Goal: Transaction & Acquisition: Purchase product/service

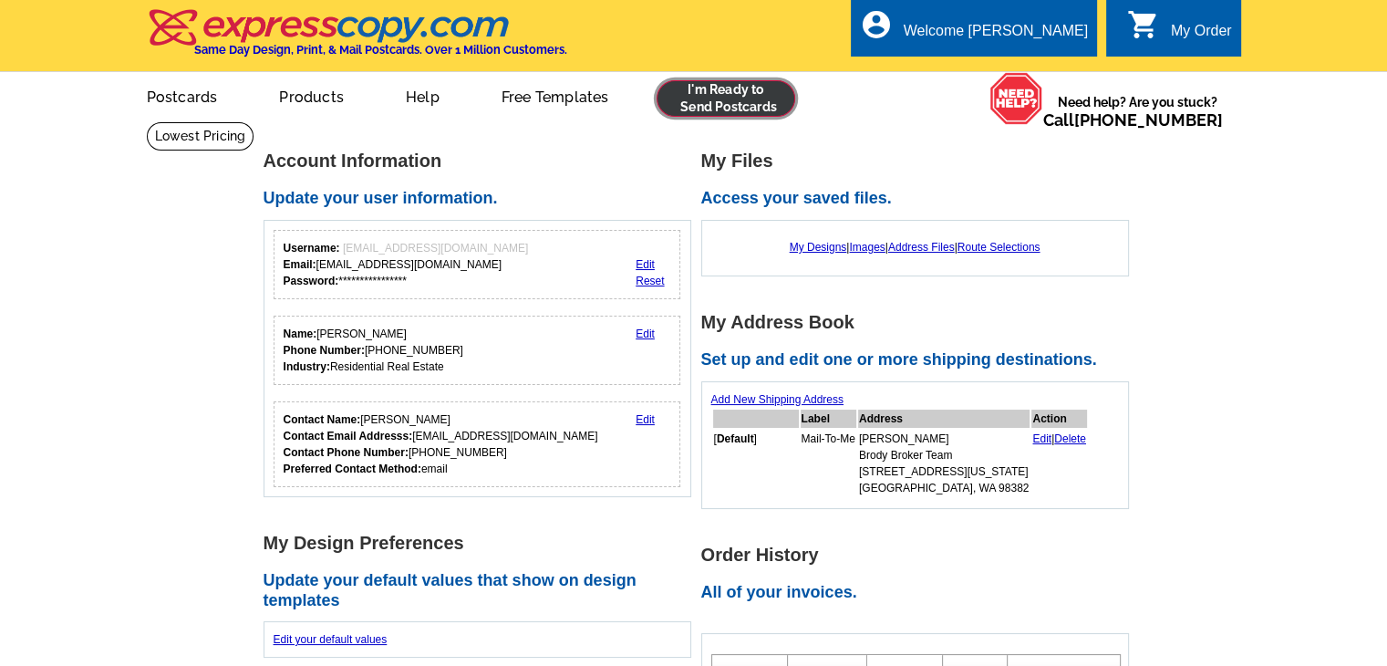
click at [742, 108] on link at bounding box center [727, 98] width 140 height 36
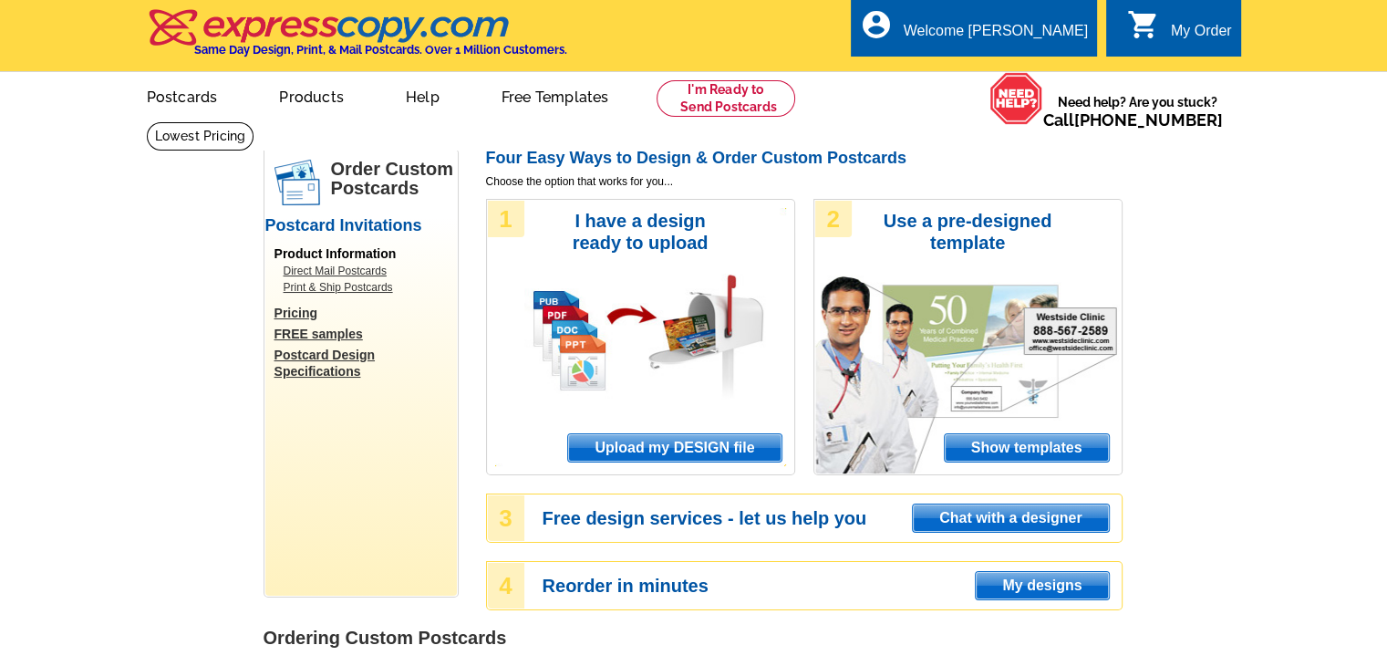
click at [637, 439] on span "Upload my DESIGN file" at bounding box center [674, 447] width 212 height 27
click at [665, 98] on link at bounding box center [727, 98] width 140 height 36
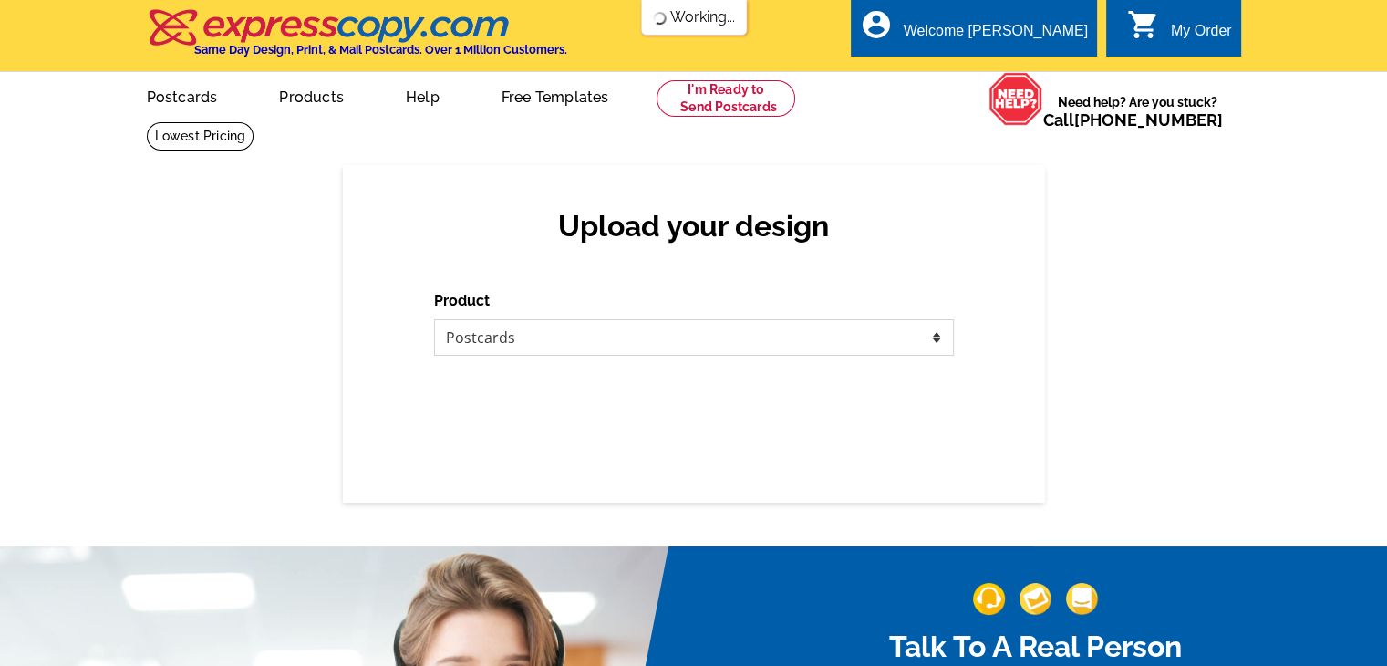
click at [658, 342] on select "Please select the type of file... Postcards Business Cards Letters and flyers G…" at bounding box center [694, 337] width 520 height 36
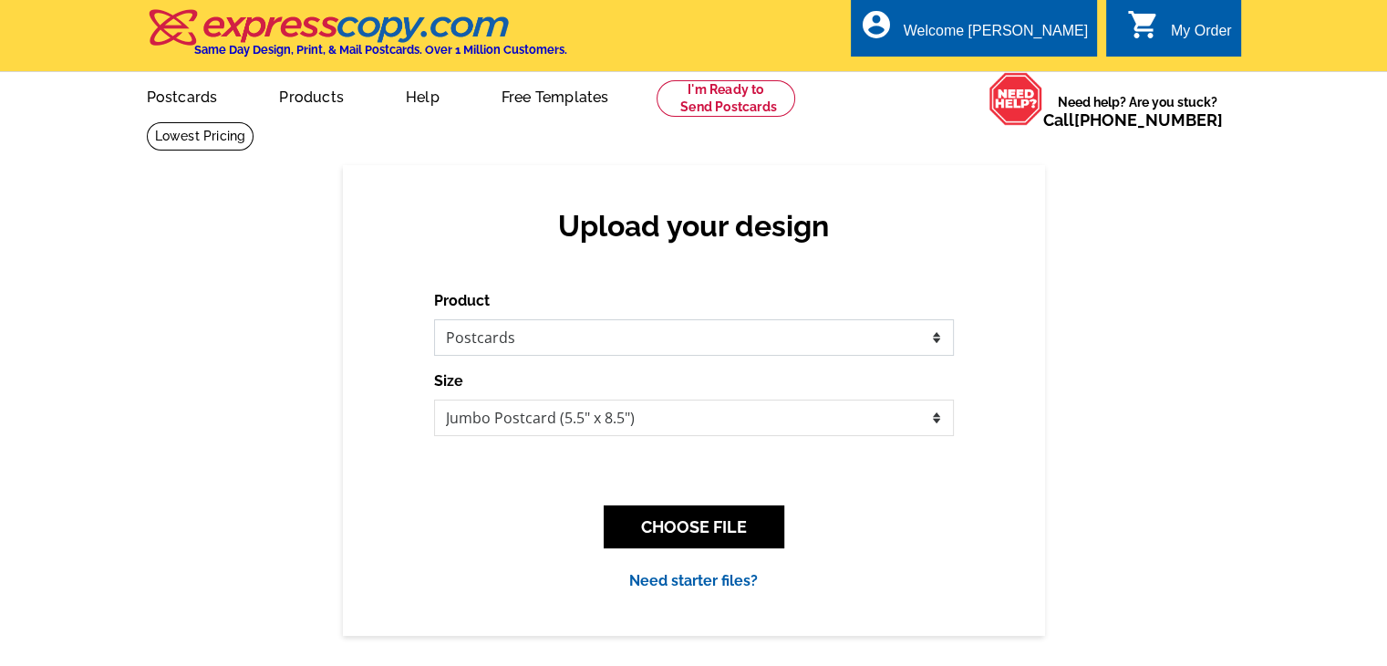
click at [658, 342] on select "Please select the type of file... Postcards Business Cards Letters and flyers G…" at bounding box center [694, 337] width 520 height 36
click at [646, 423] on select "Jumbo Postcard (5.5" x 8.5") Regular Postcard (4.25" x 5.6") Panoramic Postcard…" at bounding box center [694, 417] width 520 height 36
select select "1"
click at [434, 400] on select "Jumbo Postcard (5.5" x 8.5") Regular Postcard (4.25" x 5.6") Panoramic Postcard…" at bounding box center [694, 417] width 520 height 36
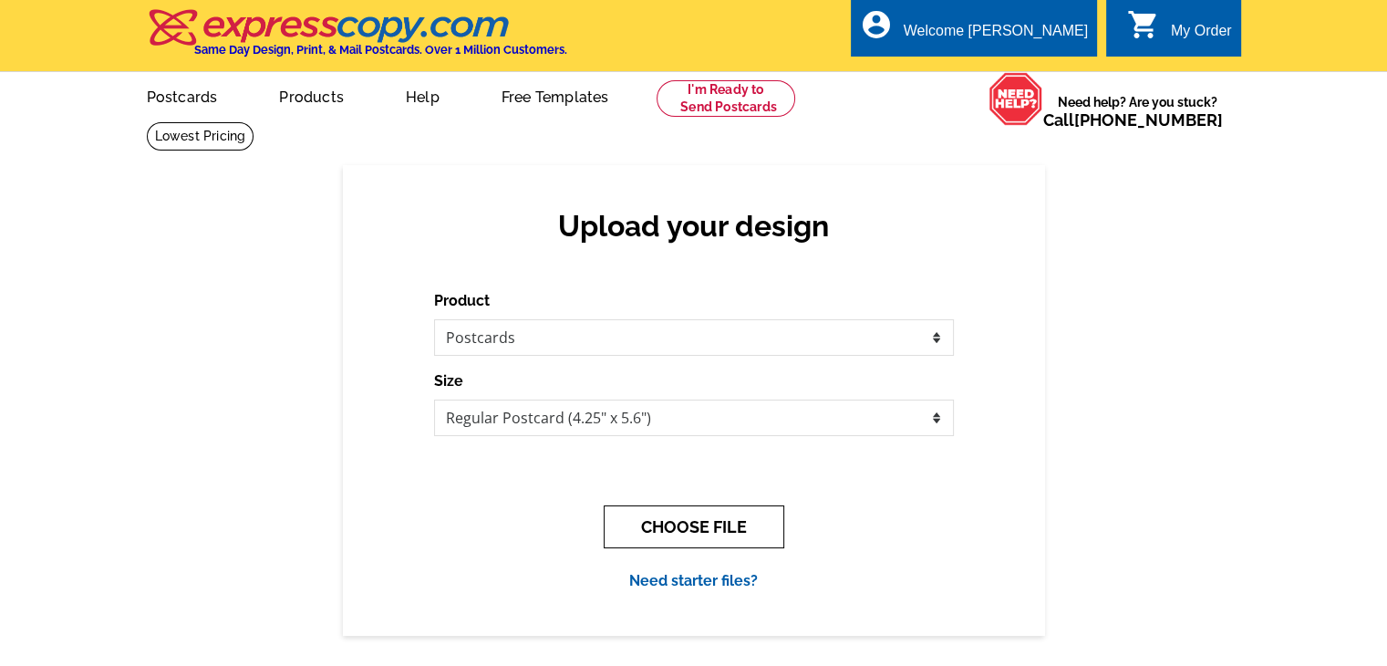
click at [737, 508] on button "CHOOSE FILE" at bounding box center [694, 526] width 181 height 43
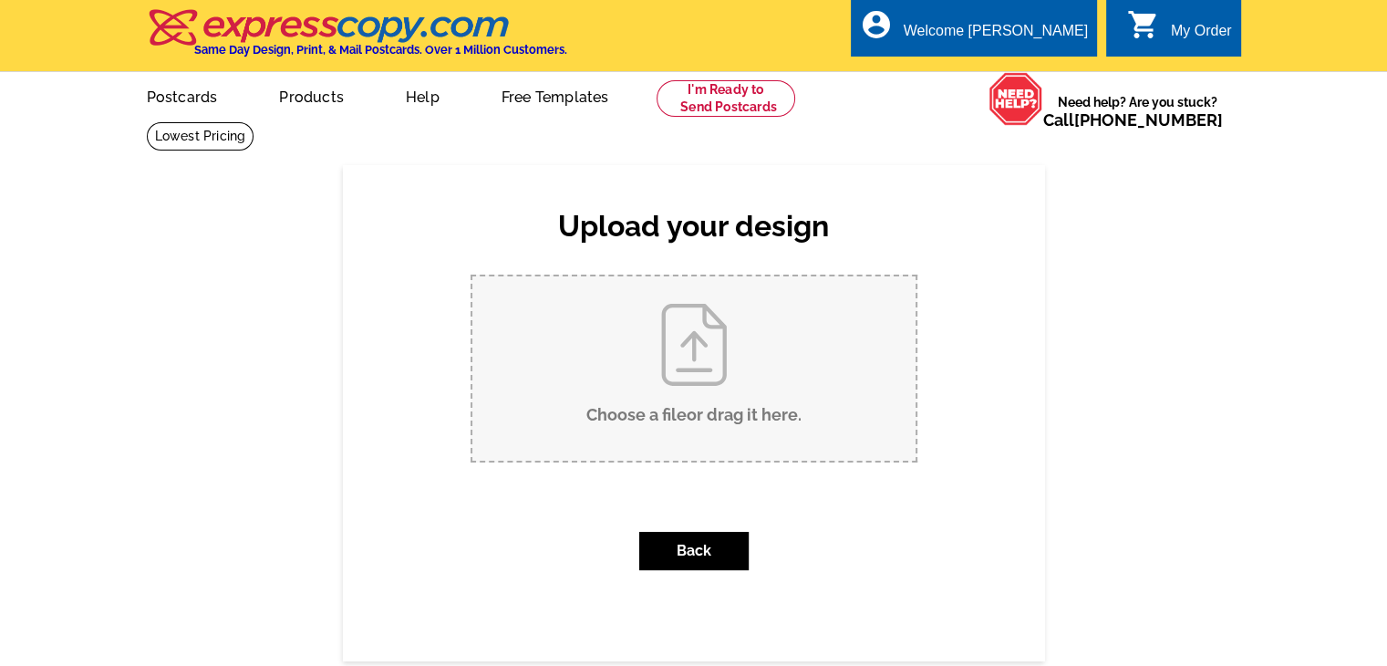
click at [737, 324] on input "Choose a file or drag it here ." at bounding box center [693, 368] width 443 height 184
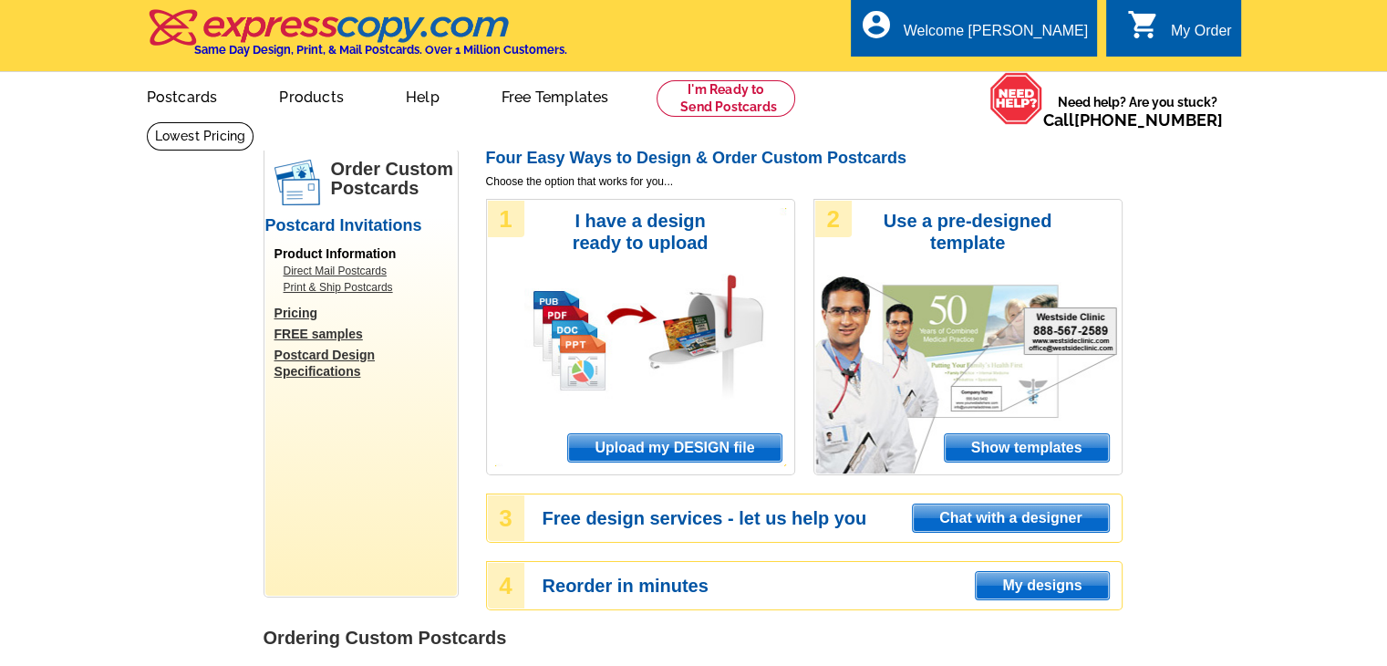
click at [713, 449] on span "Upload my DESIGN file" at bounding box center [674, 447] width 212 height 27
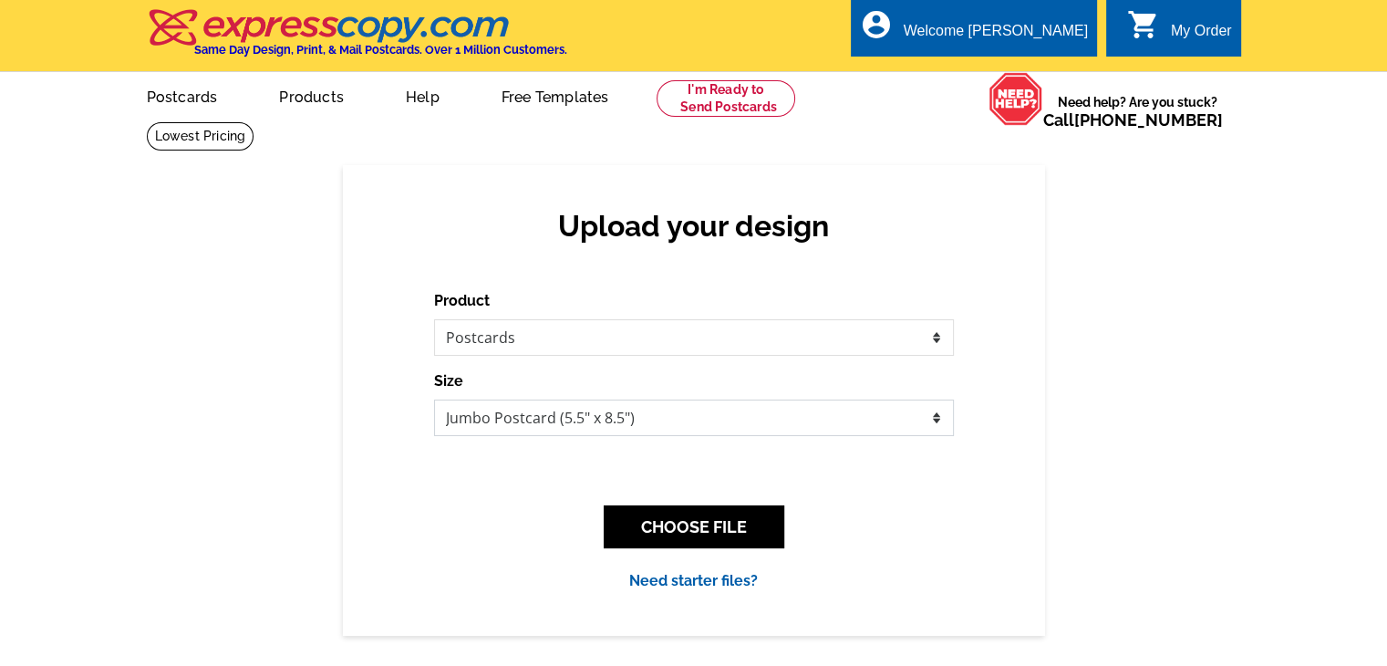
click at [703, 414] on select "Jumbo Postcard (5.5" x 8.5") Regular Postcard (4.25" x 5.6") Panoramic Postcard…" at bounding box center [694, 417] width 520 height 36
select select "1"
click at [434, 400] on select "Jumbo Postcard (5.5" x 8.5") Regular Postcard (4.25" x 5.6") Panoramic Postcard…" at bounding box center [694, 417] width 520 height 36
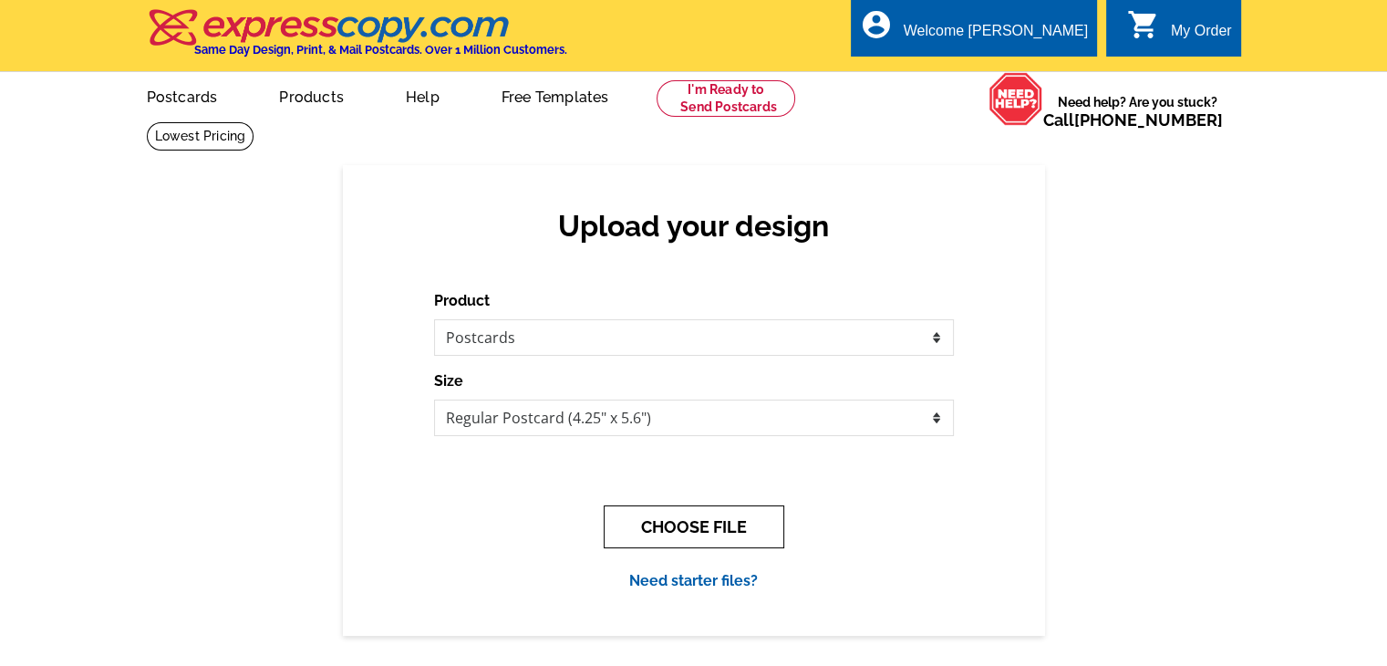
click at [678, 523] on button "CHOOSE FILE" at bounding box center [694, 526] width 181 height 43
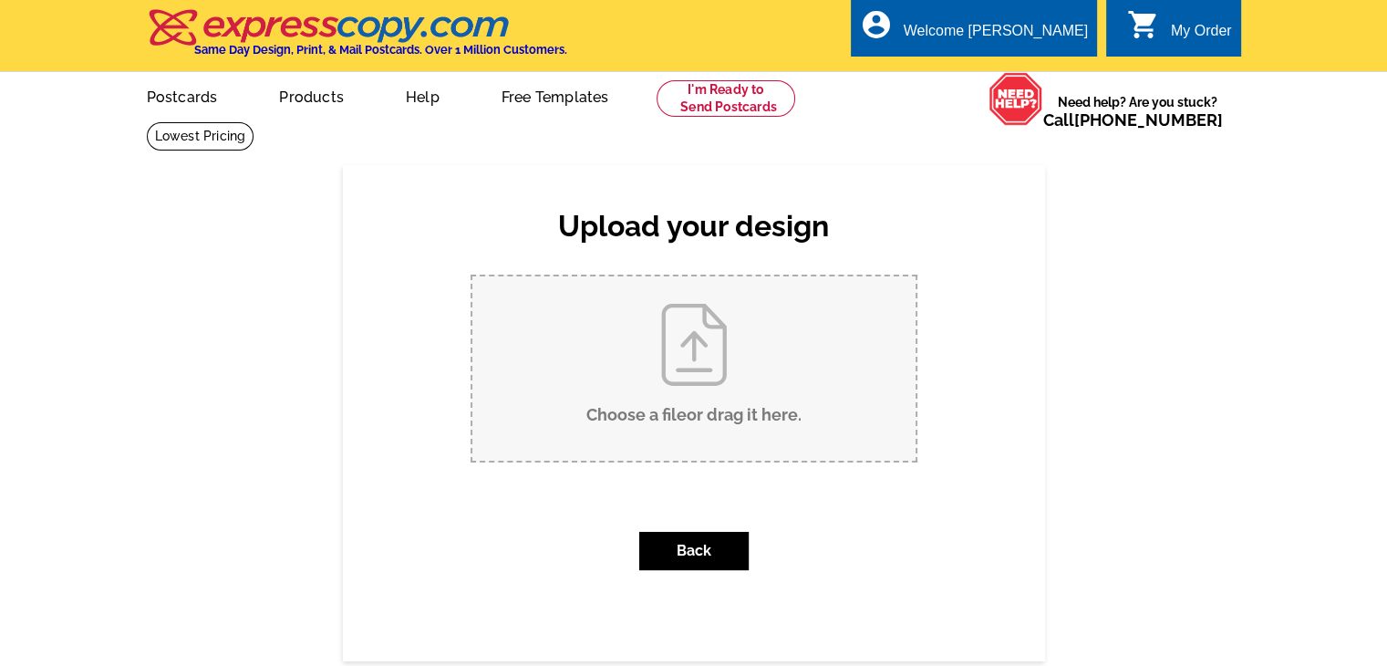
click at [679, 376] on input "Choose a file or drag it here ." at bounding box center [693, 368] width 443 height 184
type input "C:\fakepath\Postcard BBWA - Page 1.pdf"
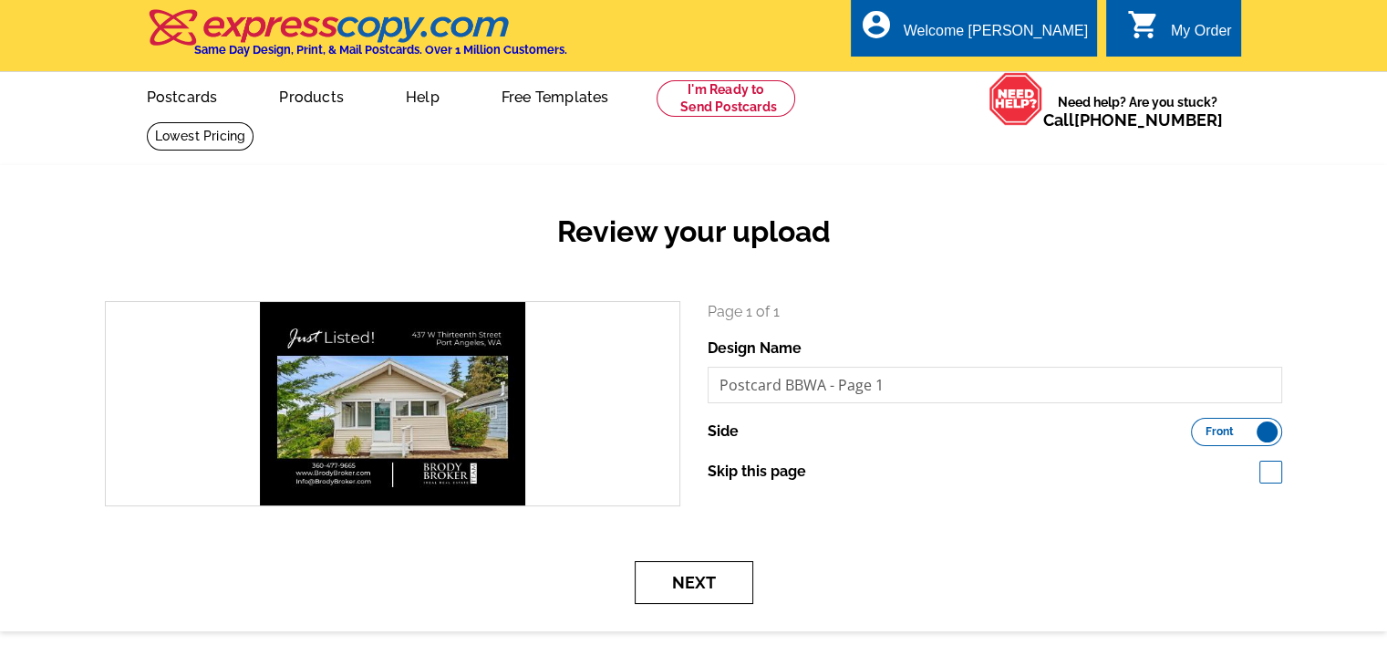
click at [694, 577] on button "Next" at bounding box center [694, 582] width 119 height 43
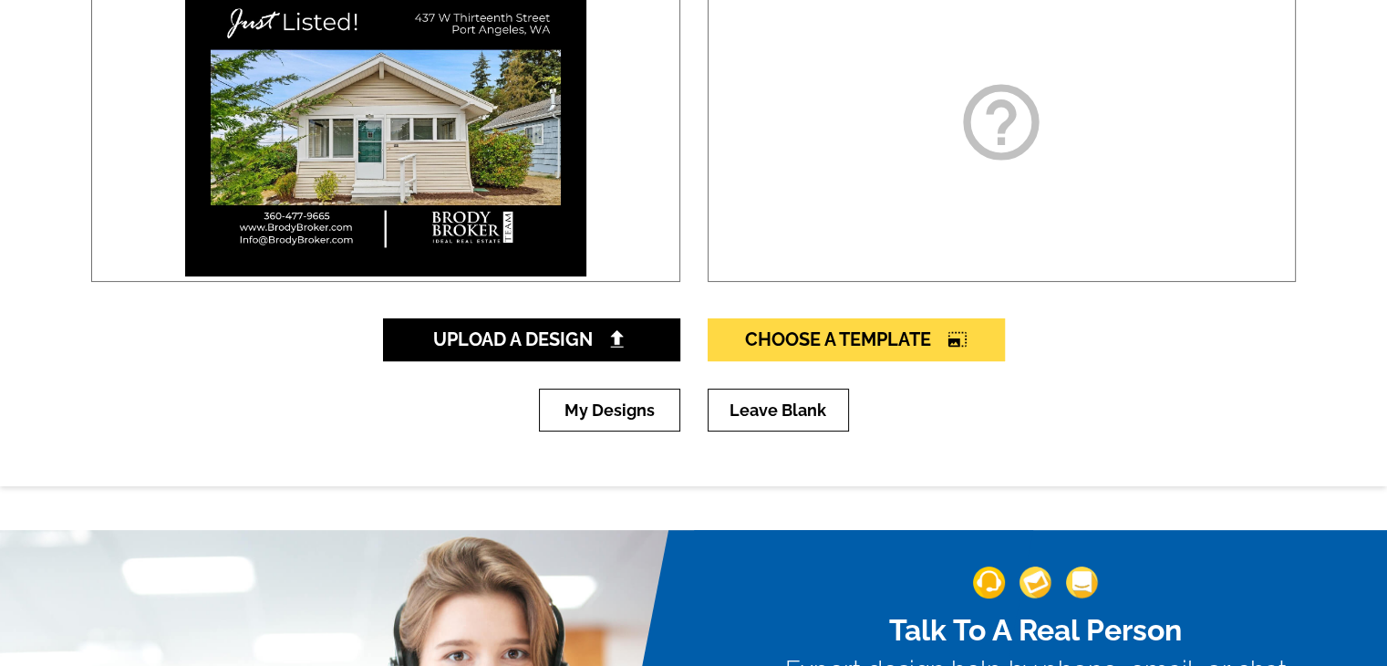
scroll to position [365, 0]
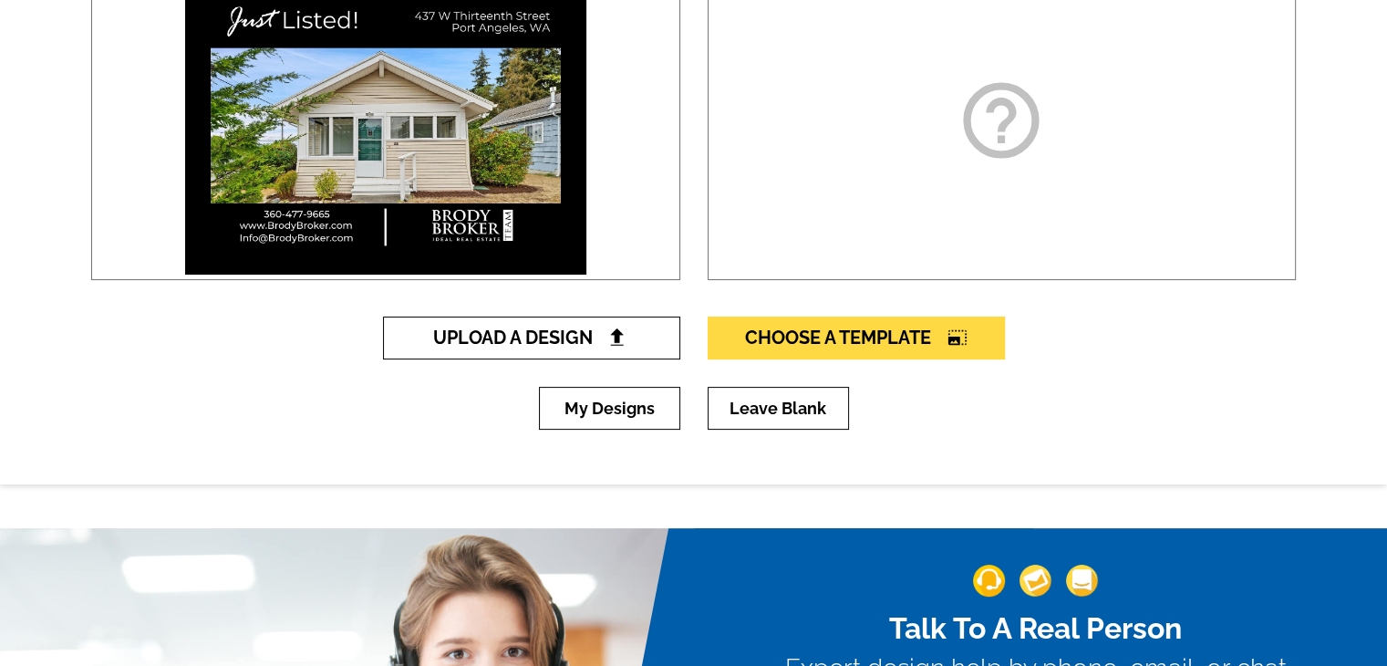
click at [485, 338] on span "Upload A Design" at bounding box center [531, 337] width 196 height 22
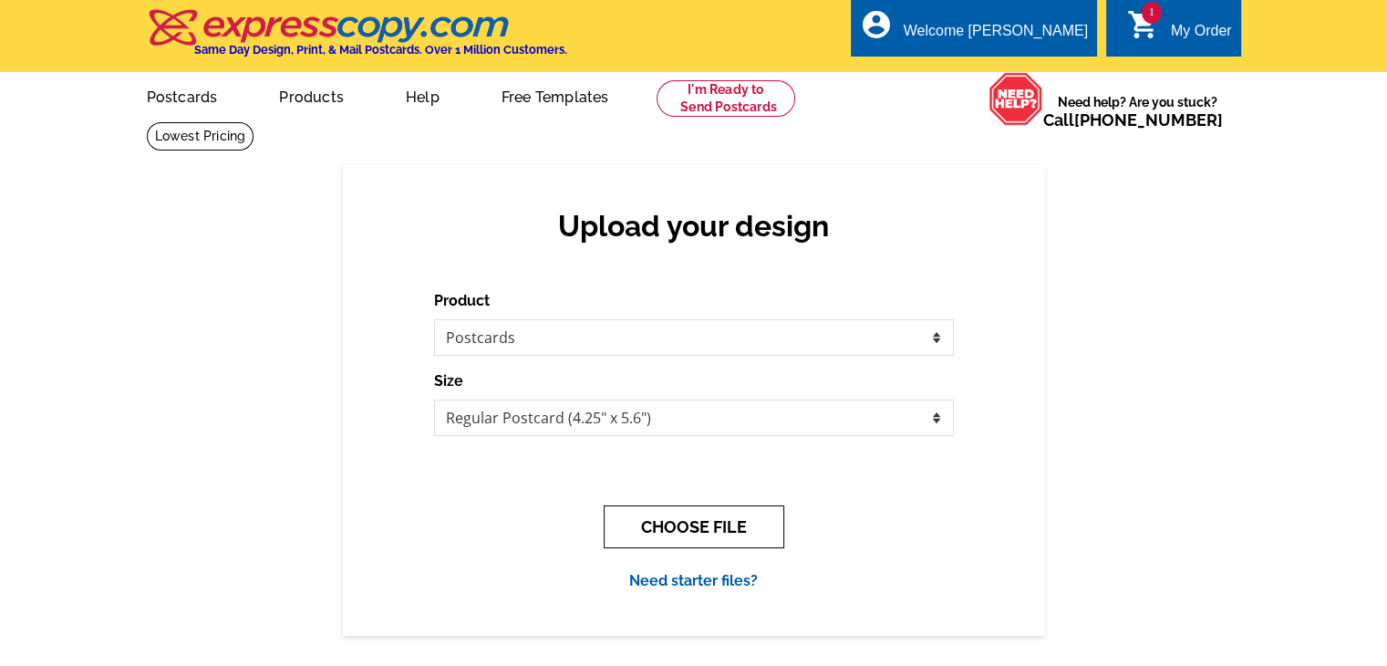
click at [664, 507] on button "CHOOSE FILE" at bounding box center [694, 526] width 181 height 43
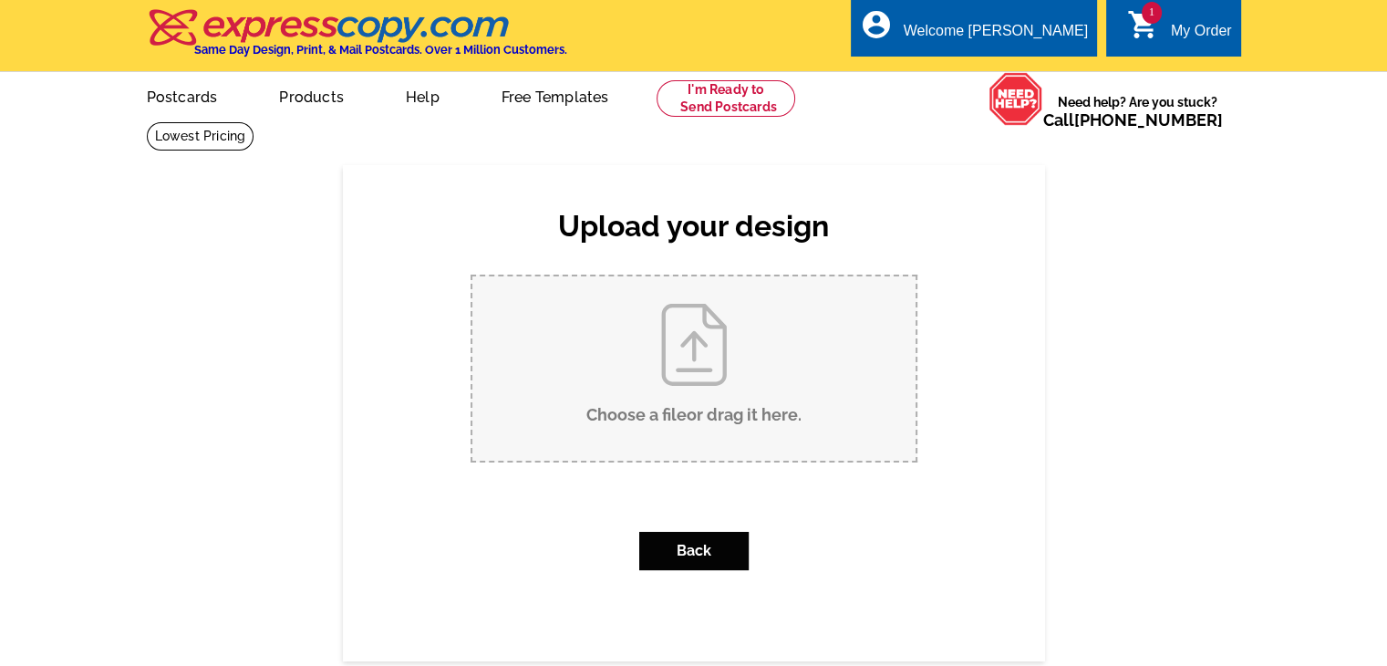
click at [659, 333] on input "Choose a file or drag it here ." at bounding box center [693, 368] width 443 height 184
type input "C:\fakepath\Postcard BBWA - Page 2.pdf"
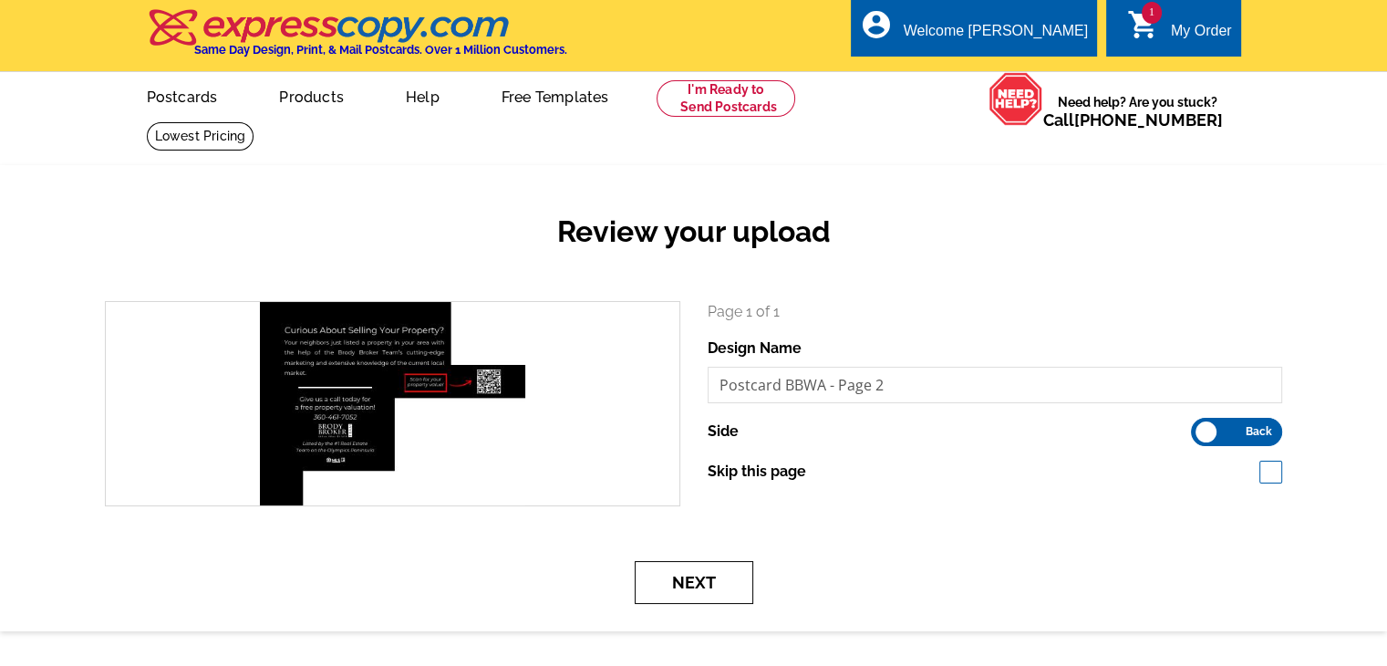
click at [741, 586] on button "Next" at bounding box center [694, 582] width 119 height 43
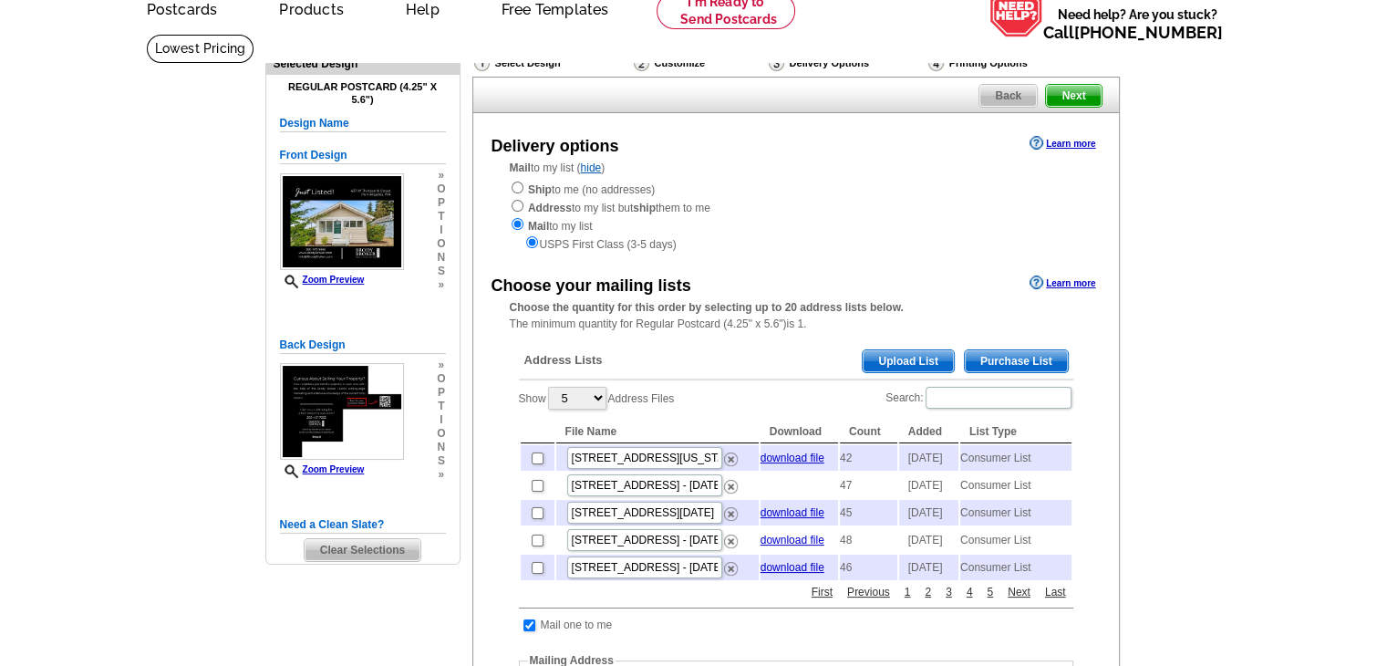
scroll to position [91, 0]
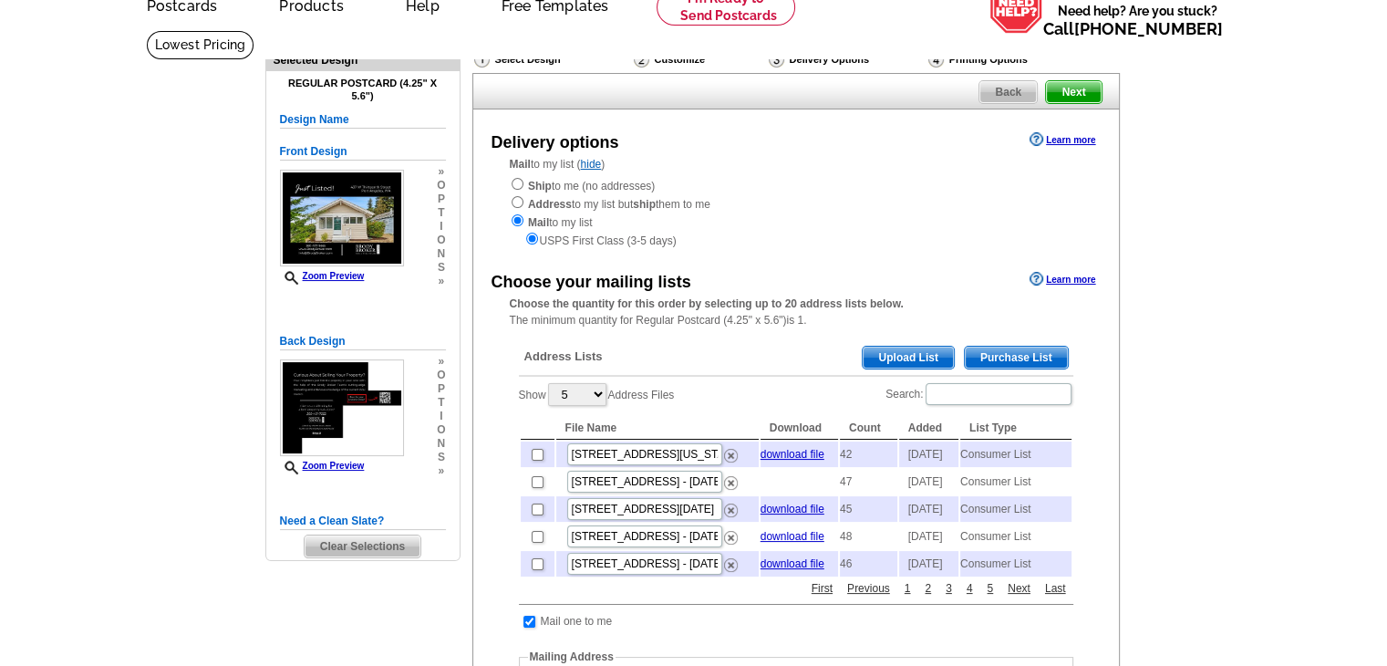
click at [1054, 353] on span "Purchase List" at bounding box center [1016, 358] width 103 height 22
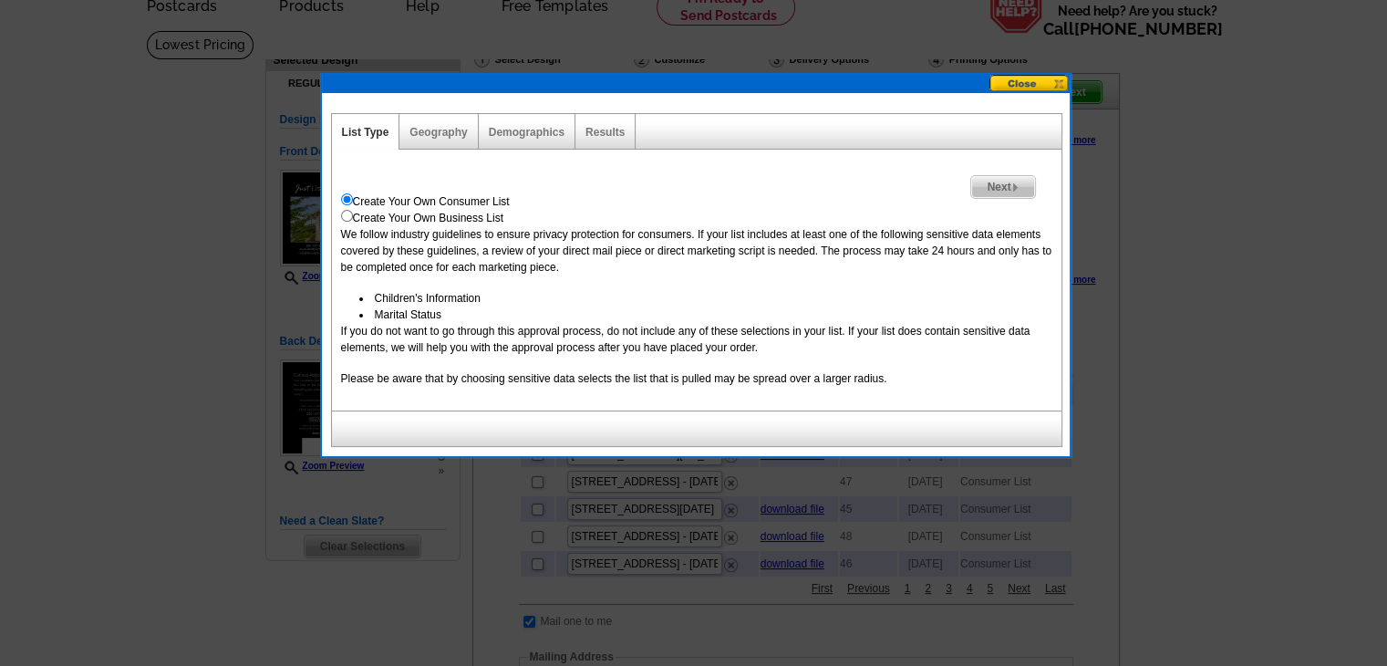
click at [1001, 182] on span "Next" at bounding box center [1002, 187] width 63 height 22
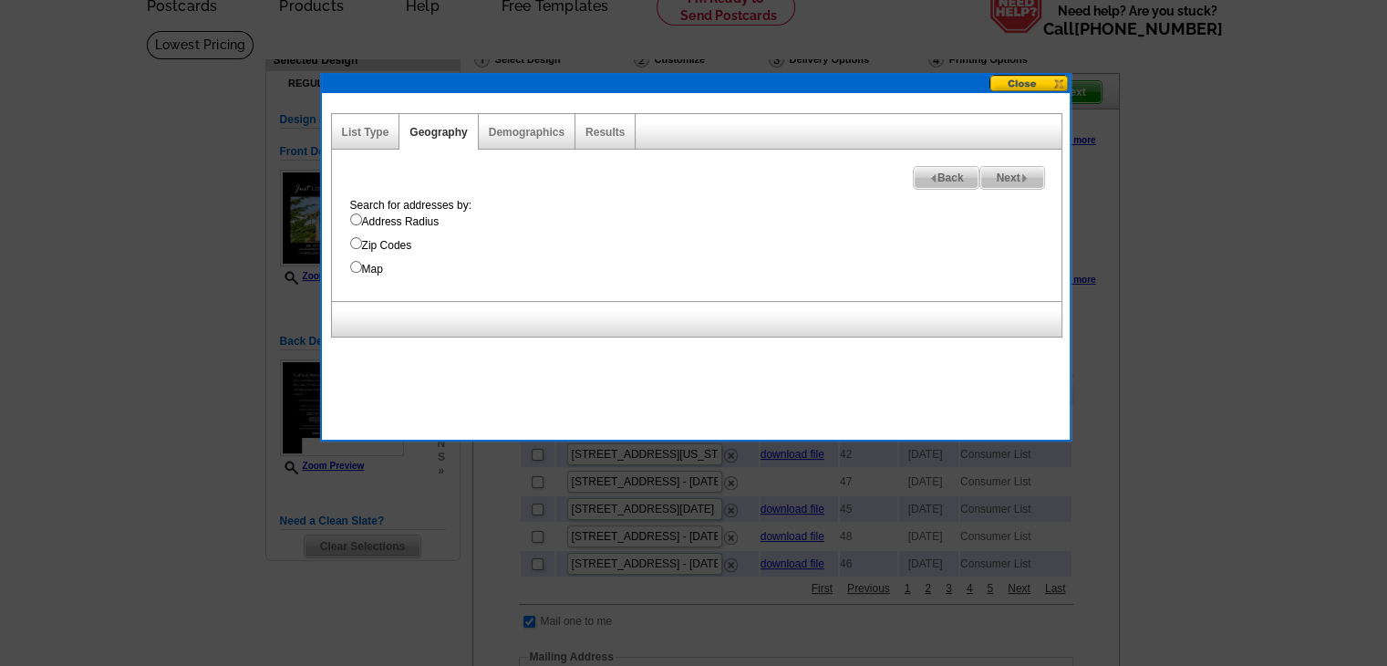
click at [368, 230] on div "Search for addresses by: Address Radius Zip Codes Map" at bounding box center [701, 237] width 720 height 80
click at [384, 223] on label "Address Radius" at bounding box center [705, 221] width 711 height 16
click at [362, 223] on input "Address Radius" at bounding box center [356, 219] width 12 height 12
radio input "true"
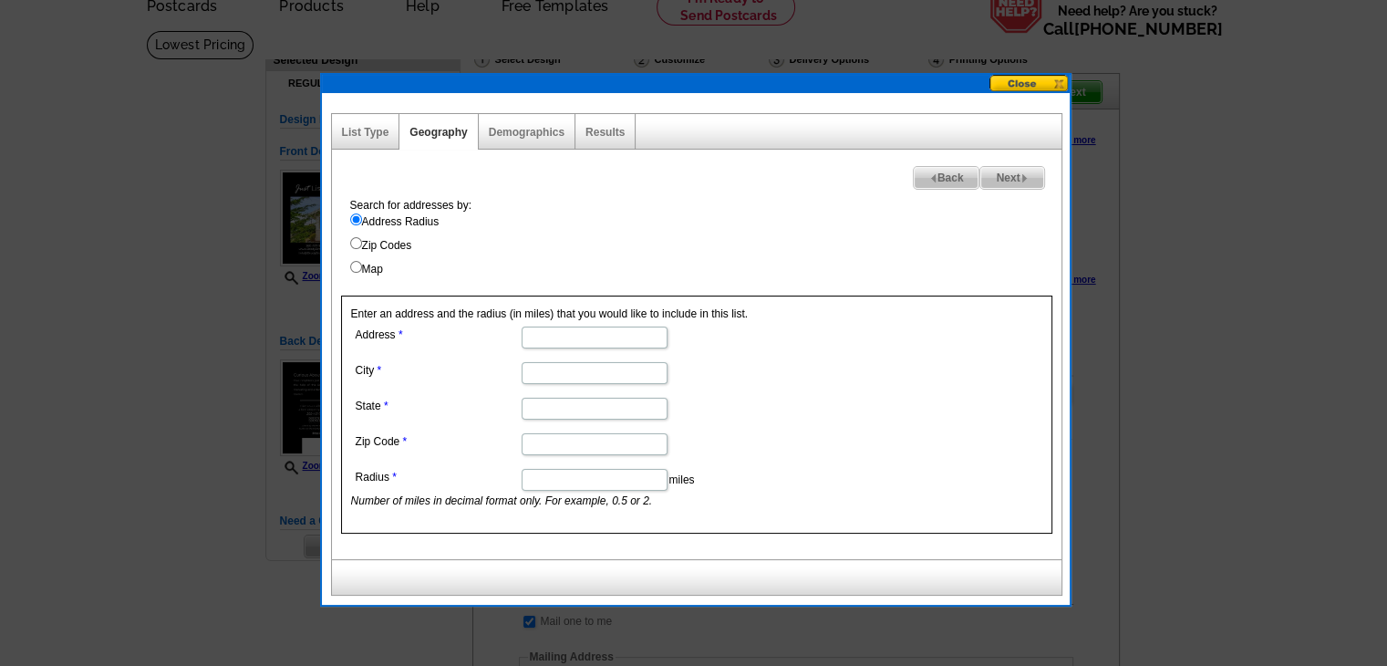
click at [616, 470] on input "Radius" at bounding box center [595, 480] width 146 height 22
type input "2"
click at [602, 337] on input "Address" at bounding box center [595, 337] width 146 height 22
paste input "437 W Thirteenth Street"
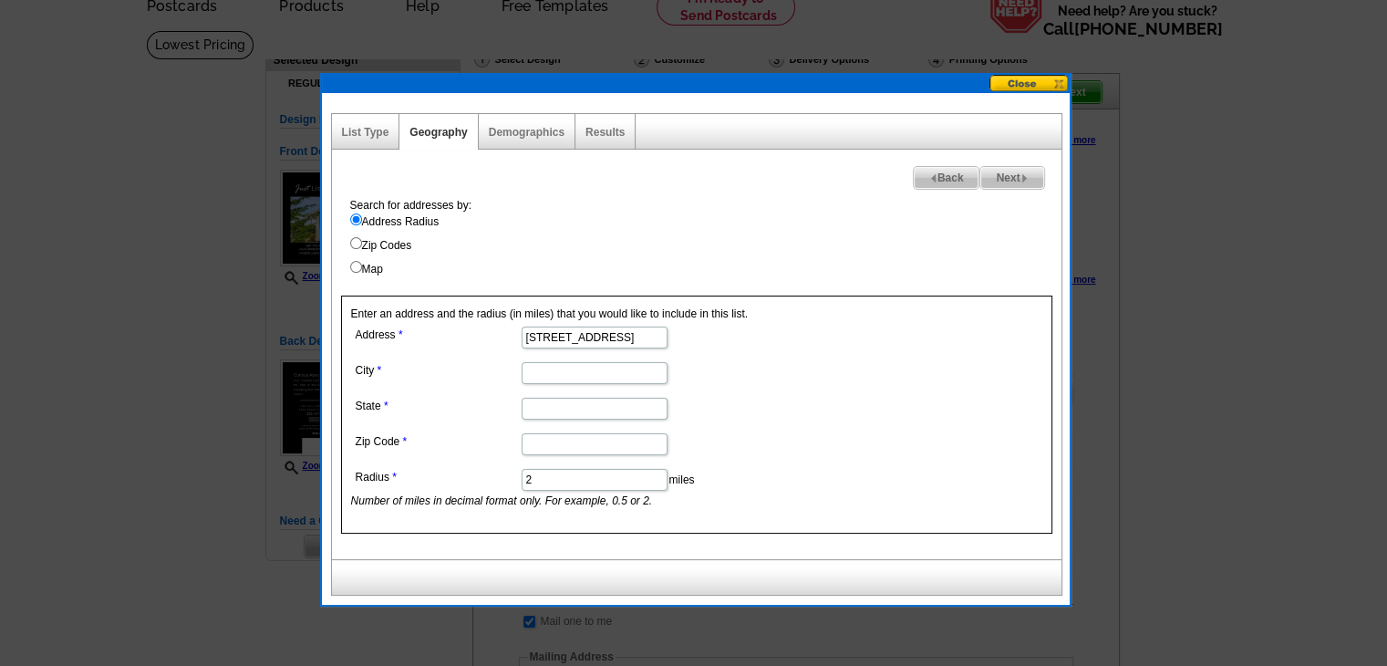
type input "437 W Thirteenth Street"
click at [584, 366] on input "City" at bounding box center [595, 373] width 146 height 22
type input "Port Angeles"
click at [590, 408] on input "State" at bounding box center [595, 409] width 146 height 22
type input "[US_STATE]"
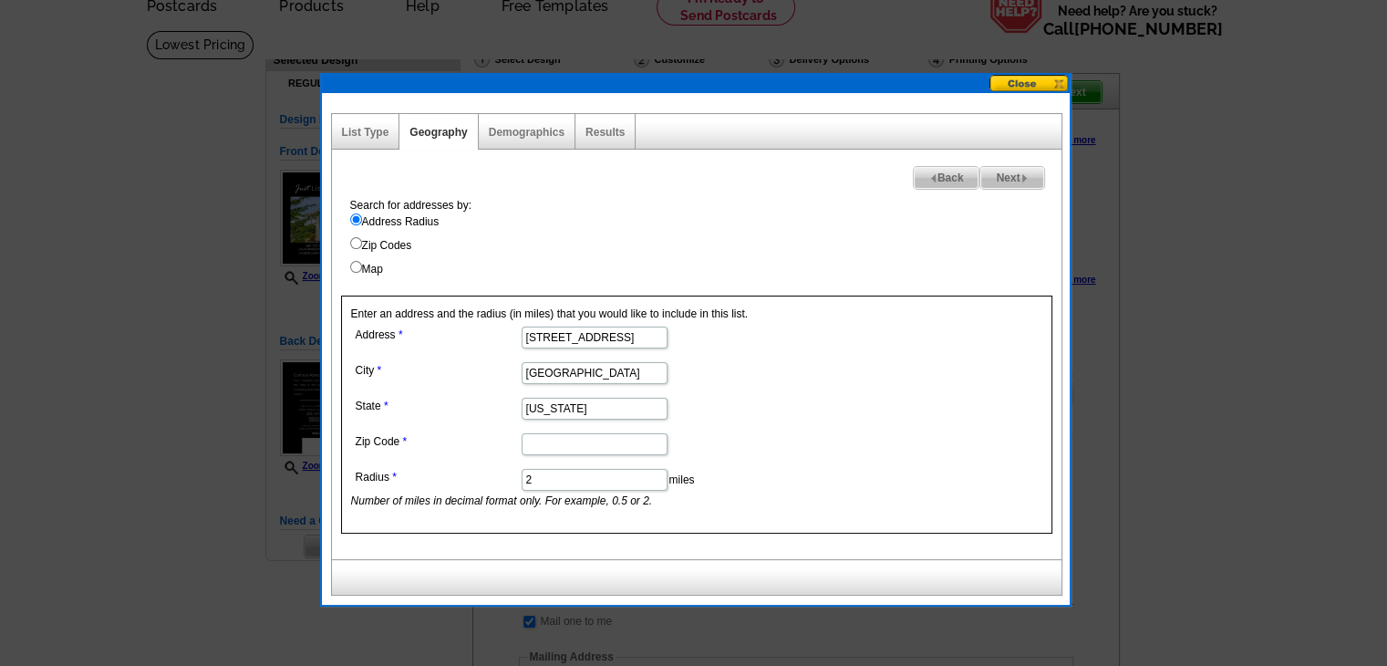
click at [548, 453] on dl "Address 437 W Thirteenth Street City Port Angeles State Washington Zip Code Rad…" at bounding box center [593, 415] width 485 height 187
click at [551, 449] on input "Zip Code" at bounding box center [595, 444] width 146 height 22
paste input "98362"
type input "98362"
click at [1015, 179] on span "Next" at bounding box center [1011, 178] width 63 height 22
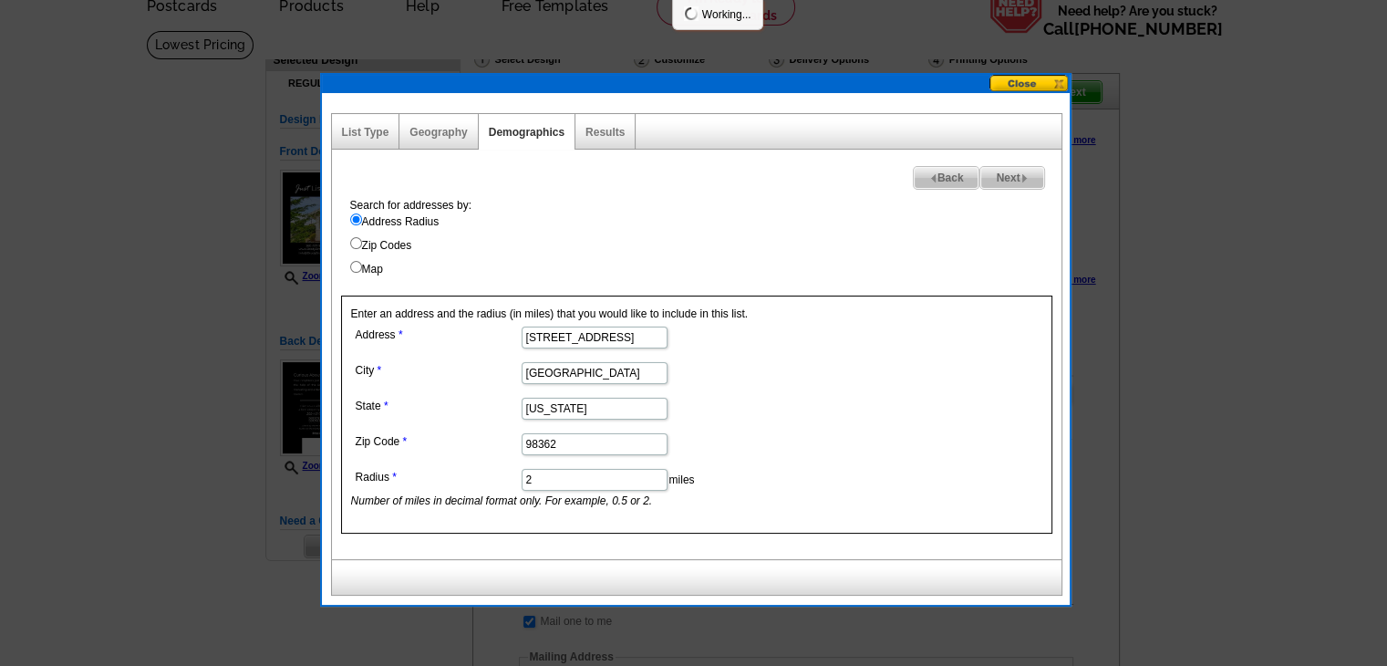
select select
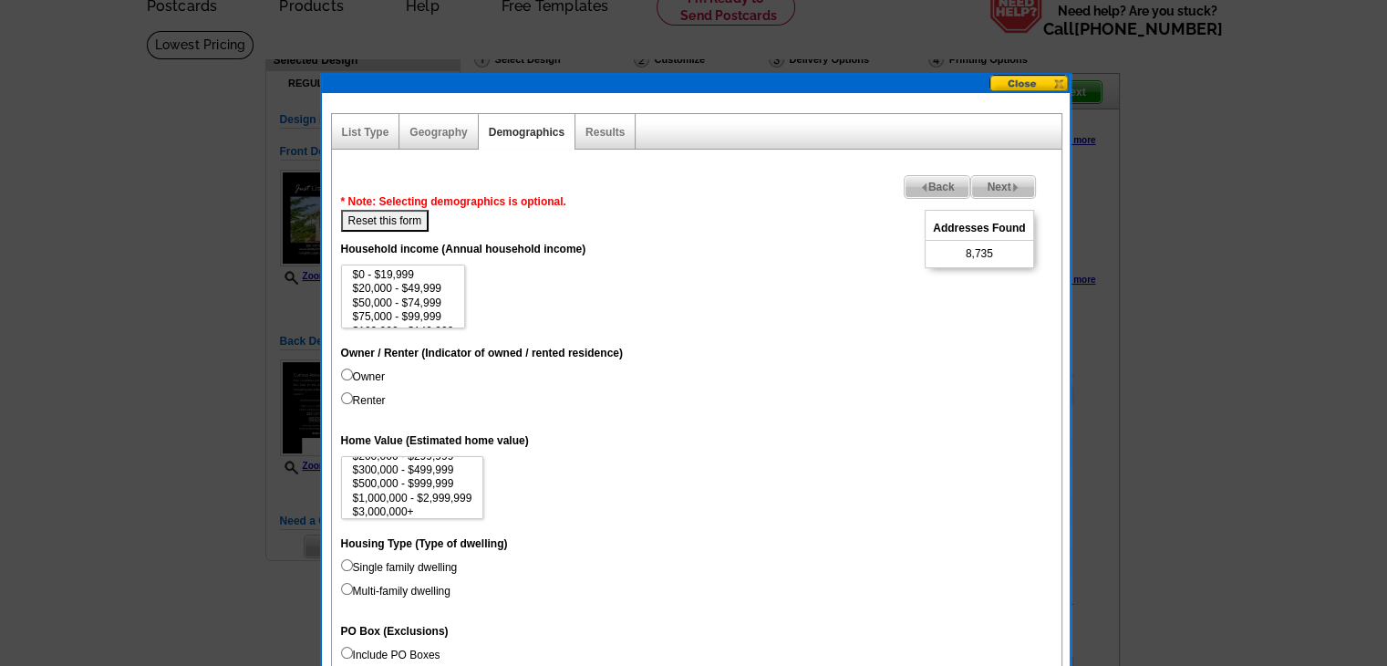
scroll to position [84, 0]
click at [421, 470] on option "$300,000 - $499,999" at bounding box center [412, 467] width 123 height 14
click at [419, 488] on option "$1,000,000 - $2,999,999" at bounding box center [412, 495] width 123 height 14
select select "500000-999999"
click at [419, 478] on option "$500,000 - $999,999" at bounding box center [412, 480] width 123 height 14
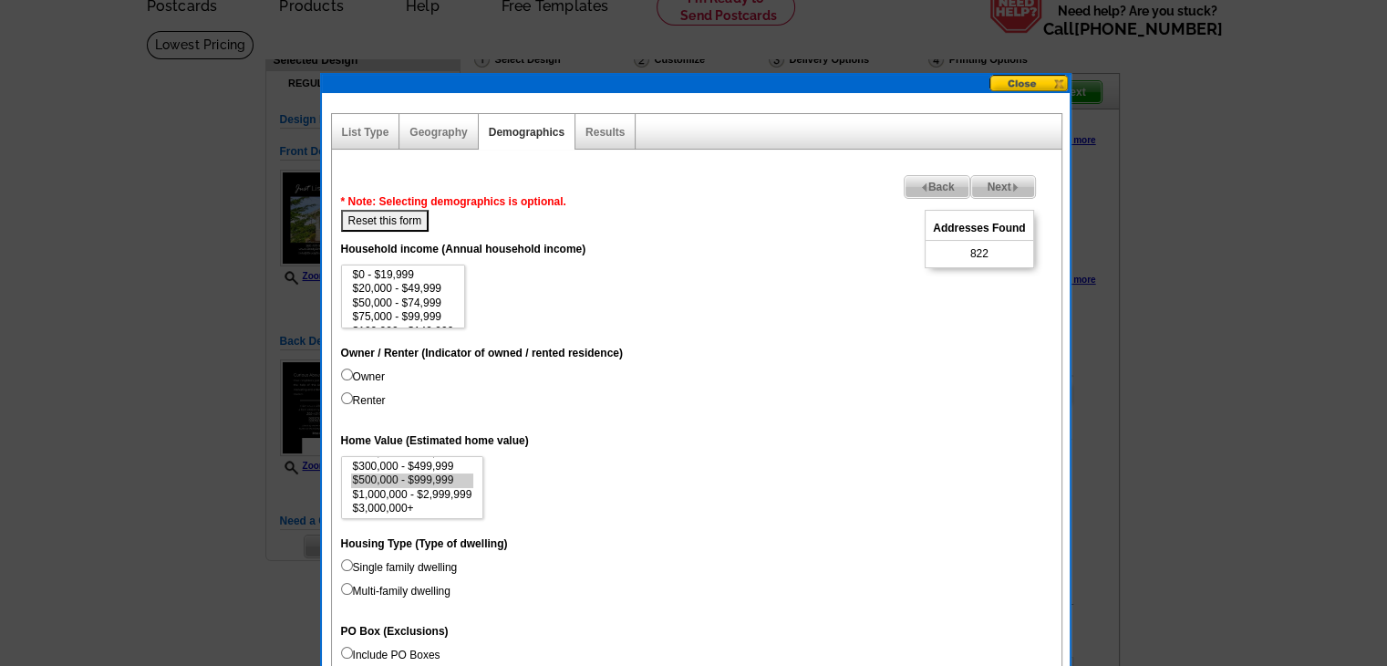
click at [367, 378] on label "Owner" at bounding box center [363, 376] width 44 height 16
click at [353, 378] on input "Owner" at bounding box center [347, 374] width 12 height 12
radio input "true"
click at [405, 564] on label "Single family dwelling" at bounding box center [399, 567] width 117 height 16
click at [353, 564] on input "Single family dwelling" at bounding box center [347, 565] width 12 height 12
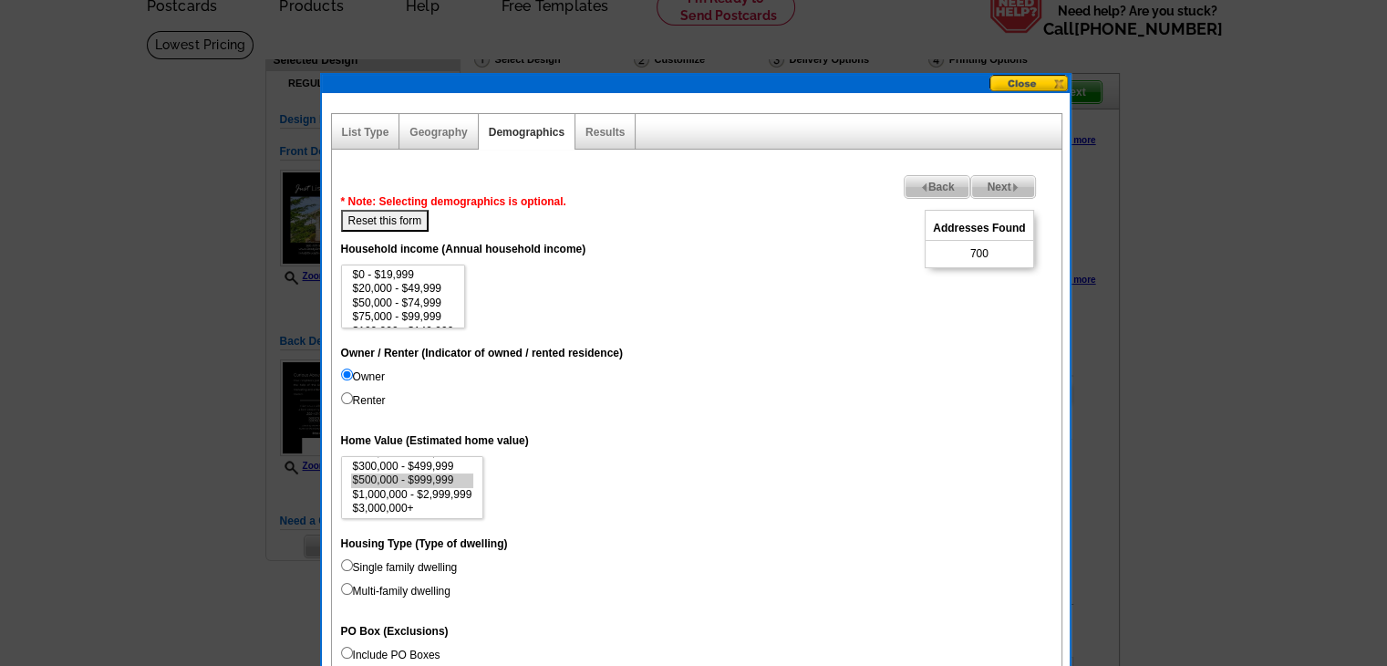
radio input "true"
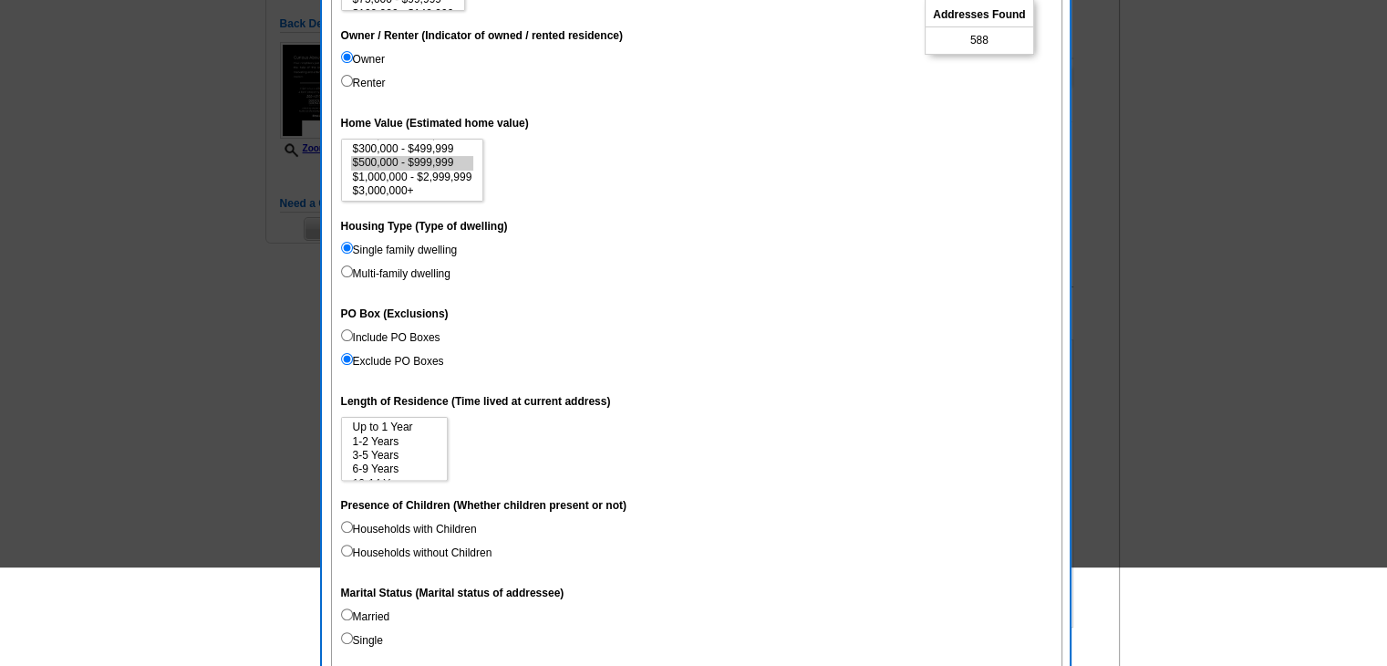
scroll to position [547, 0]
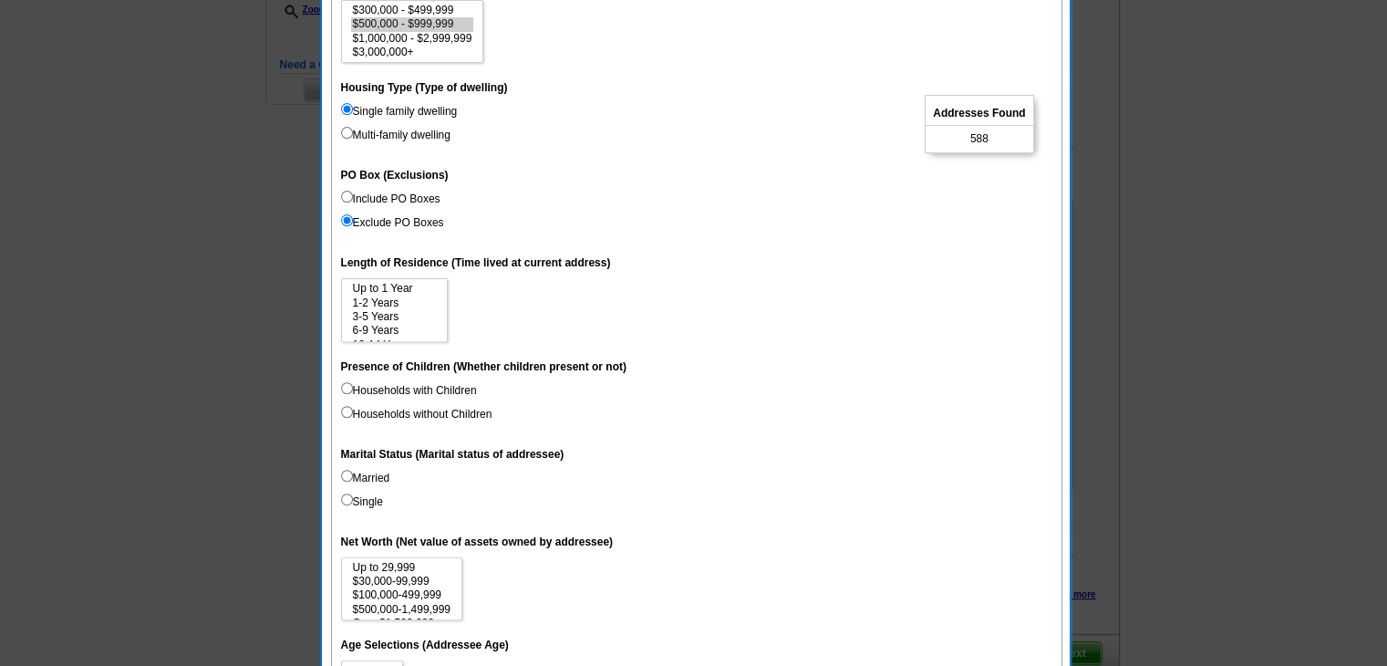
click at [441, 382] on label "Households with Children" at bounding box center [409, 390] width 136 height 16
click at [353, 382] on input "Households with Children" at bounding box center [347, 388] width 12 height 12
radio input "true"
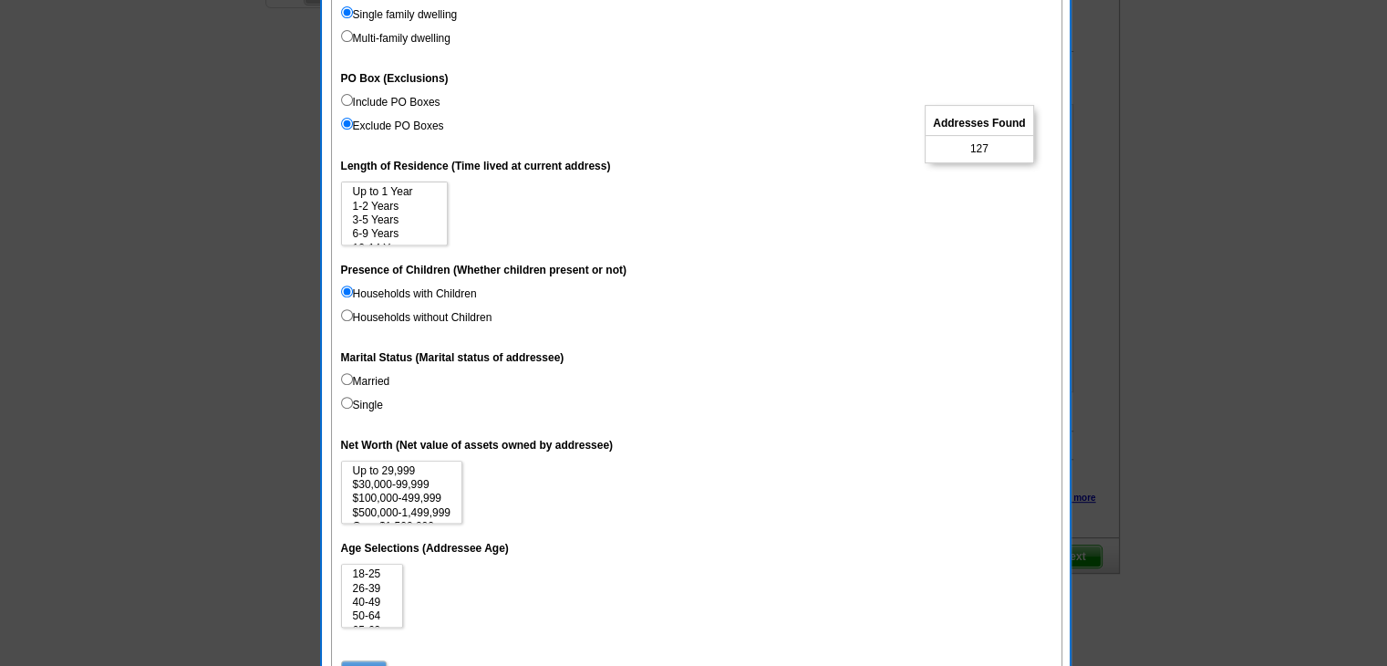
scroll to position [638, 0]
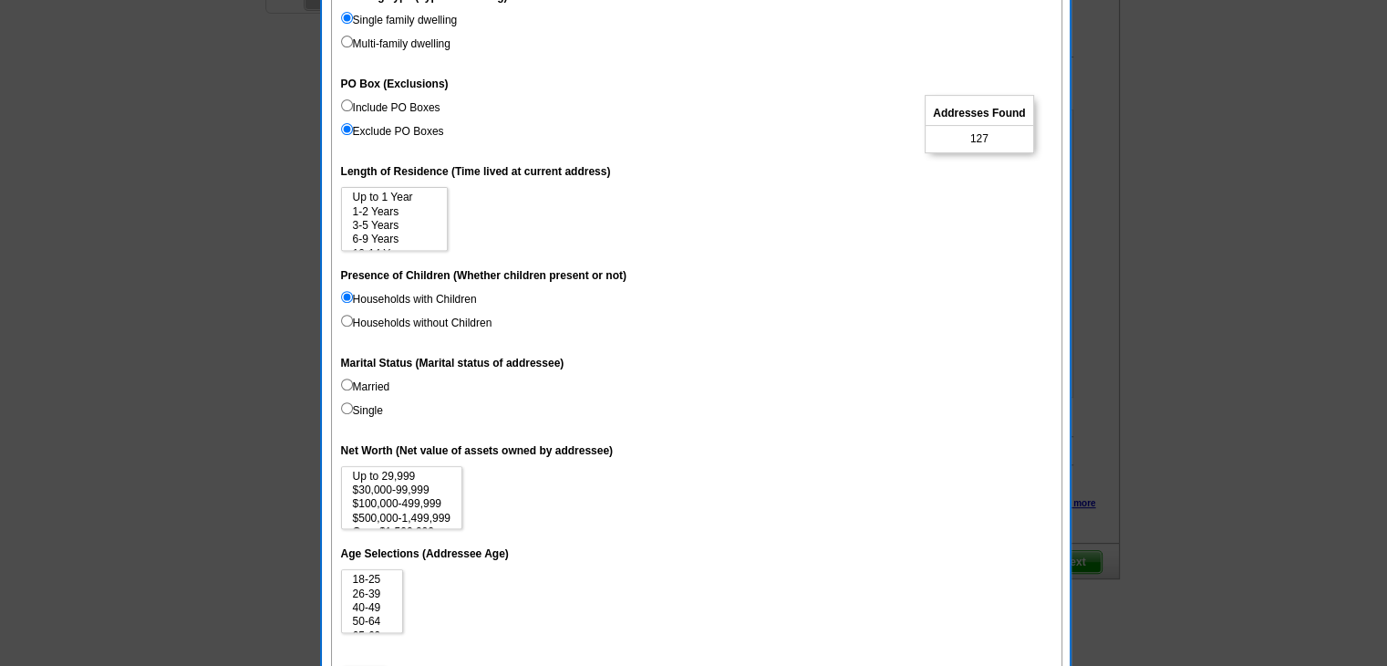
click at [356, 382] on label "Married" at bounding box center [365, 386] width 49 height 16
click at [353, 382] on input "Married" at bounding box center [347, 384] width 12 height 12
radio input "true"
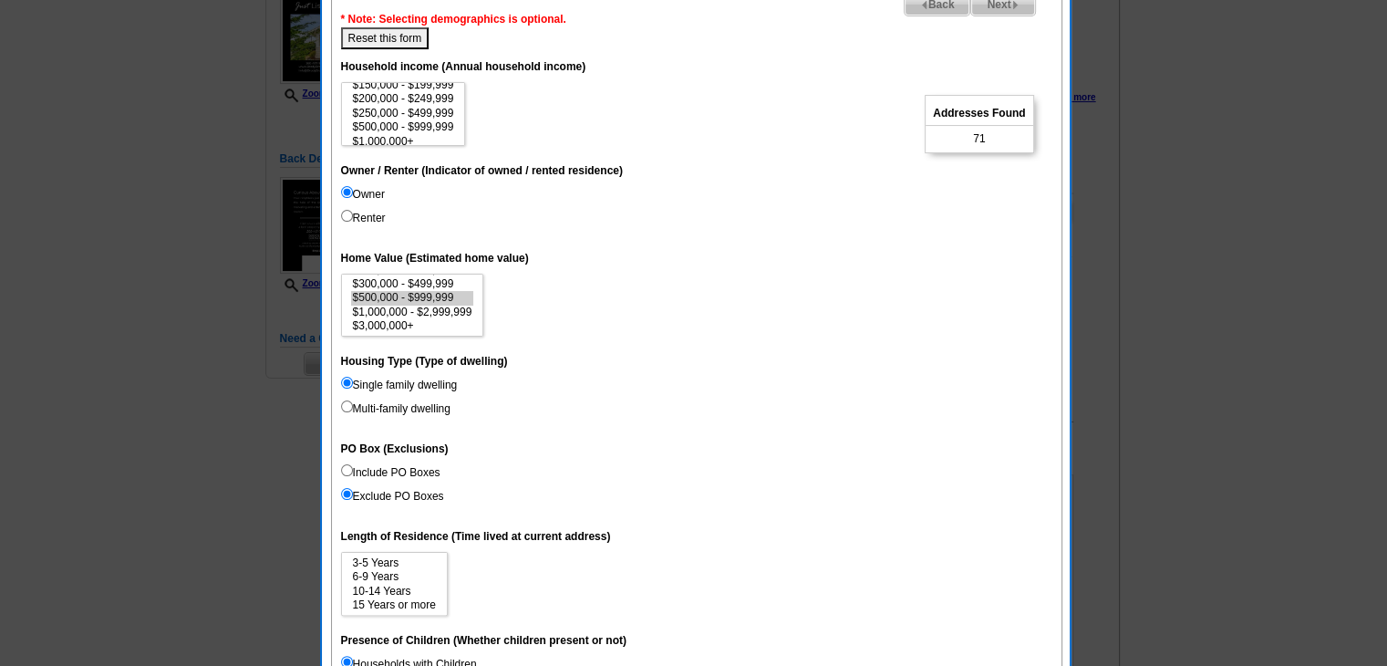
scroll to position [84, 0]
select select "500000-999999"
click at [406, 125] on option "$500,000 - $999,999" at bounding box center [403, 121] width 105 height 14
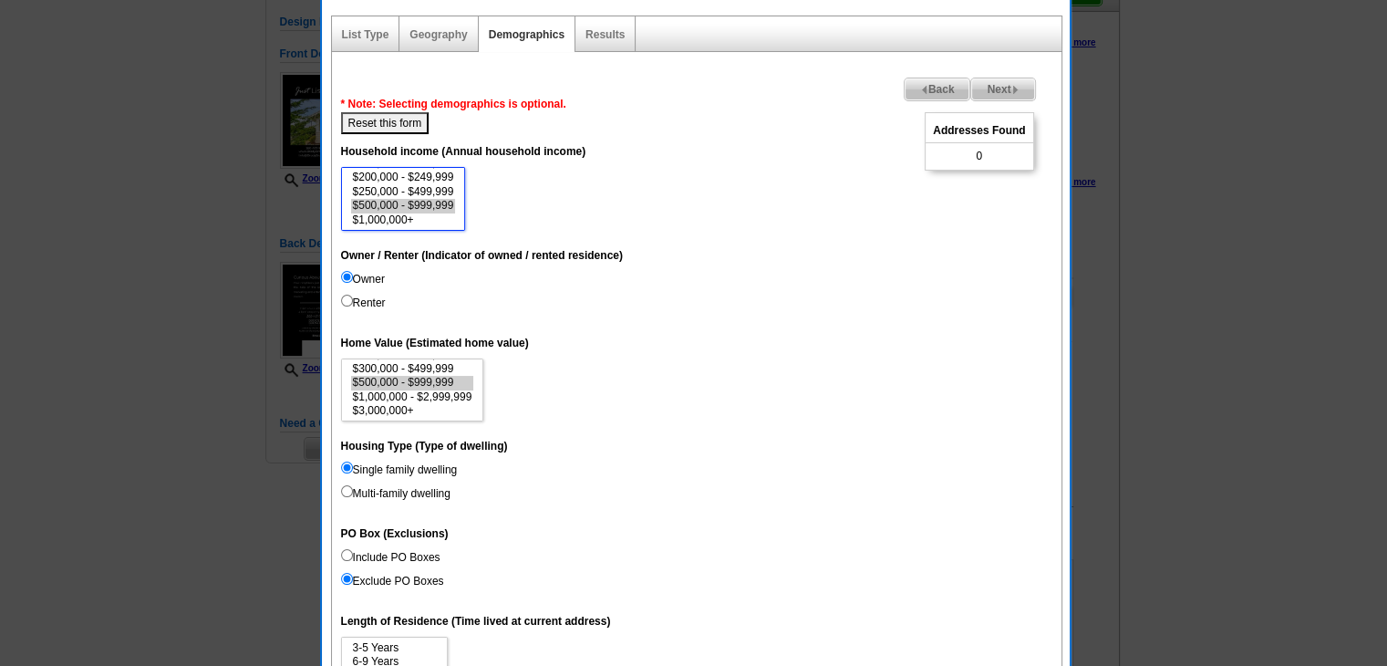
scroll to position [182, 0]
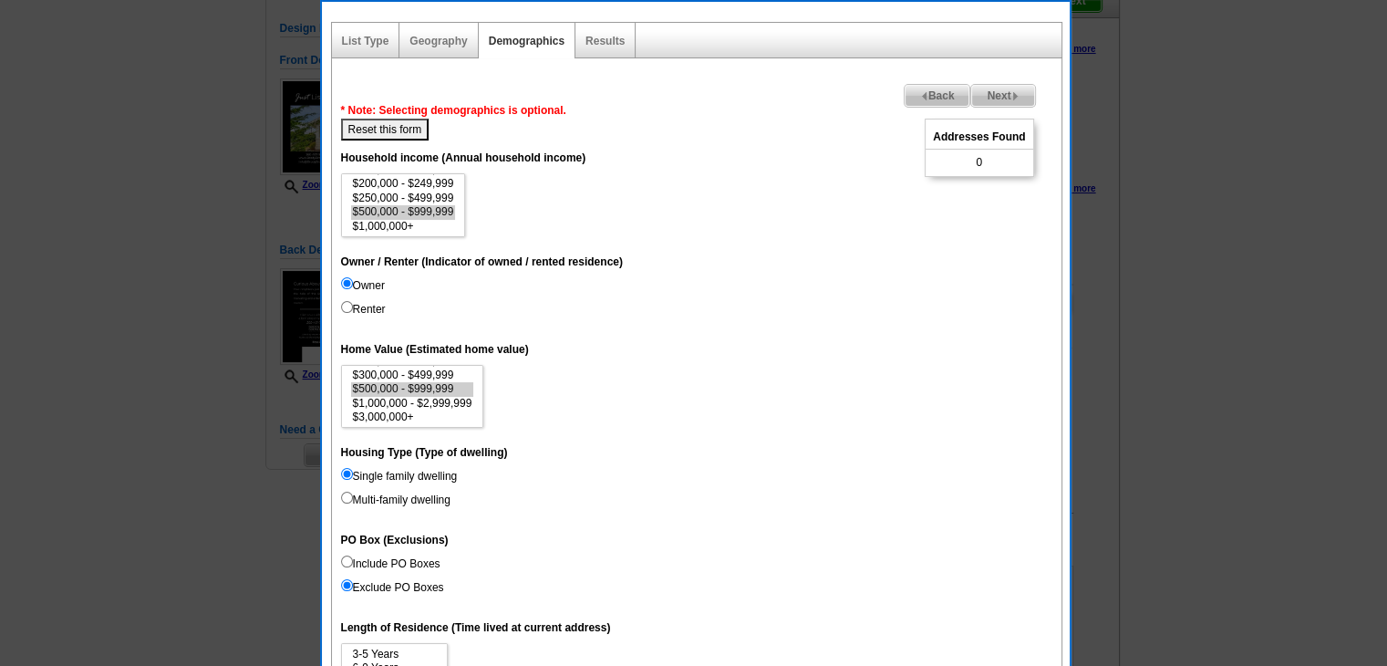
click at [379, 143] on dt "Household income (Annual household income)" at bounding box center [696, 156] width 711 height 33
click at [385, 132] on button "Reset this form" at bounding box center [385, 130] width 88 height 22
select select
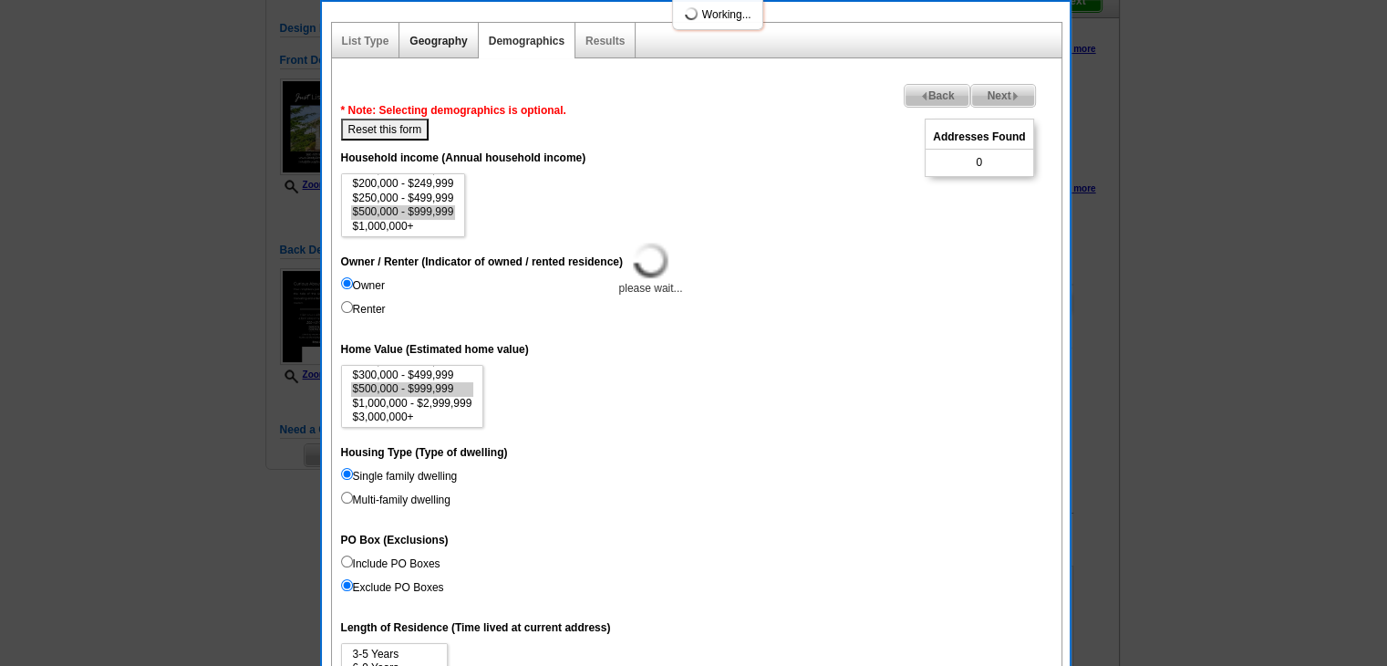
select select
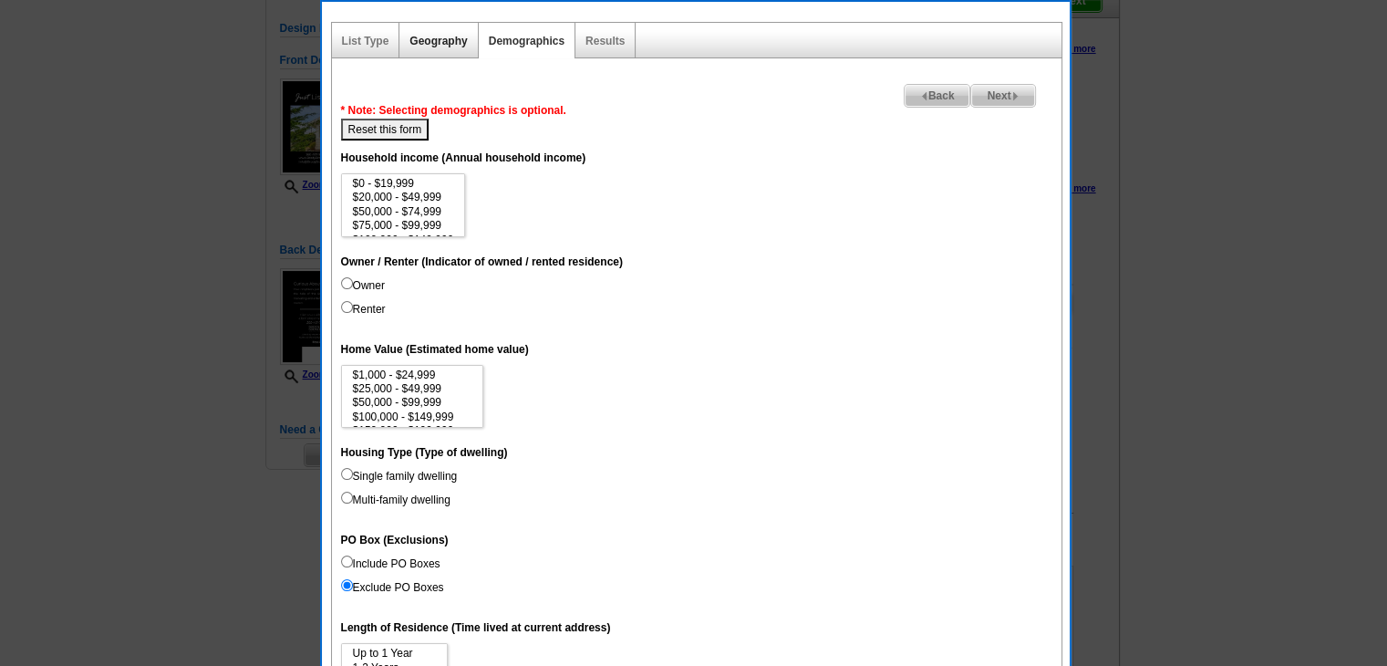
click at [453, 41] on link "Geography" at bounding box center [437, 41] width 57 height 13
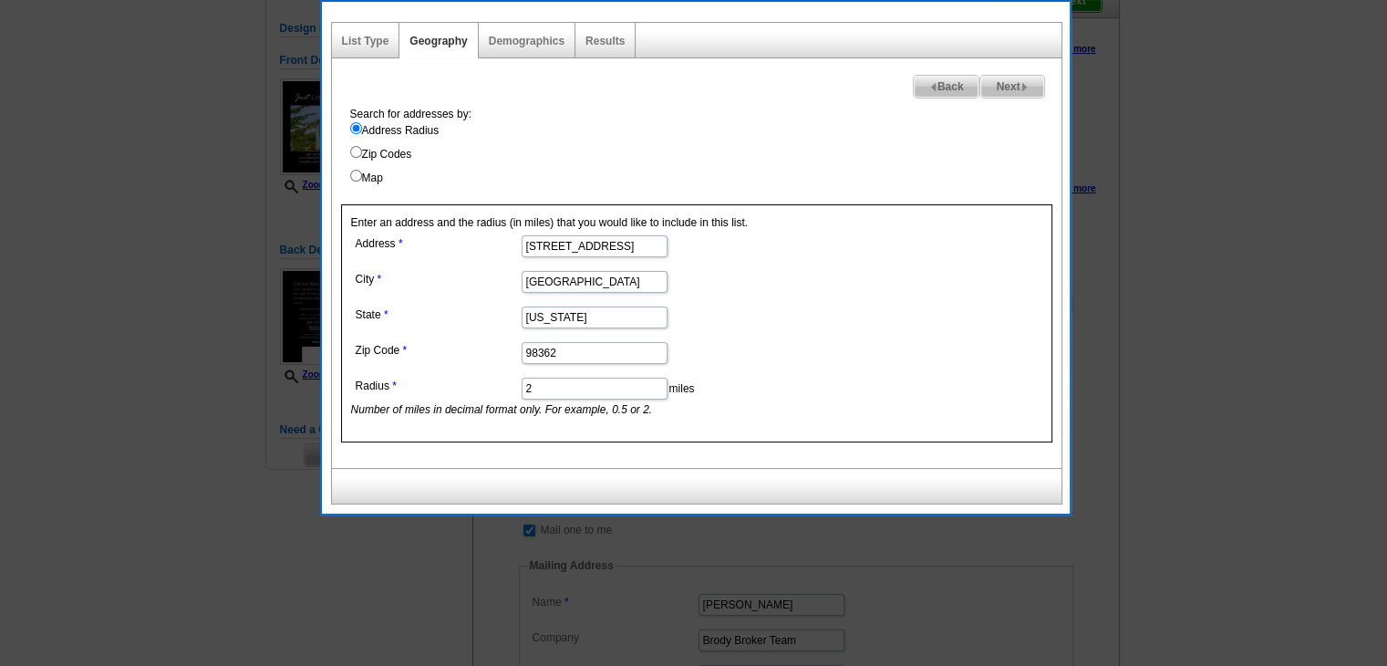
drag, startPoint x: 553, startPoint y: 387, endPoint x: 515, endPoint y: 391, distance: 37.7
click at [518, 391] on dd "2 miles Number of miles in decimal format only. For example, 0.5 or 2." at bounding box center [593, 395] width 485 height 45
type input "1"
click at [1028, 89] on img at bounding box center [1024, 87] width 8 height 8
select select
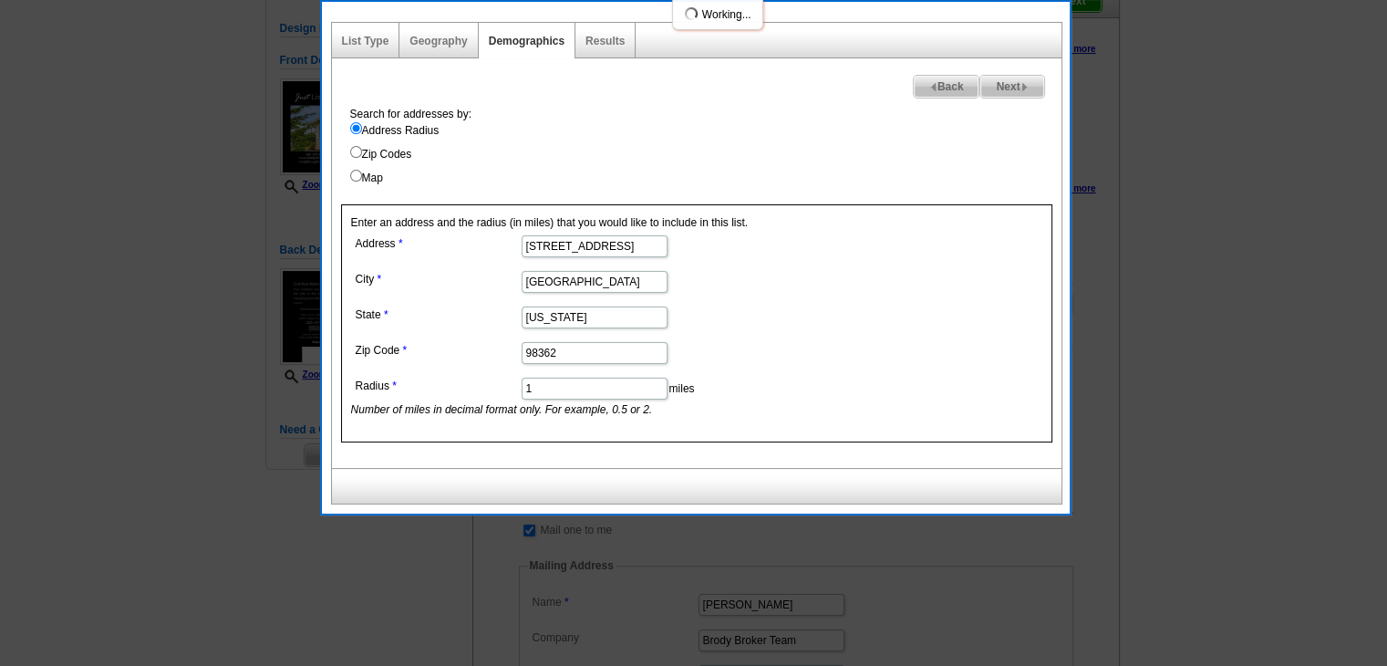
select select
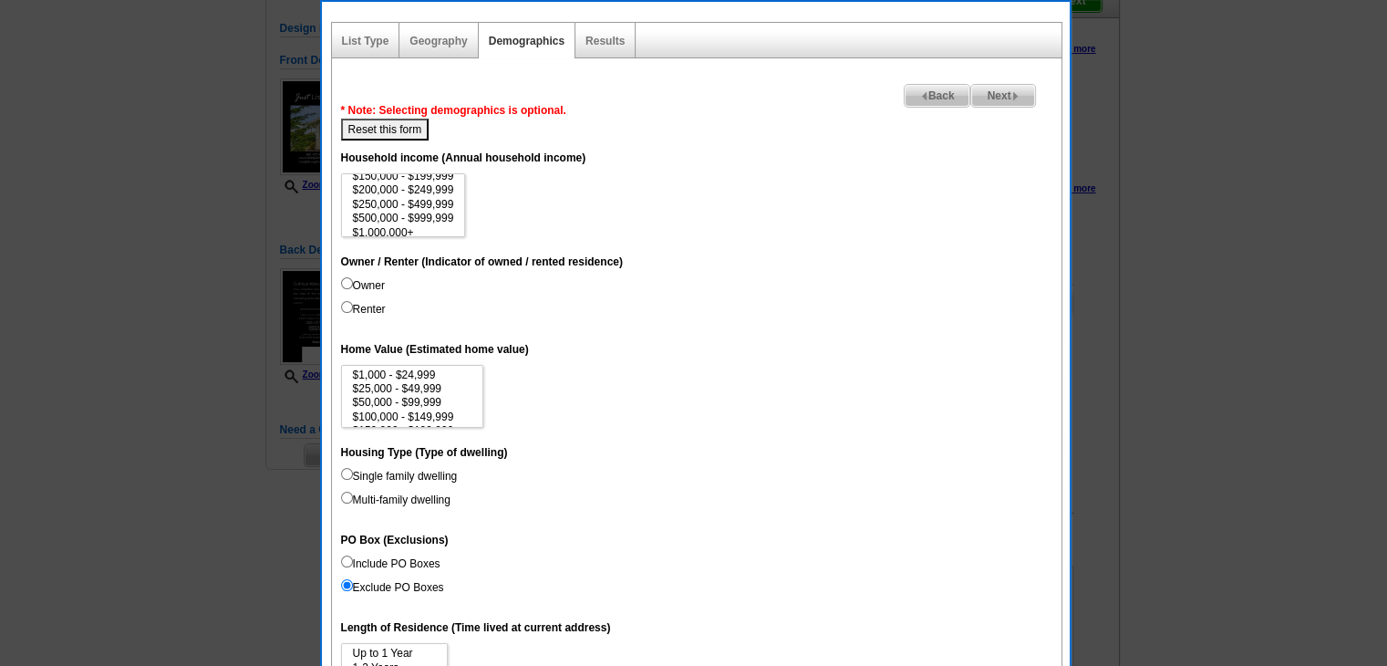
scroll to position [84, 0]
click at [433, 207] on option "$500,000 - $999,999" at bounding box center [403, 212] width 105 height 14
click at [404, 198] on option "$250,000 - $499,999" at bounding box center [403, 199] width 105 height 14
click at [429, 186] on option "$200,000 - $249,999" at bounding box center [403, 184] width 105 height 14
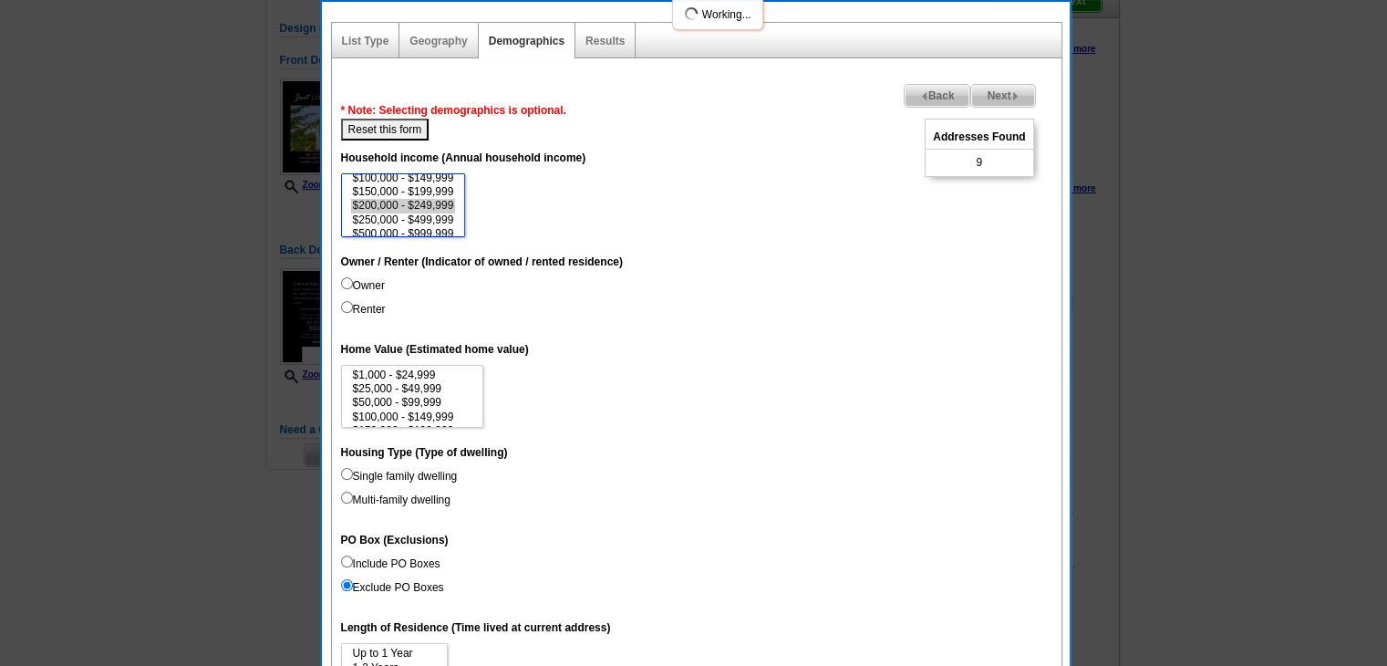
scroll to position [57, 0]
select select "150000-199999"
click at [445, 193] on option "$150,000 - $199,999" at bounding box center [403, 197] width 105 height 14
click at [370, 278] on label "Owner" at bounding box center [363, 285] width 44 height 16
click at [353, 278] on input "Owner" at bounding box center [347, 283] width 12 height 12
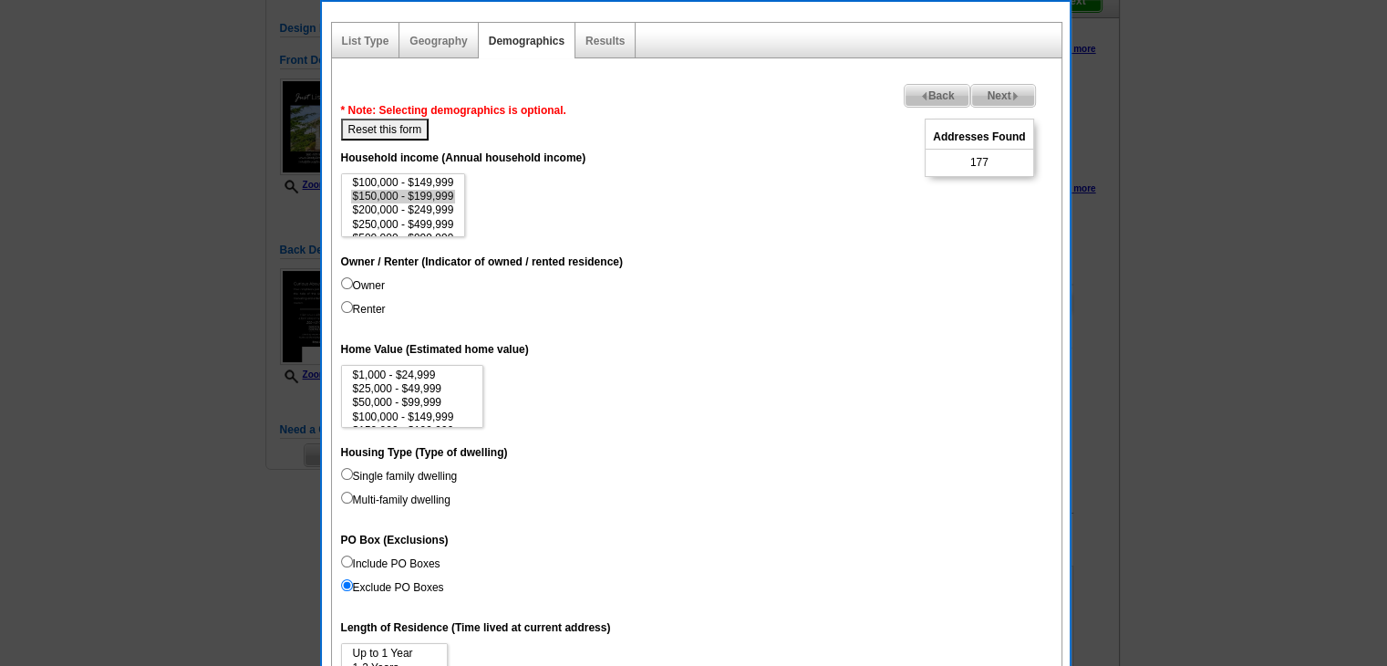
radio input "true"
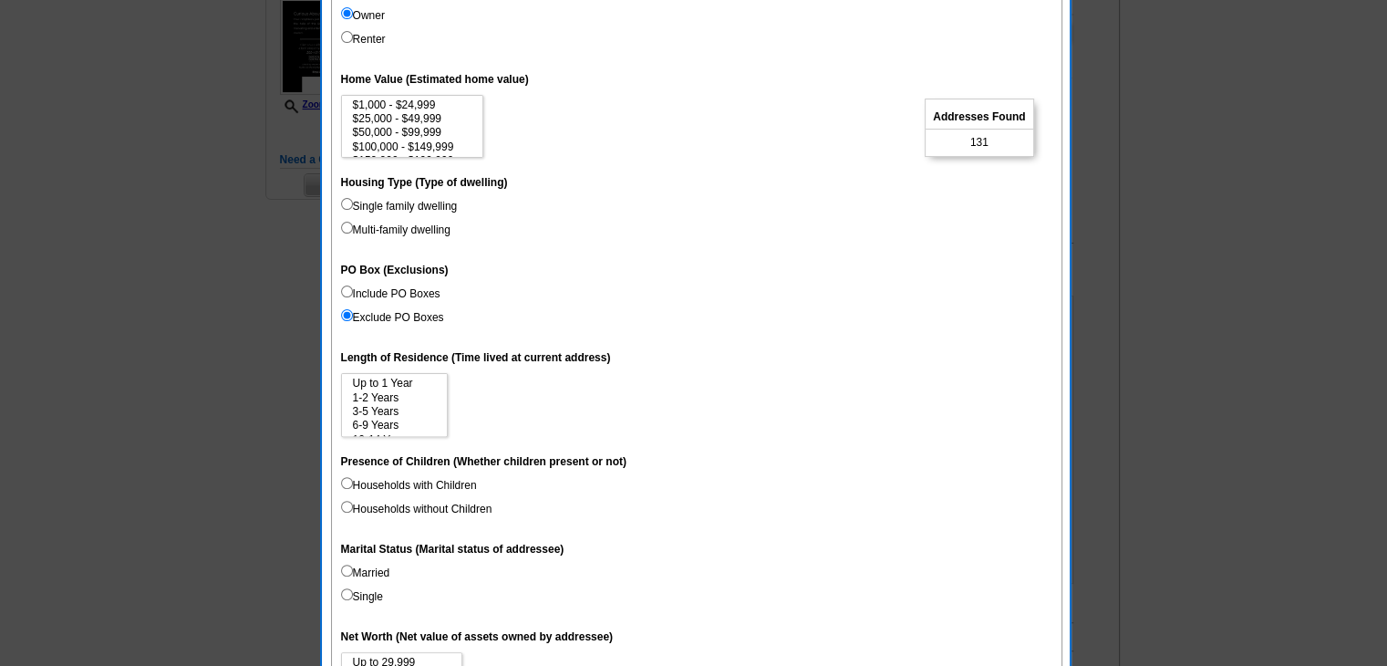
scroll to position [456, 0]
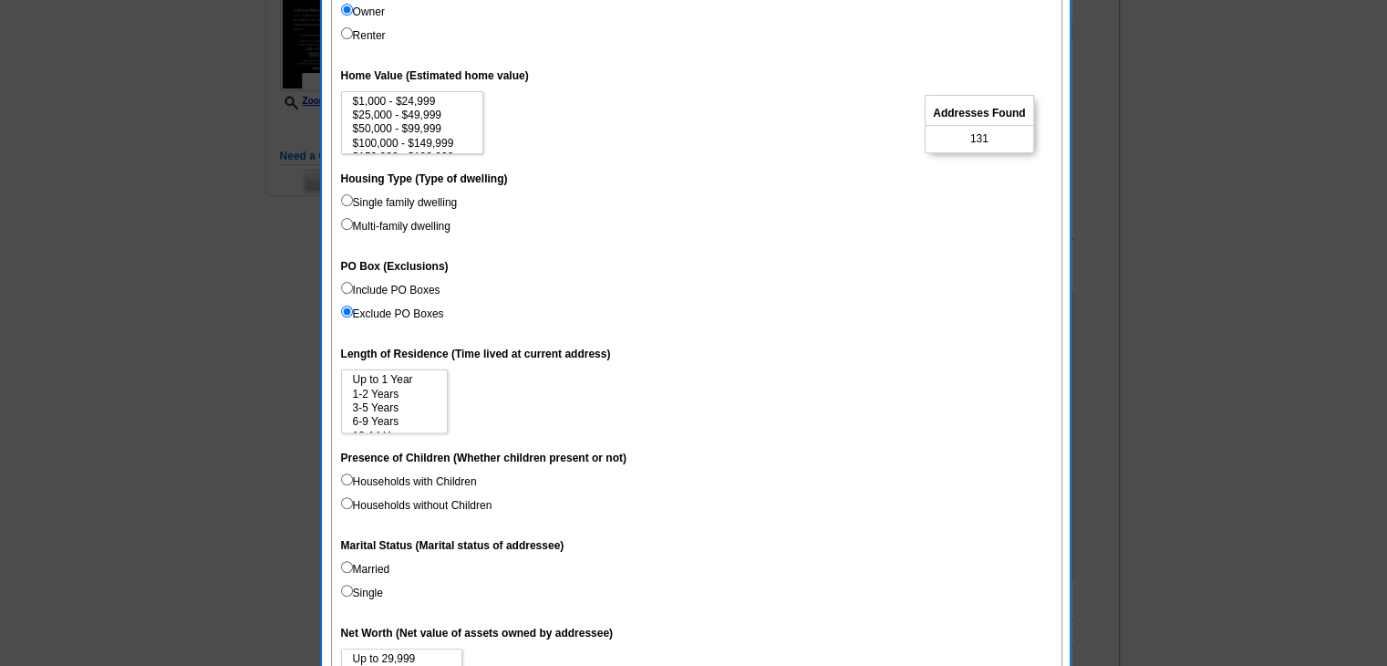
click at [417, 479] on label "Households with Children" at bounding box center [409, 481] width 136 height 16
click at [353, 479] on input "Households with Children" at bounding box center [347, 479] width 12 height 12
radio input "true"
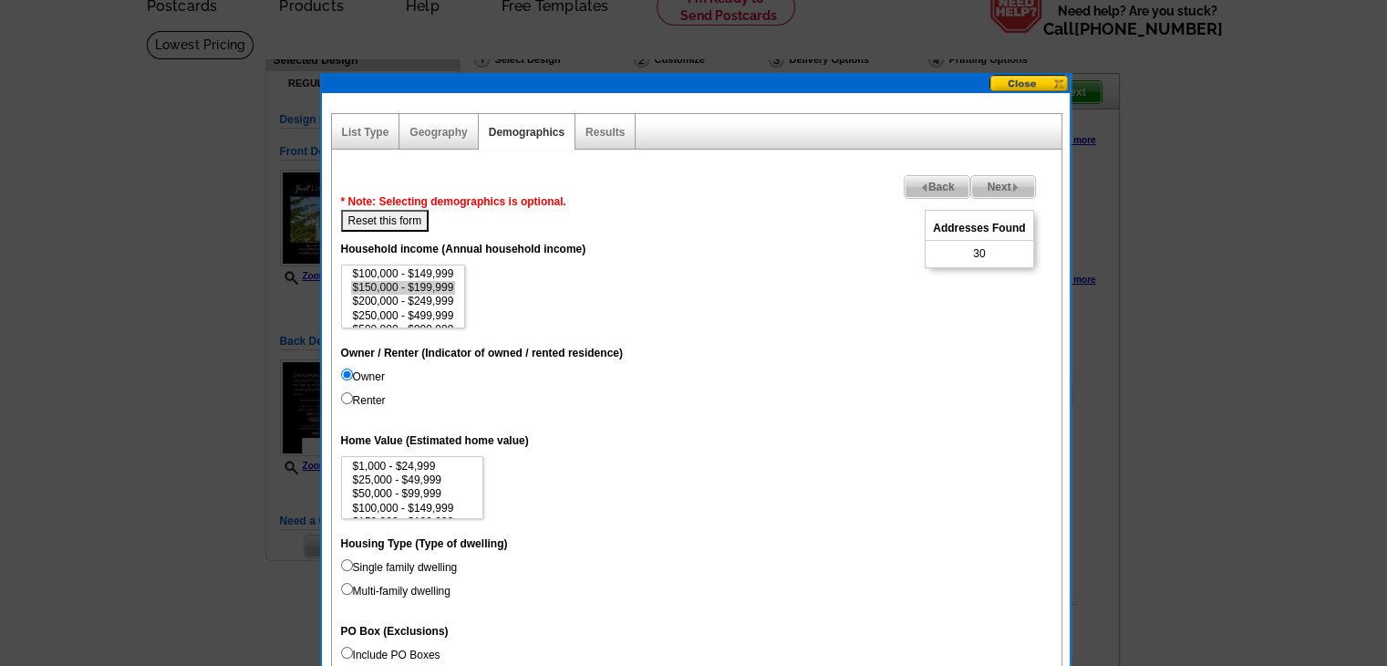
click at [403, 227] on button "Reset this form" at bounding box center [385, 221] width 88 height 22
select select
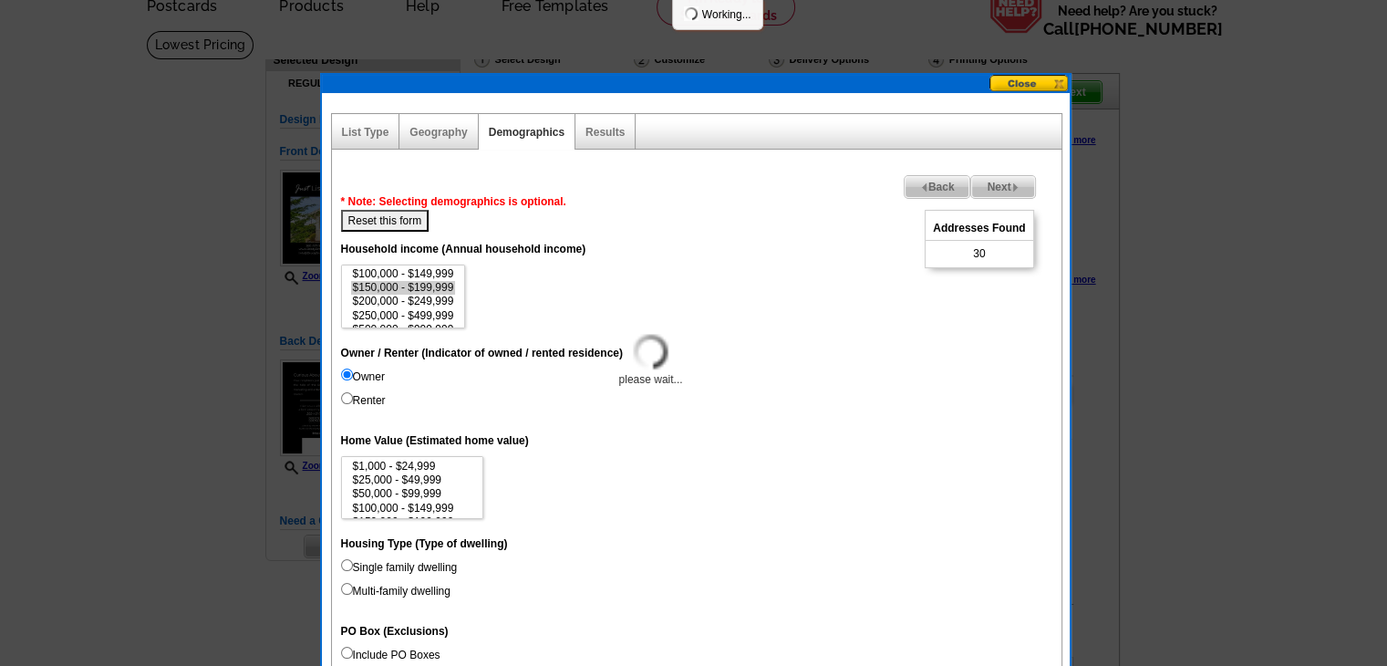
select select
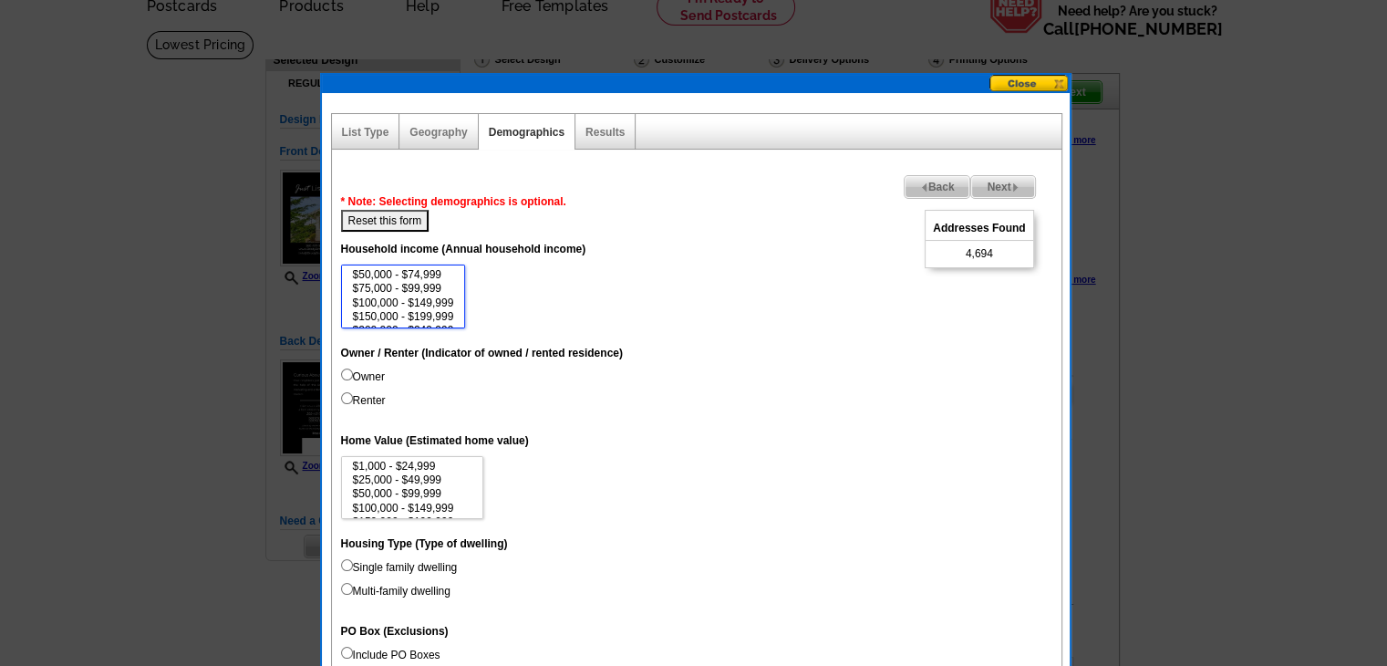
scroll to position [57, 0]
click at [453, 298] on option "$200,000 - $249,999" at bounding box center [403, 302] width 105 height 14
select select "150000-199999"
click at [445, 287] on option "$150,000 - $199,999" at bounding box center [403, 289] width 105 height 14
click at [371, 374] on label "Owner" at bounding box center [363, 376] width 44 height 16
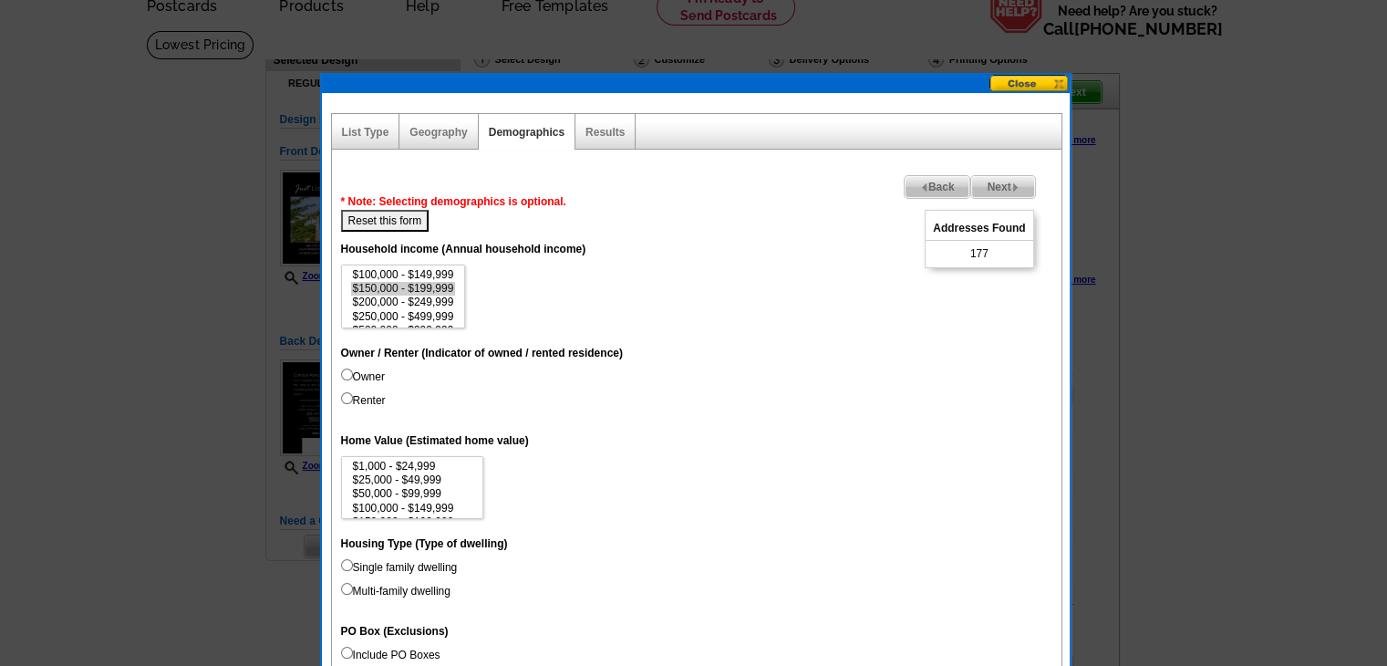
click at [353, 374] on input "Owner" at bounding box center [347, 374] width 12 height 12
radio input "true"
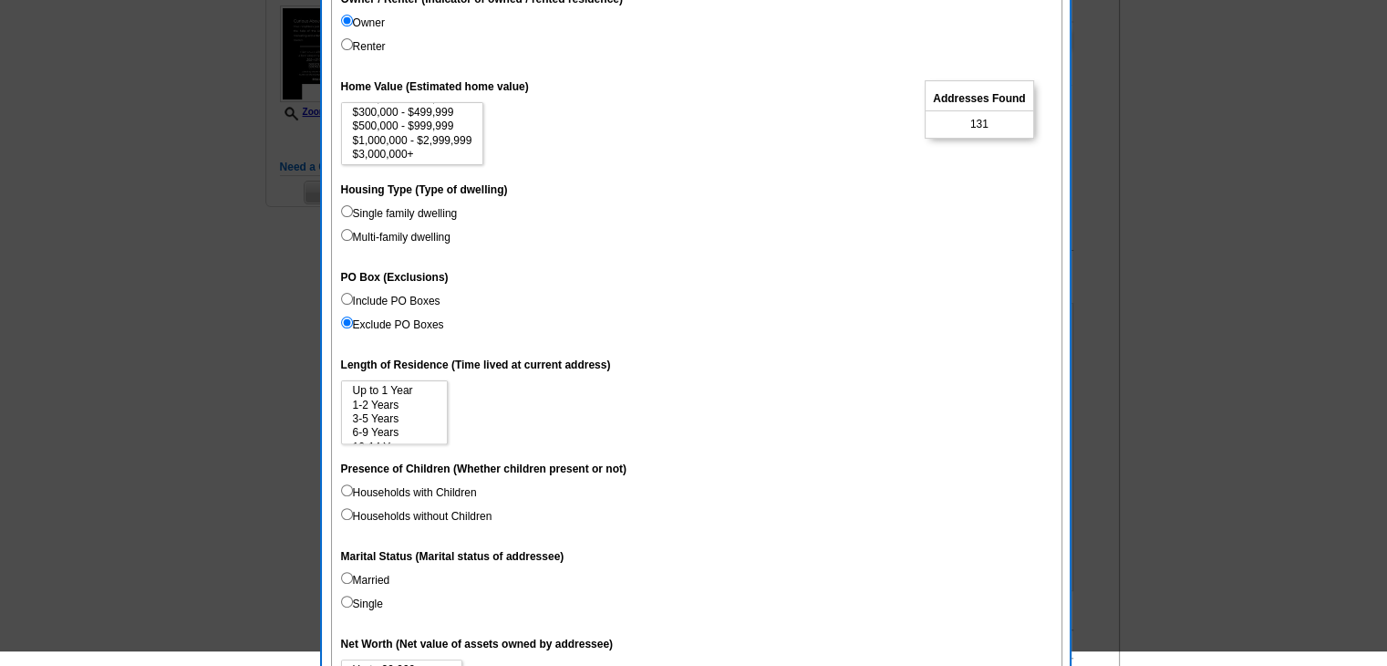
scroll to position [456, 0]
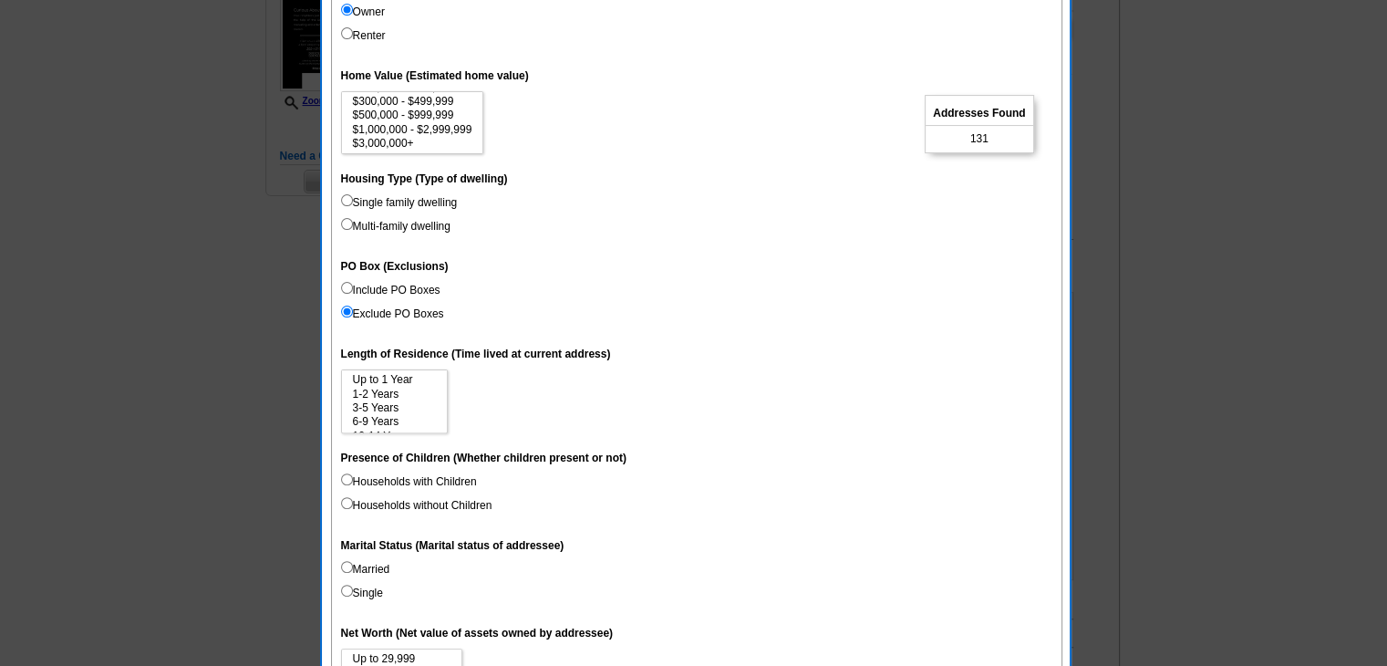
click at [434, 485] on label "Households with Children" at bounding box center [409, 481] width 136 height 16
click at [353, 485] on input "Households with Children" at bounding box center [347, 479] width 12 height 12
radio input "true"
click at [423, 509] on label "Households without Children" at bounding box center [416, 505] width 151 height 16
click at [353, 509] on input "Households without Children" at bounding box center [347, 503] width 12 height 12
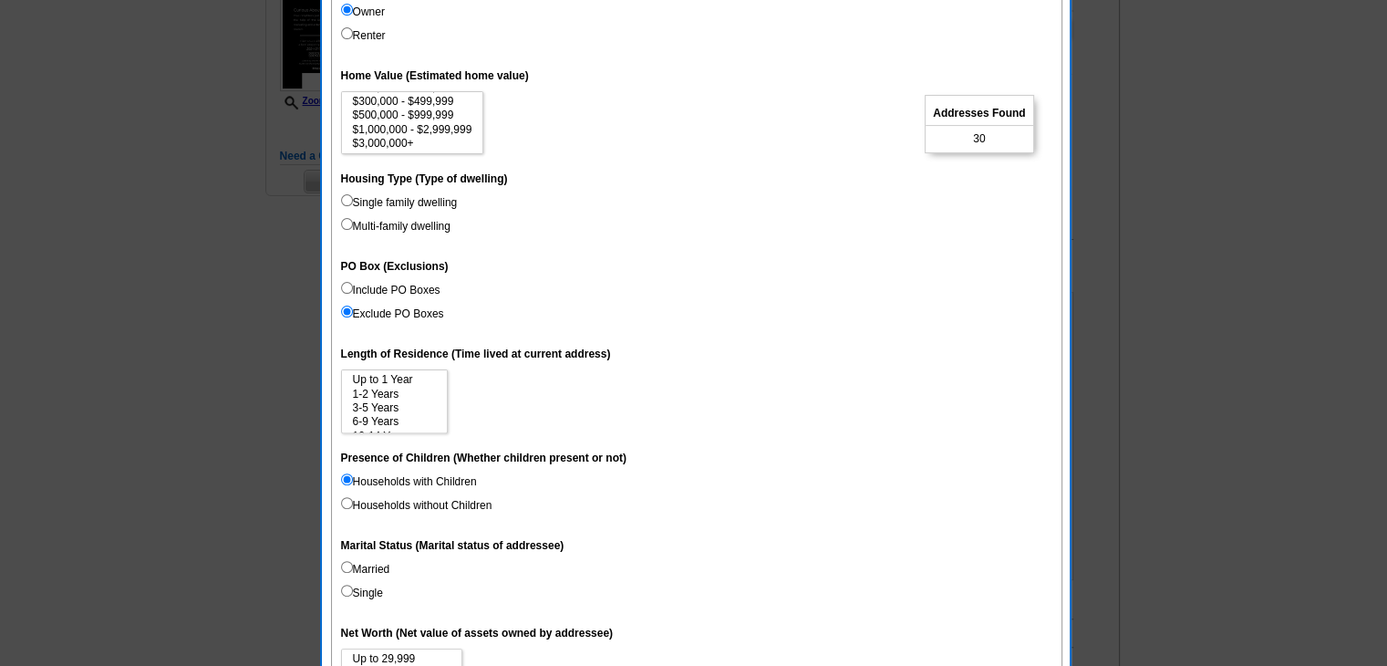
radio input "true"
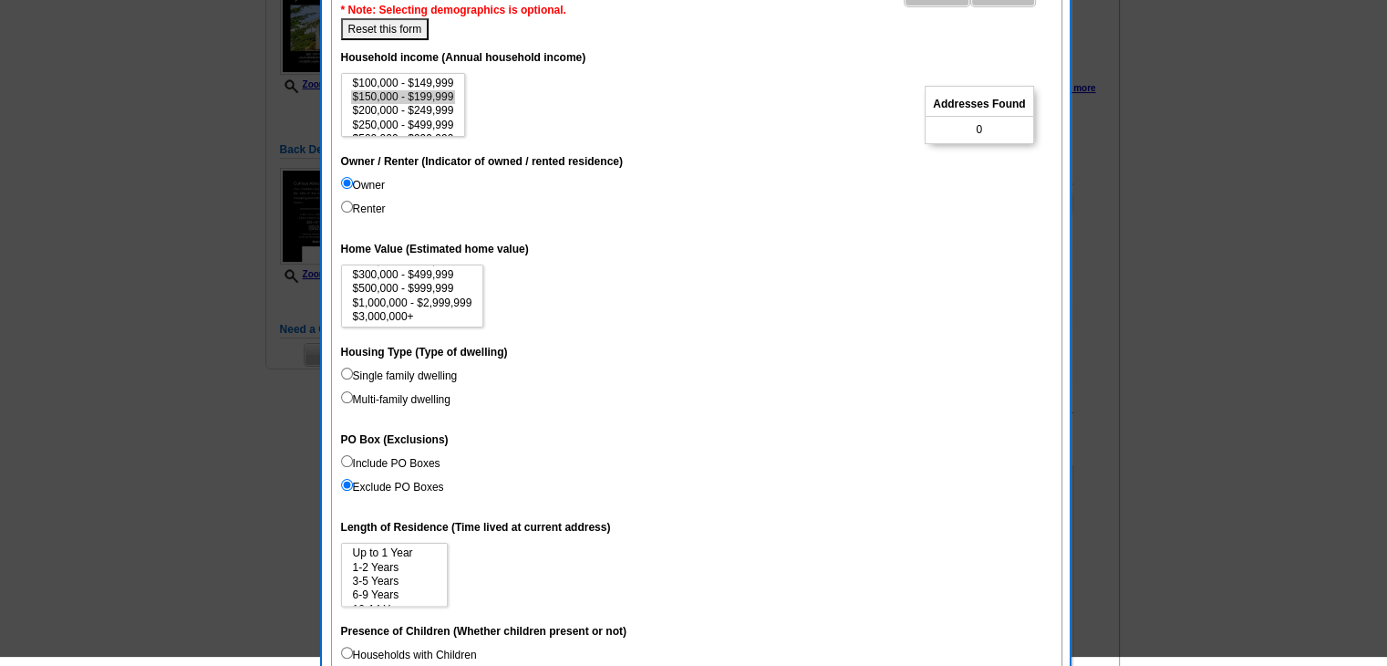
scroll to position [274, 0]
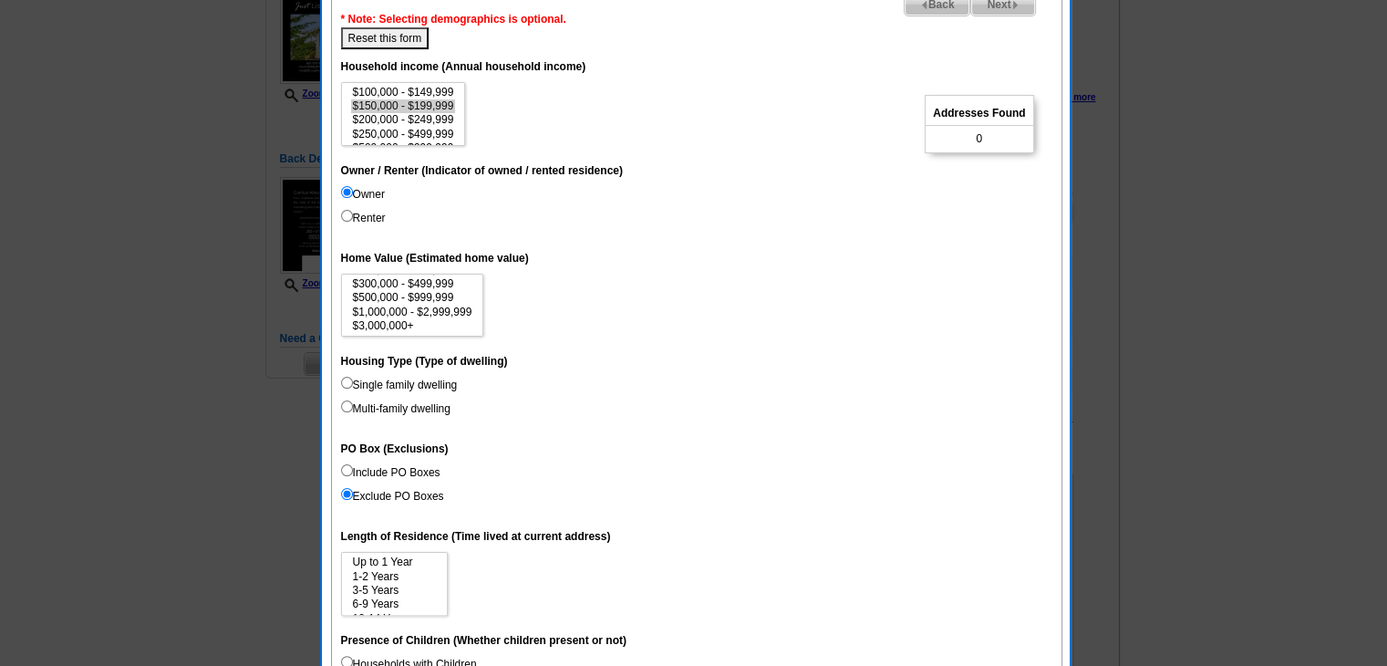
click at [394, 45] on button "Reset this form" at bounding box center [385, 38] width 88 height 22
select select
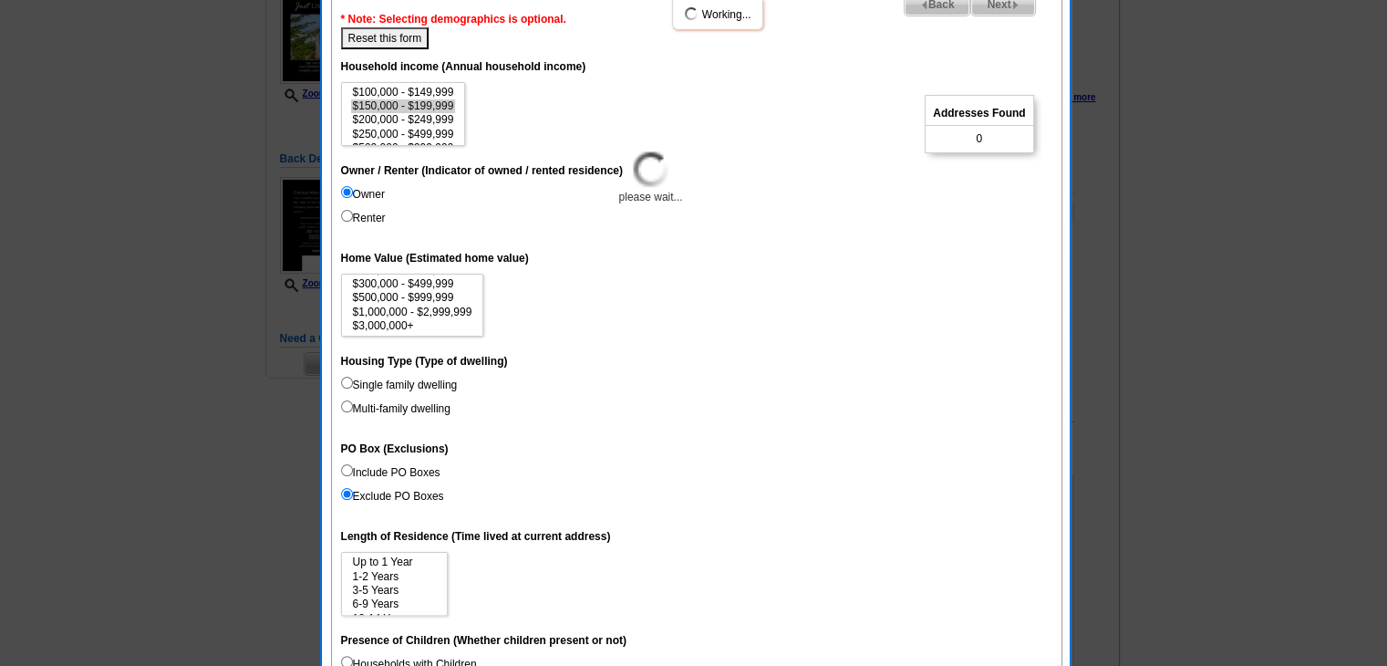
select select
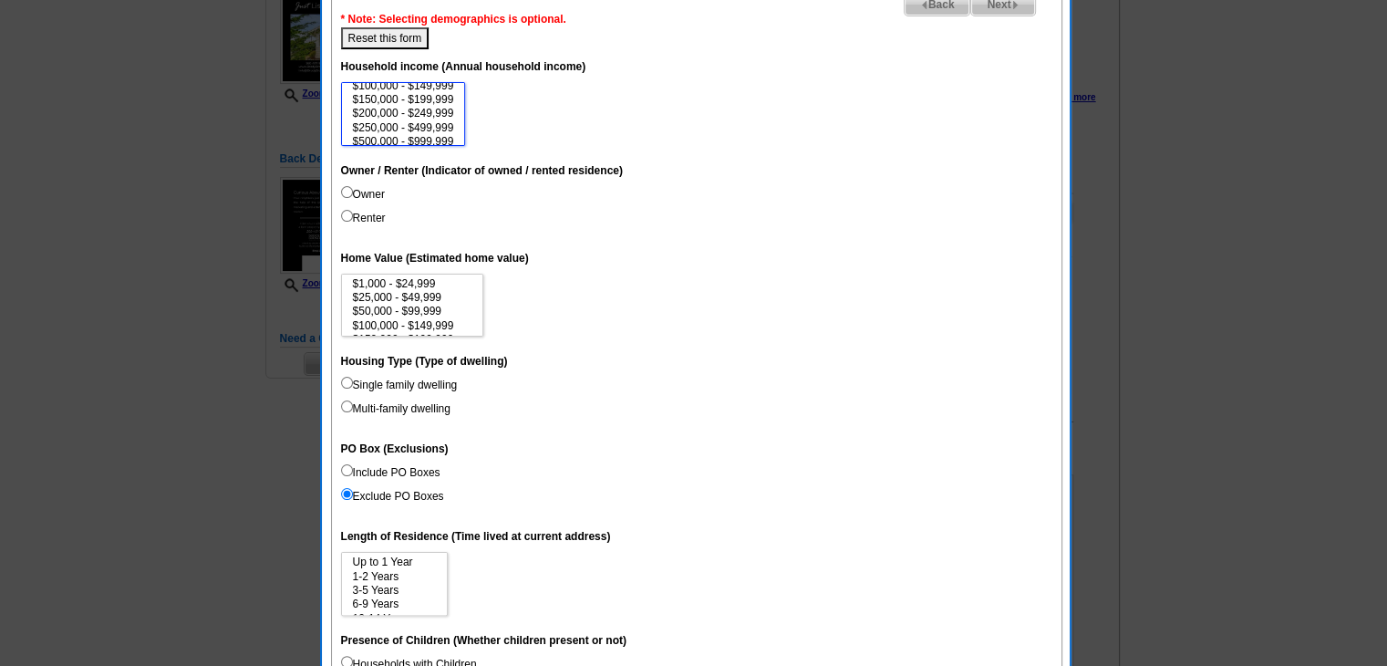
scroll to position [58, 0]
select select "150000-199999"
click at [440, 103] on option "$150,000 - $199,999" at bounding box center [403, 105] width 105 height 14
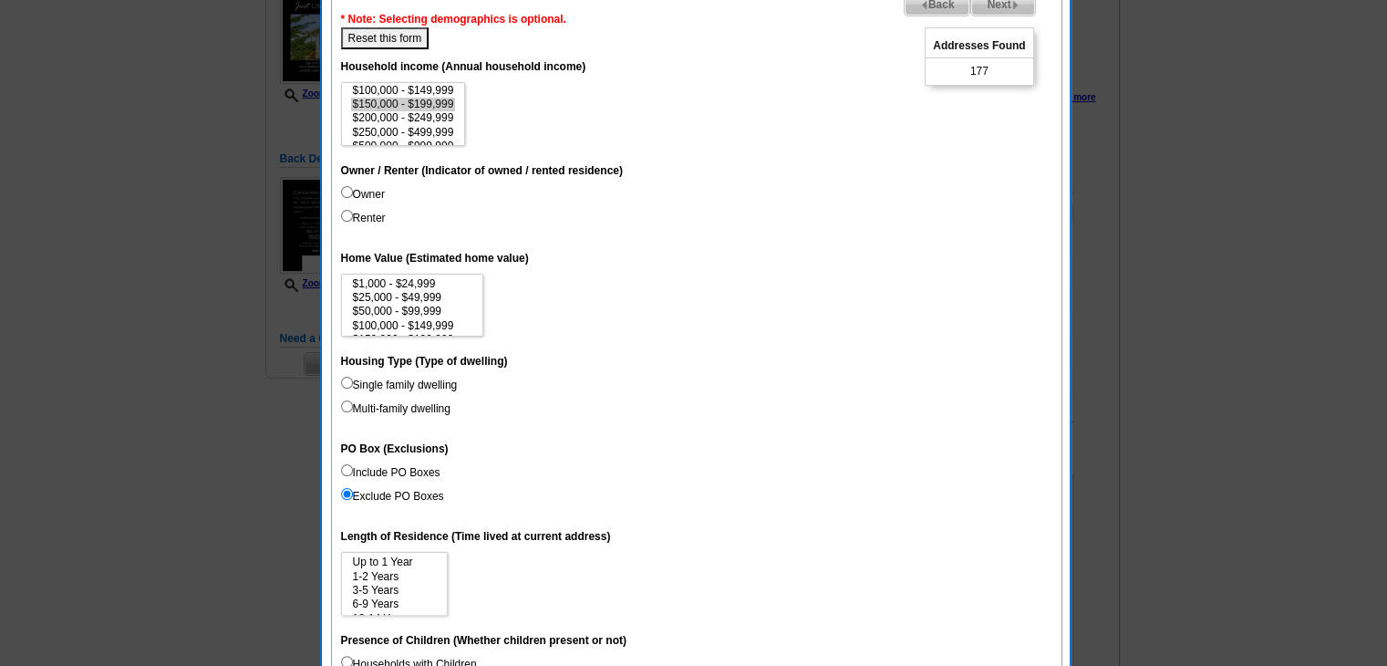
click at [379, 193] on label "Owner" at bounding box center [363, 194] width 44 height 16
click at [353, 193] on input "Owner" at bounding box center [347, 192] width 12 height 12
radio input "true"
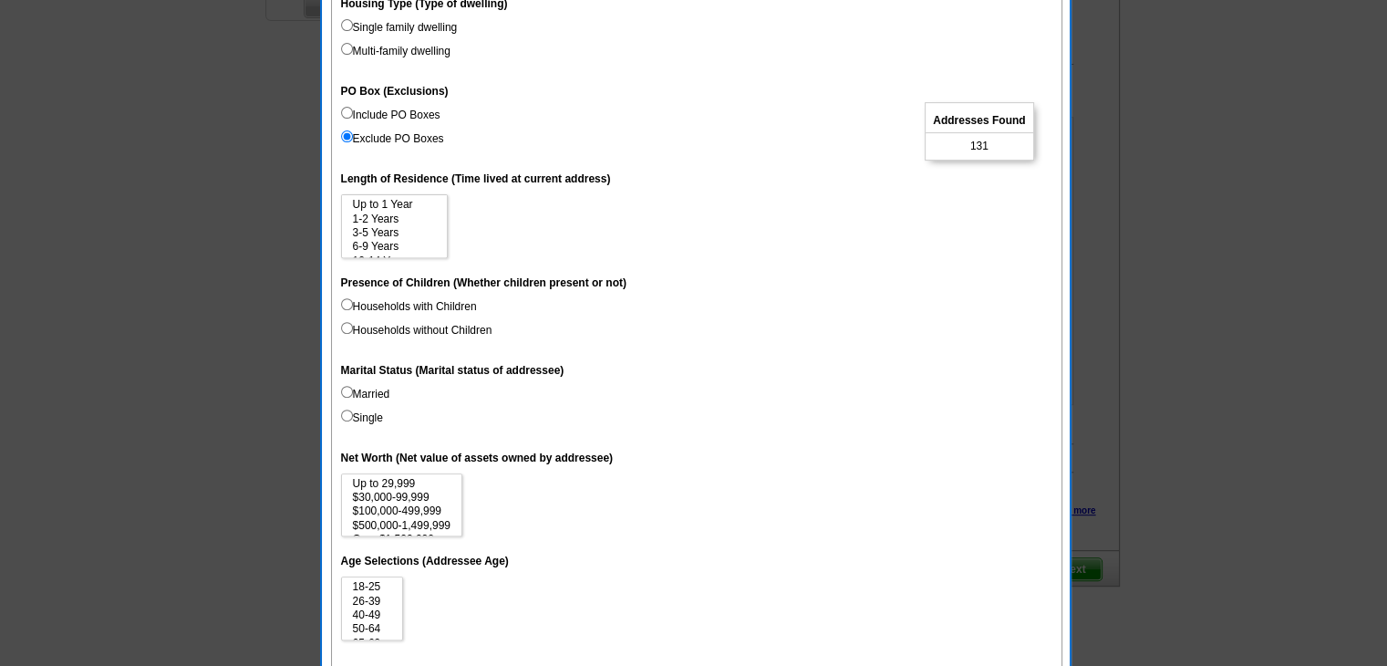
scroll to position [638, 0]
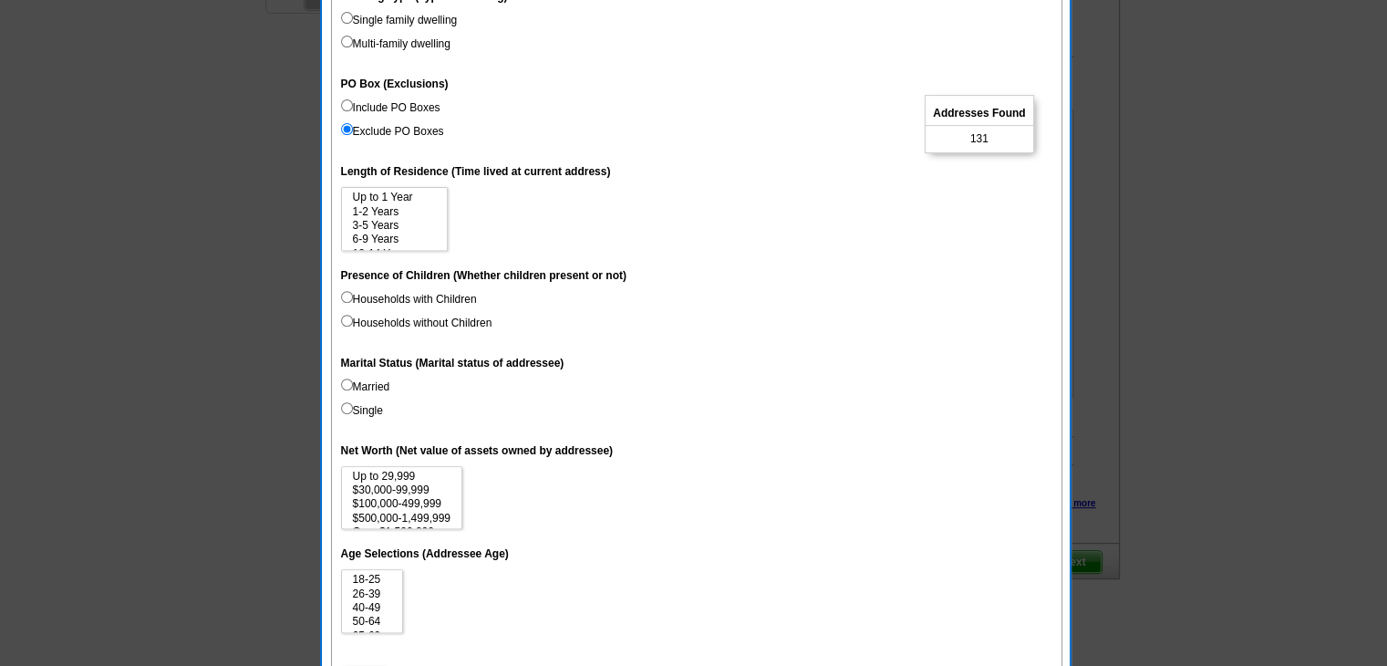
click at [377, 379] on label "Married" at bounding box center [365, 386] width 49 height 16
click at [353, 379] on input "Married" at bounding box center [347, 384] width 12 height 12
radio input "true"
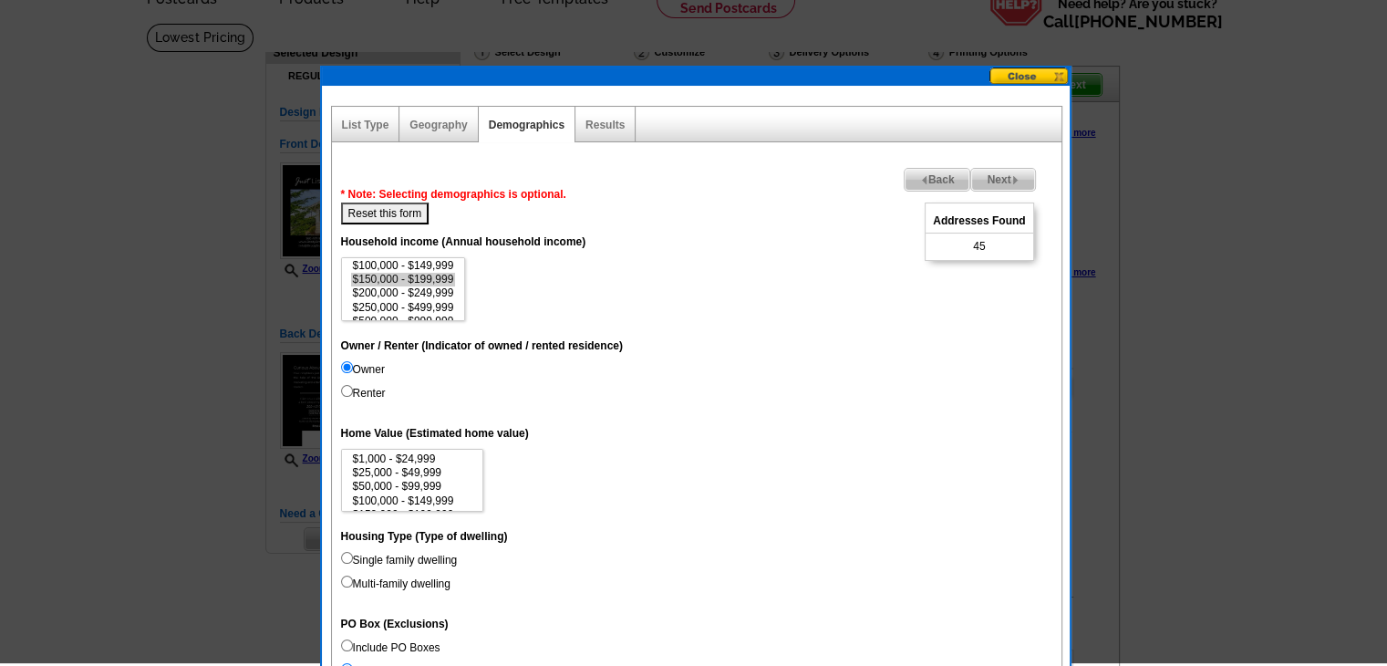
scroll to position [91, 0]
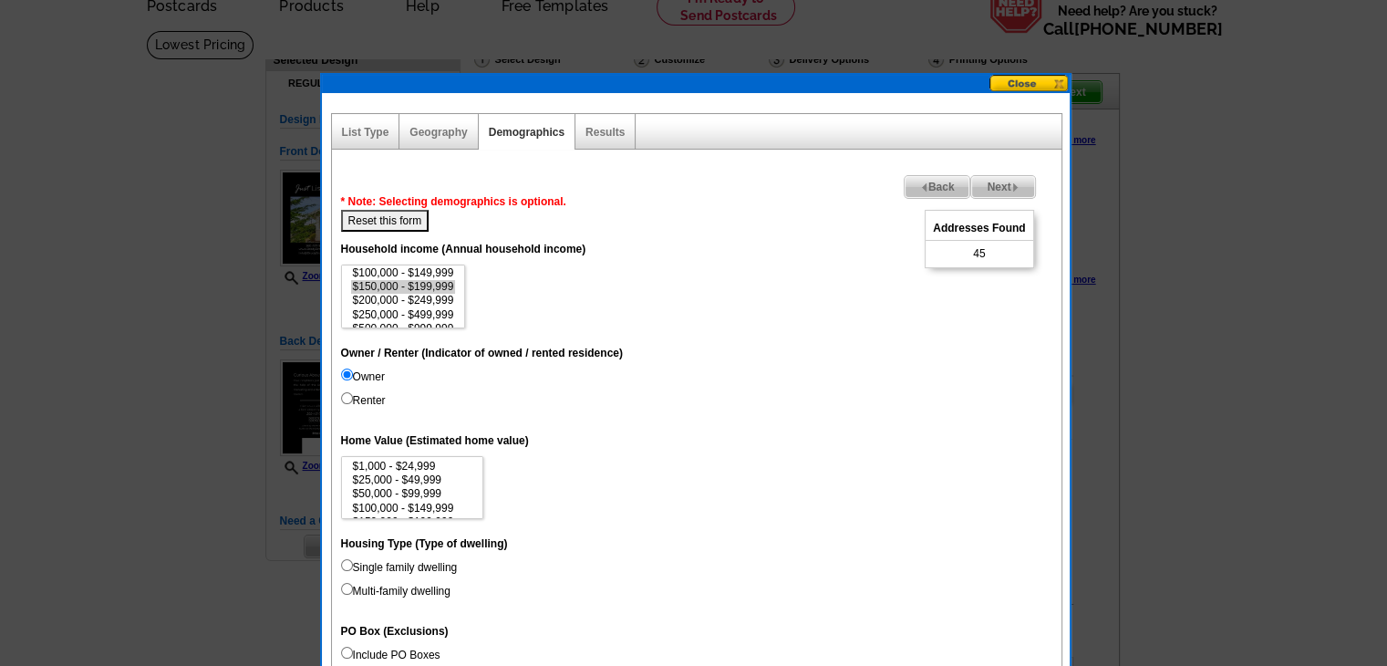
click at [996, 190] on span "Next" at bounding box center [1002, 187] width 63 height 22
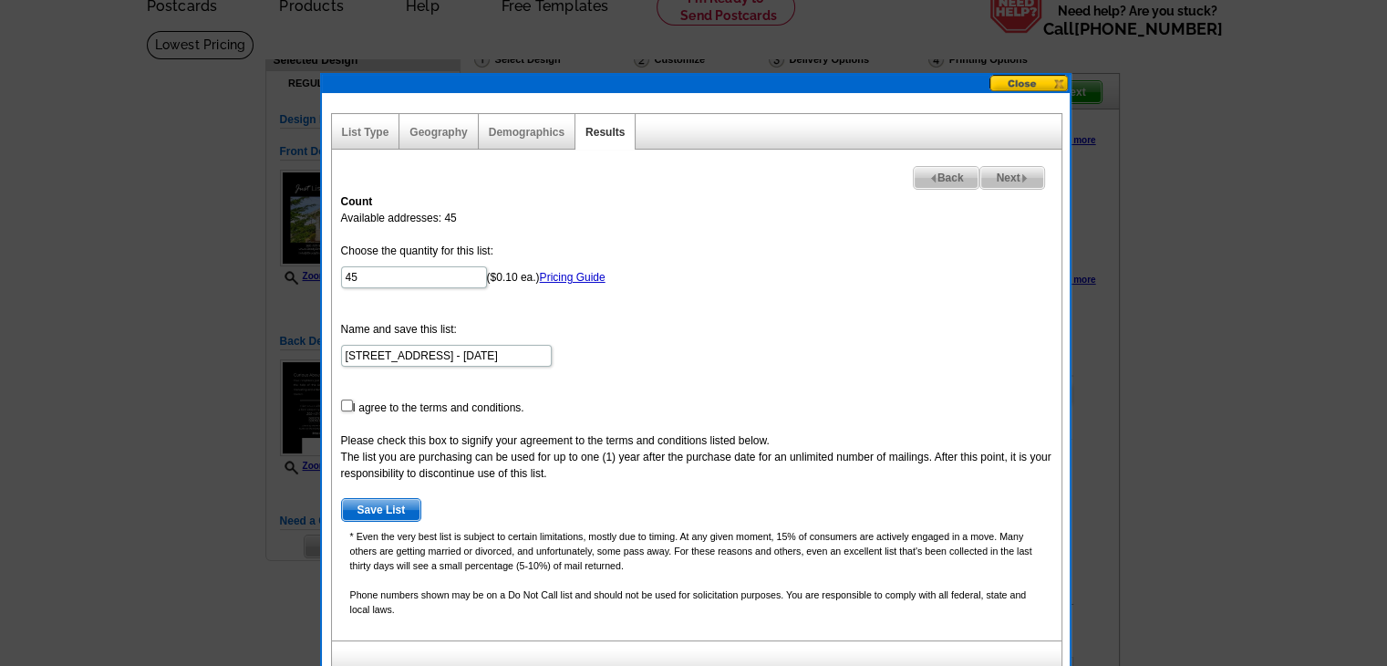
click at [352, 406] on form "Choose the quantity for this list: 45 ($0.10 ea.) Pricing Guide Name and save t…" at bounding box center [696, 382] width 711 height 279
click at [345, 406] on input "checkbox" at bounding box center [347, 405] width 12 height 12
checkbox input "true"
click at [1003, 188] on div "Count Available addresses: 45 Choose the quantity for this list: 45 ($0.10 ea.)…" at bounding box center [697, 412] width 730 height 456
click at [1003, 182] on span "Next" at bounding box center [1011, 178] width 63 height 22
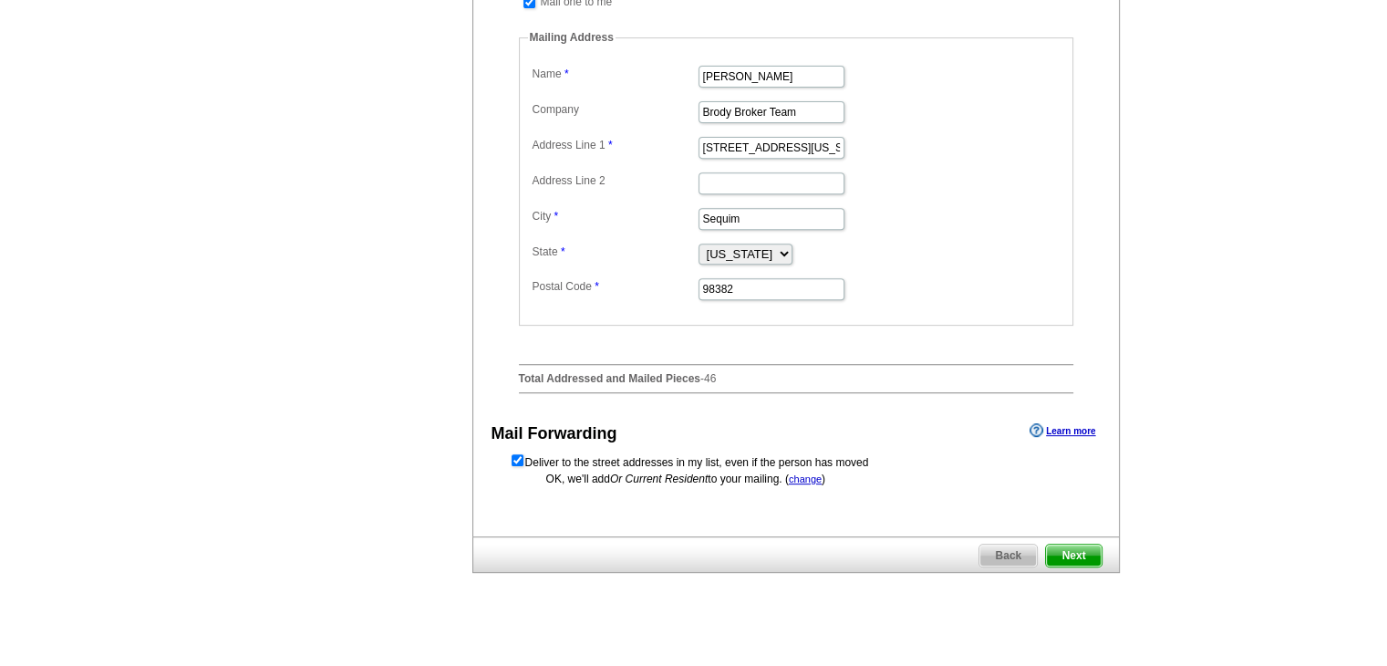
scroll to position [730, 0]
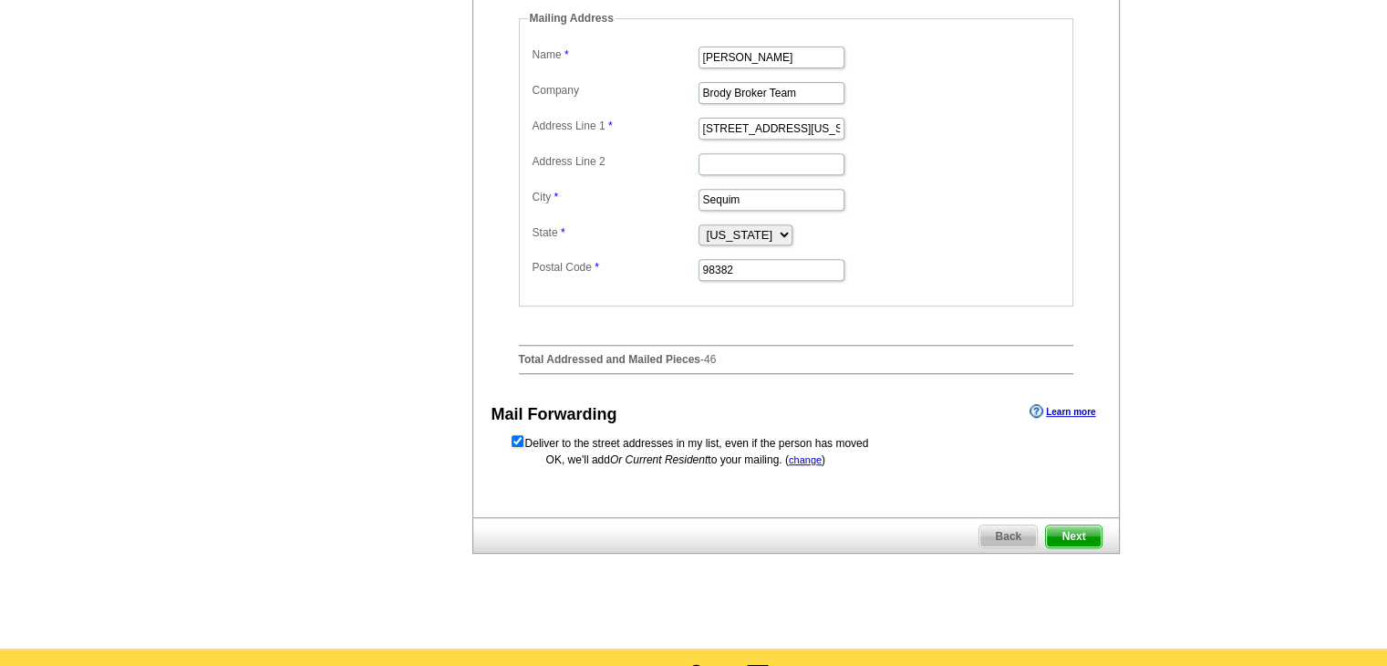
click at [1094, 547] on span "Next" at bounding box center [1073, 536] width 55 height 22
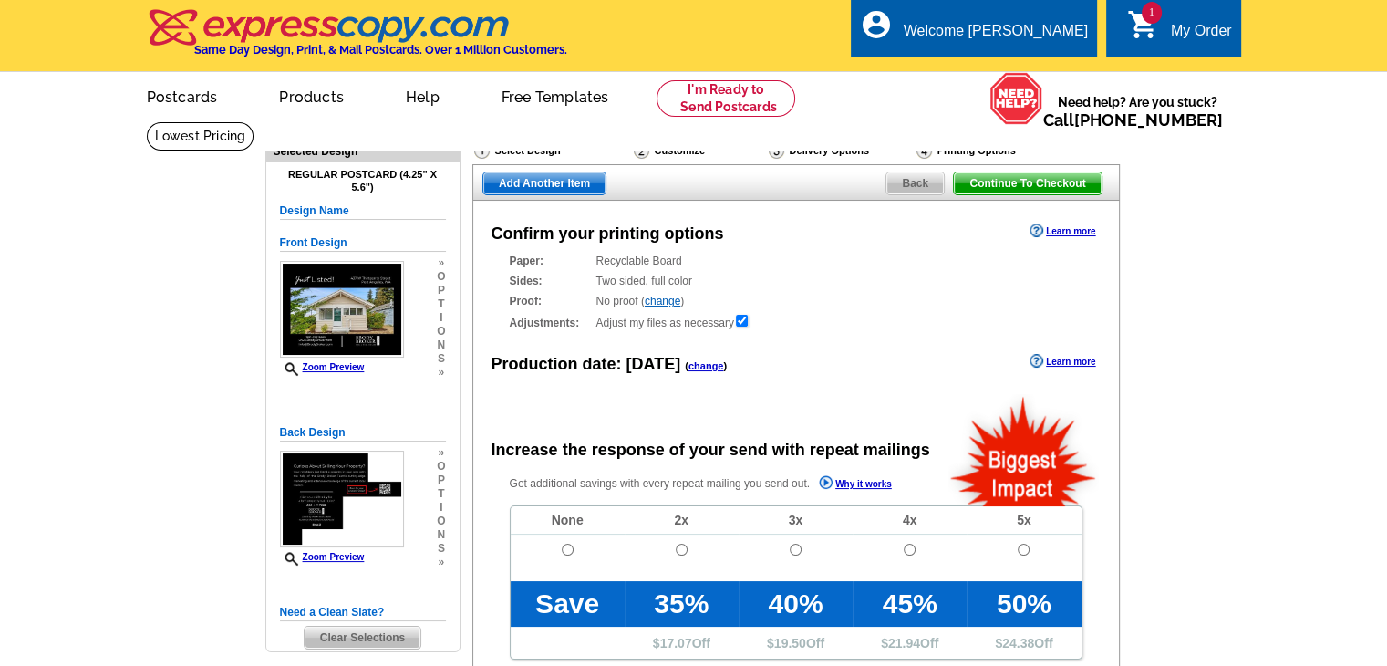
radio input "false"
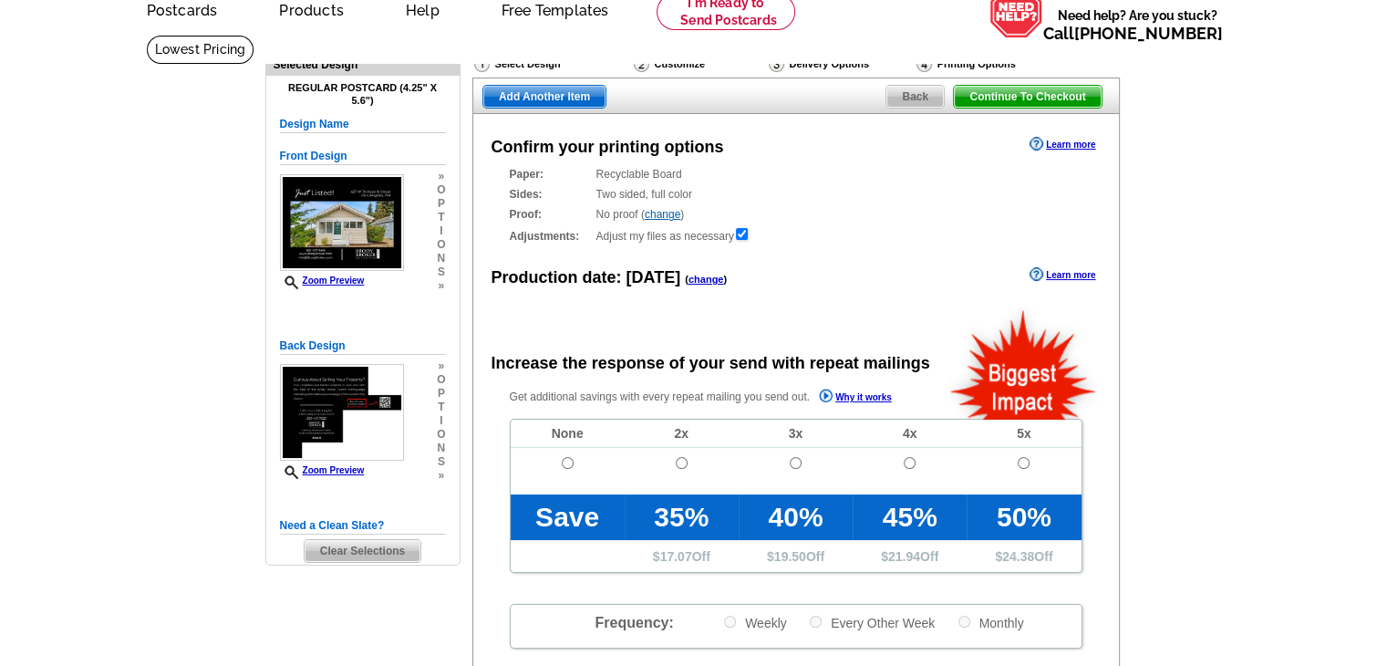
scroll to position [91, 0]
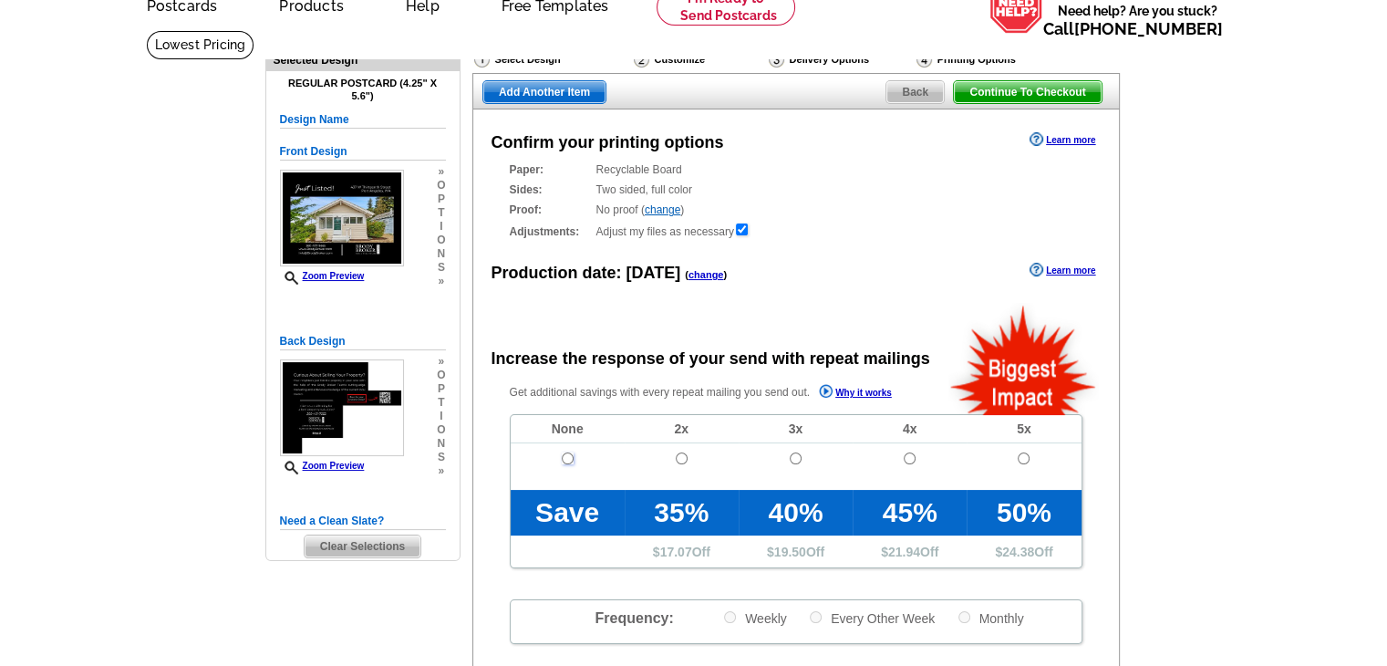
click at [567, 459] on input "radio" at bounding box center [568, 458] width 12 height 12
radio input "true"
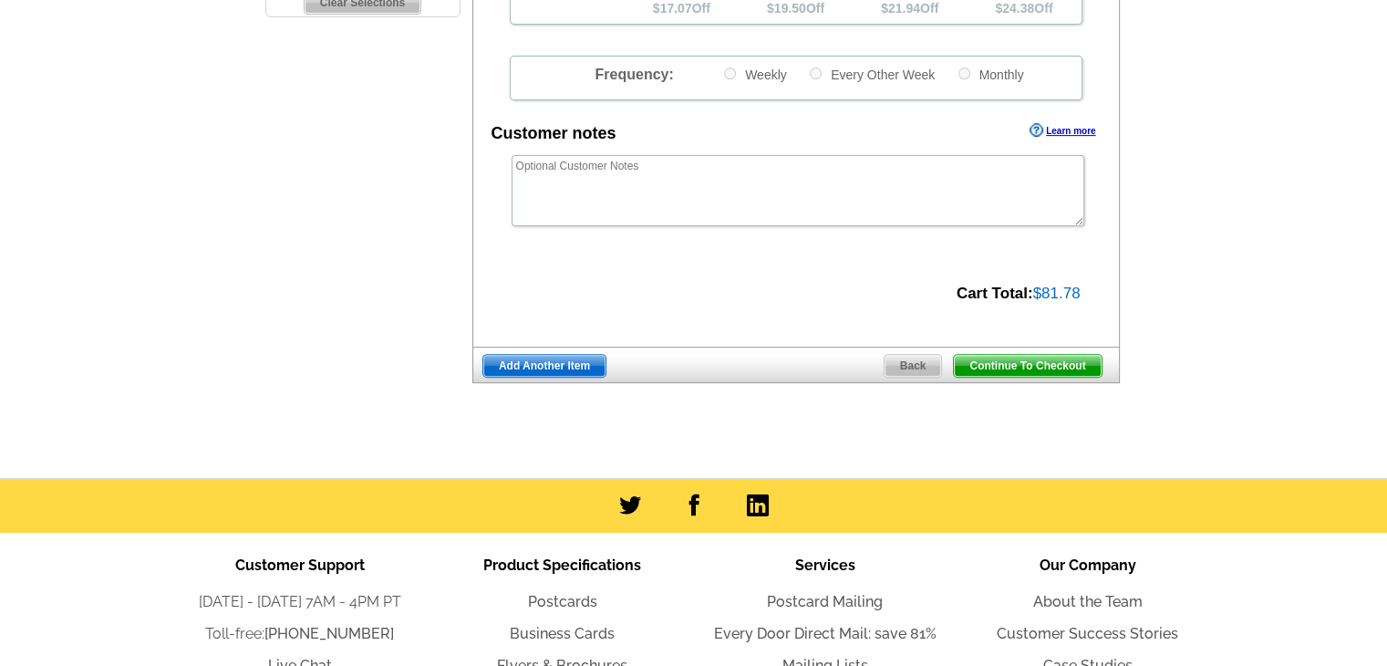
scroll to position [638, 0]
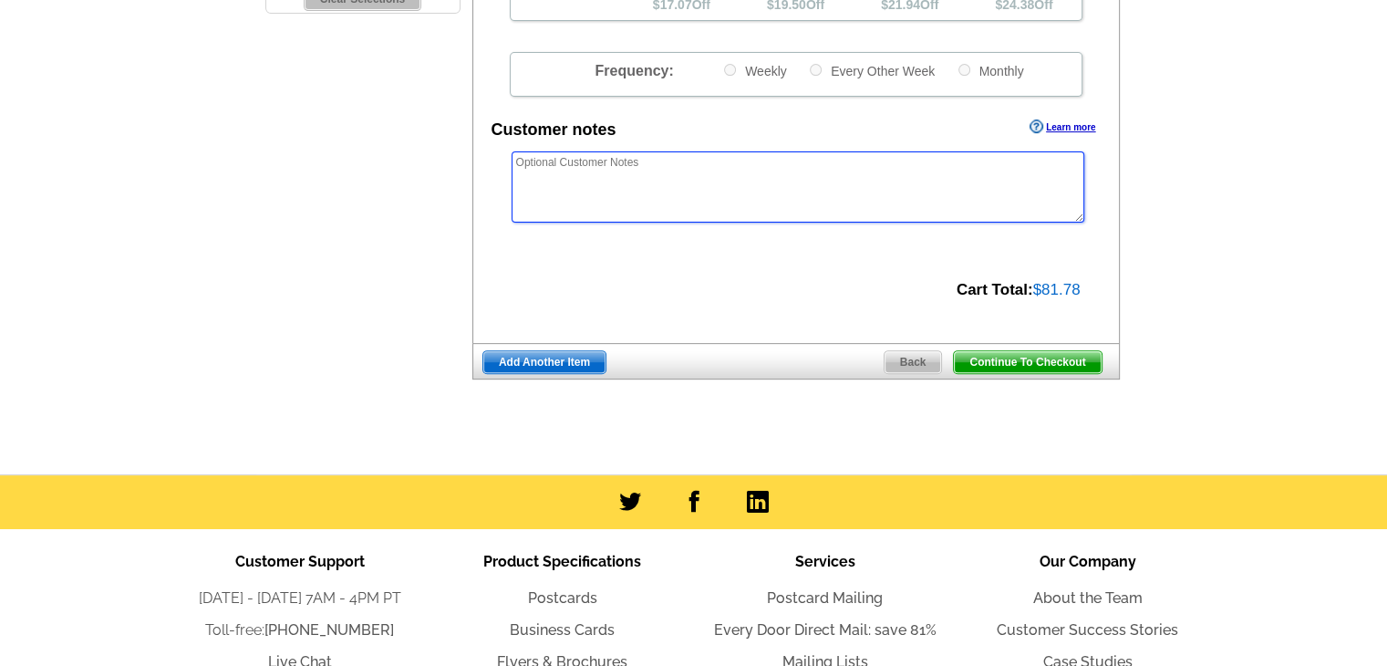
click at [699, 184] on textarea at bounding box center [798, 186] width 573 height 71
paste textarea "*/*/* PLEASE USE "OUR NEIGHBORS AT" INSTEAD OF USING NAMES THE MAILING LIST */*…"
type textarea "*/*/* PLEASE USE "OUR NEIGHBORS AT" INSTEAD OF USING NAMES THE MAILING LIST */*…"
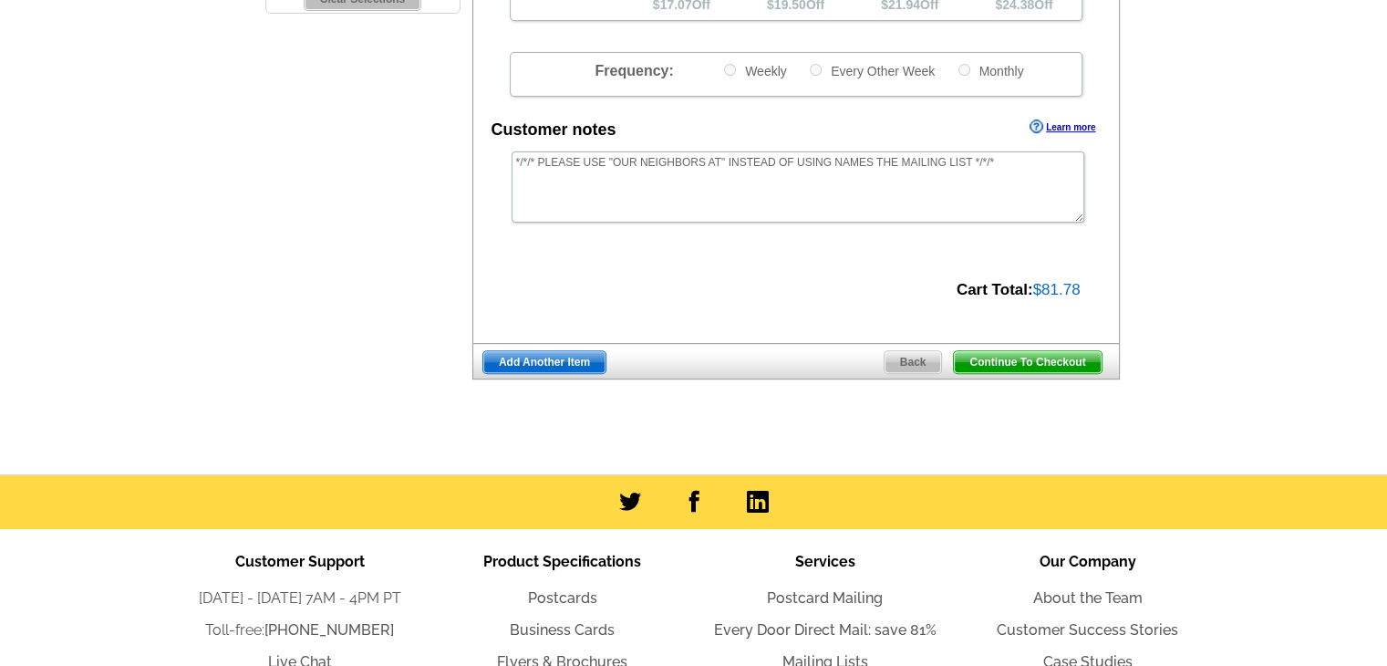
scroll to position [0, 0]
click at [1034, 366] on span "Continue To Checkout" at bounding box center [1027, 362] width 147 height 22
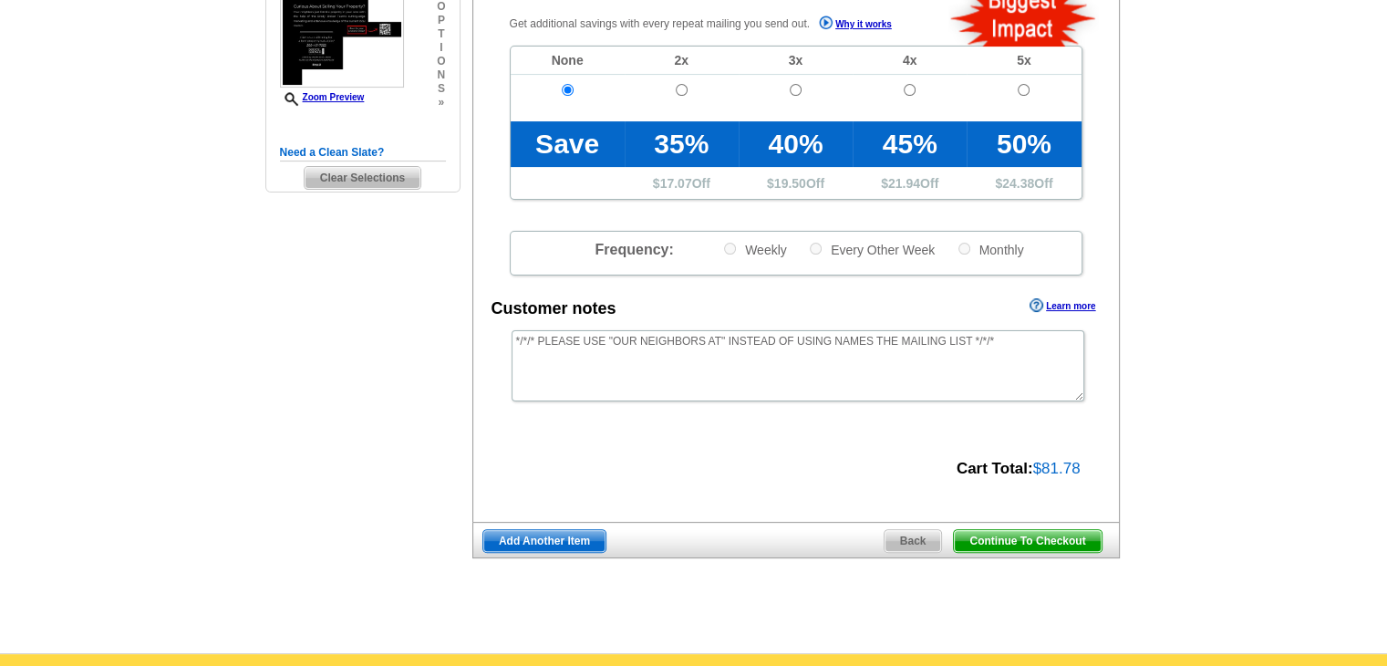
scroll to position [456, 0]
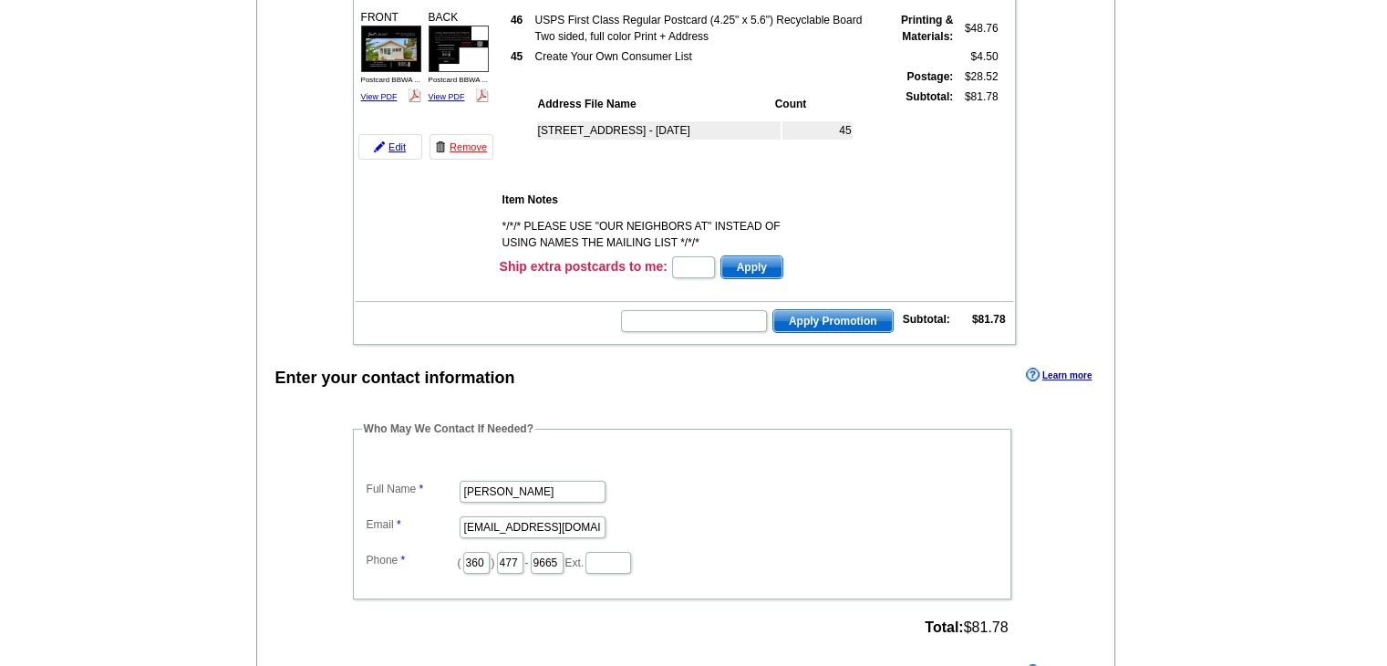
scroll to position [274, 0]
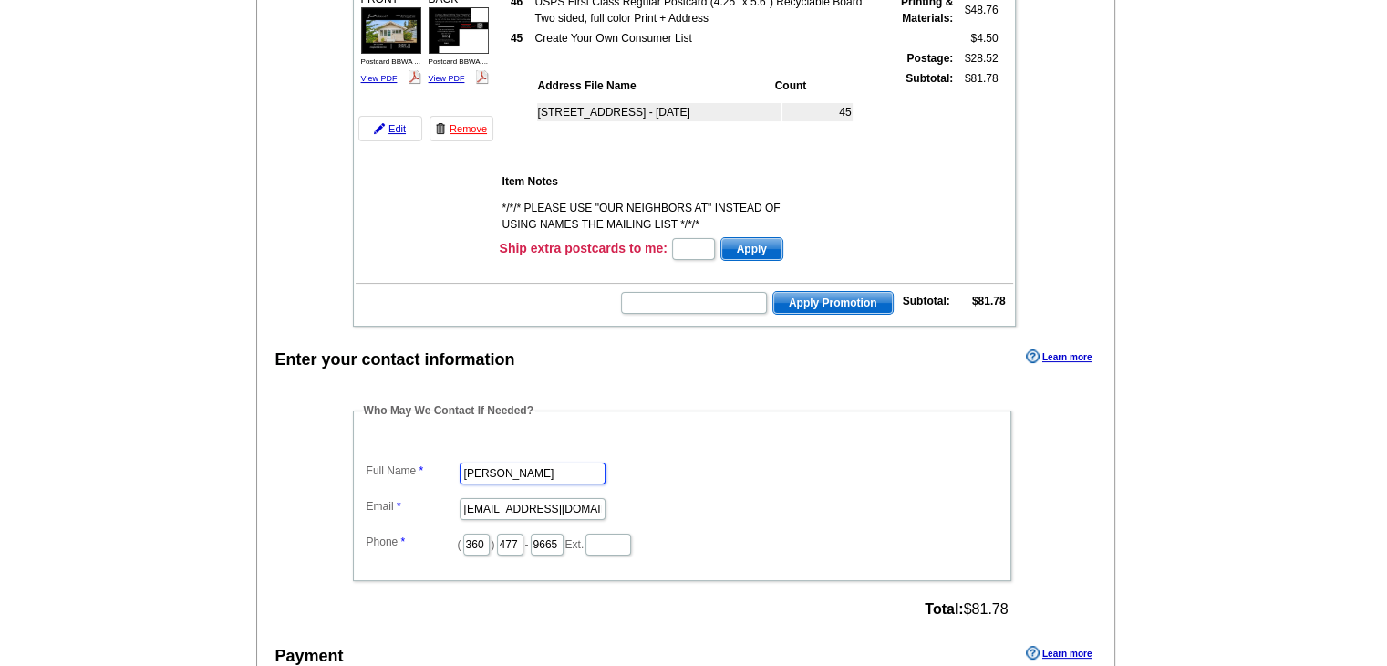
click at [537, 468] on input "Rose McCreary" at bounding box center [533, 473] width 146 height 22
type input "[PERSON_NAME]"
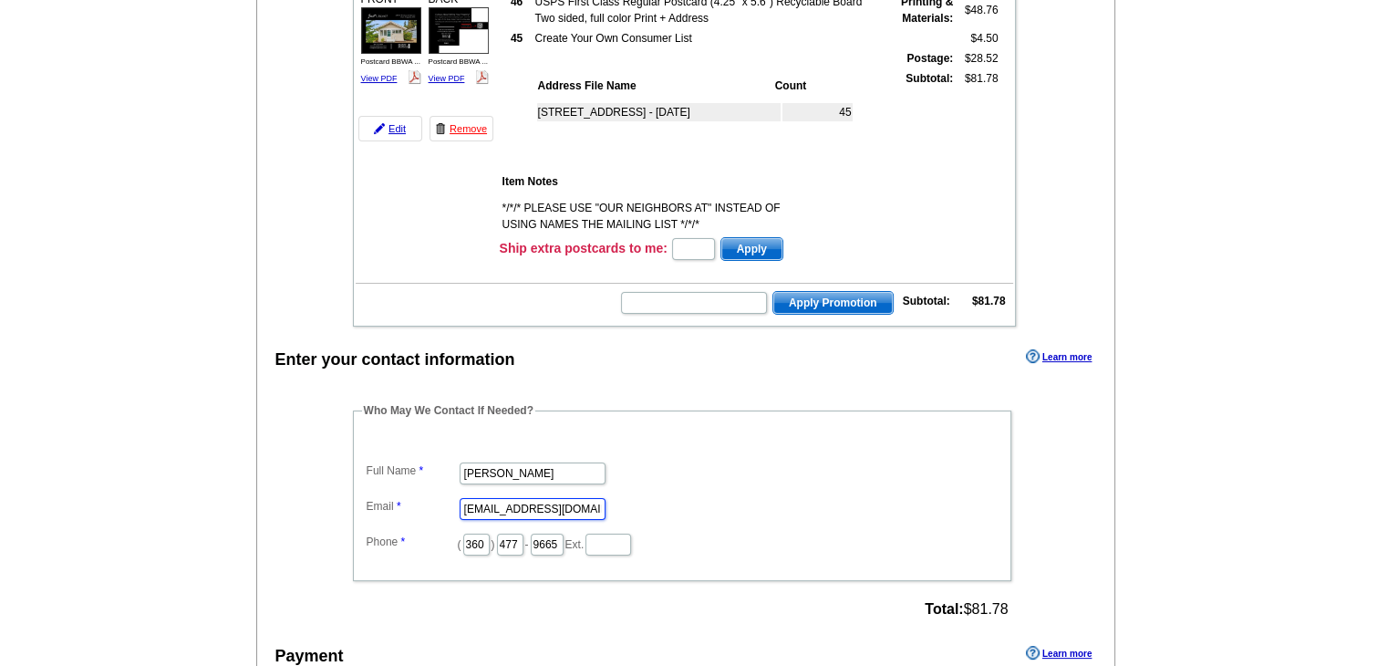
click at [529, 503] on input "rose@brodybroker.com" at bounding box center [533, 509] width 146 height 22
type input "[EMAIL_ADDRESS][DOMAIN_NAME]"
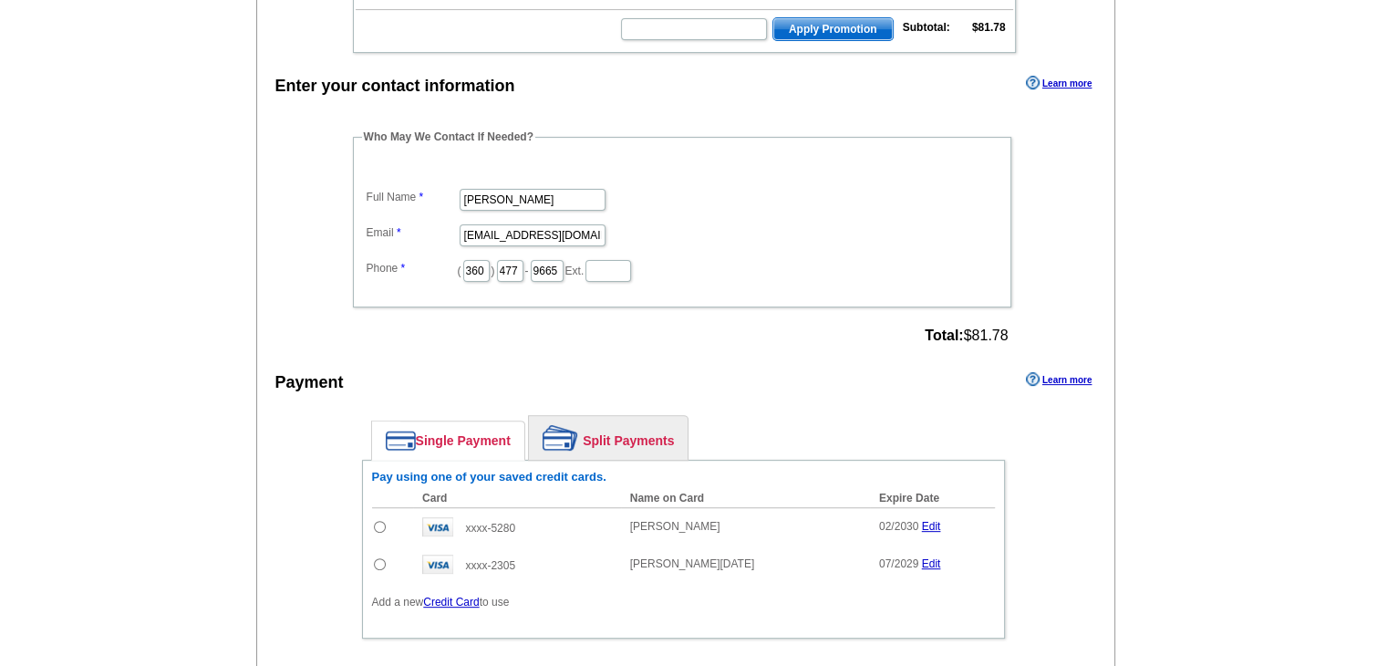
click at [378, 521] on input "radio" at bounding box center [380, 527] width 12 height 12
radio input "true"
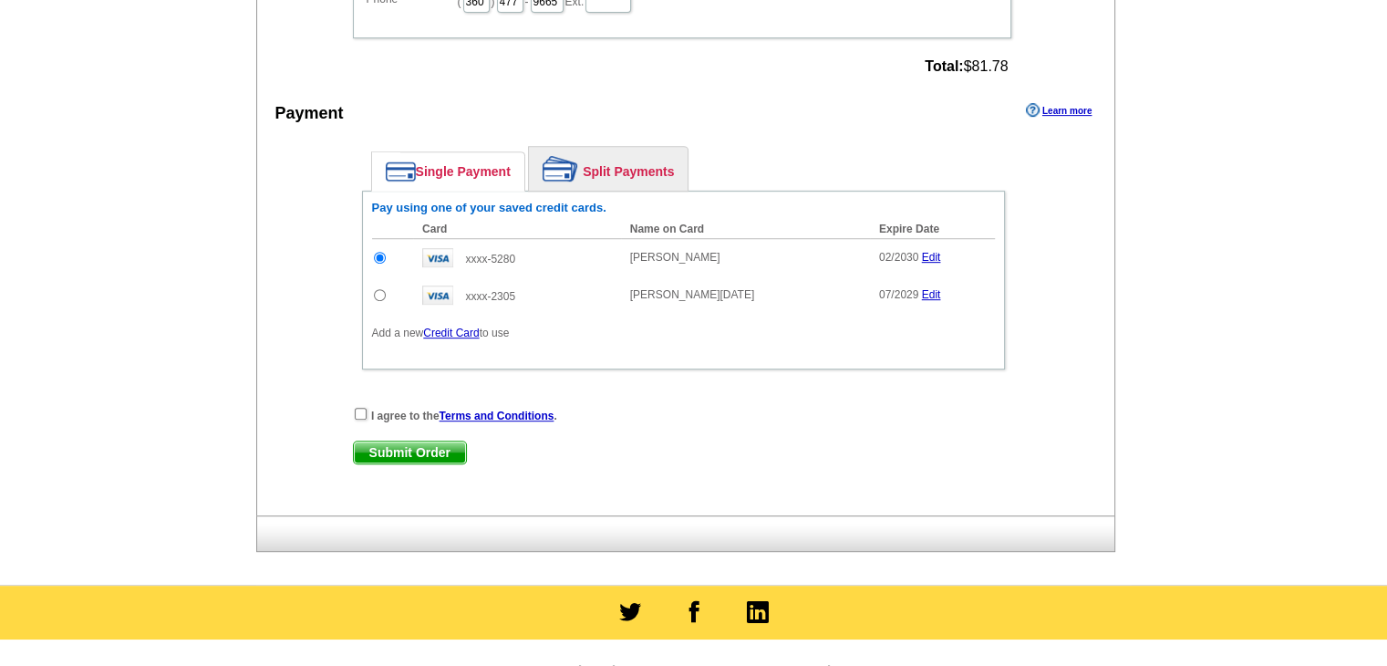
scroll to position [821, 0]
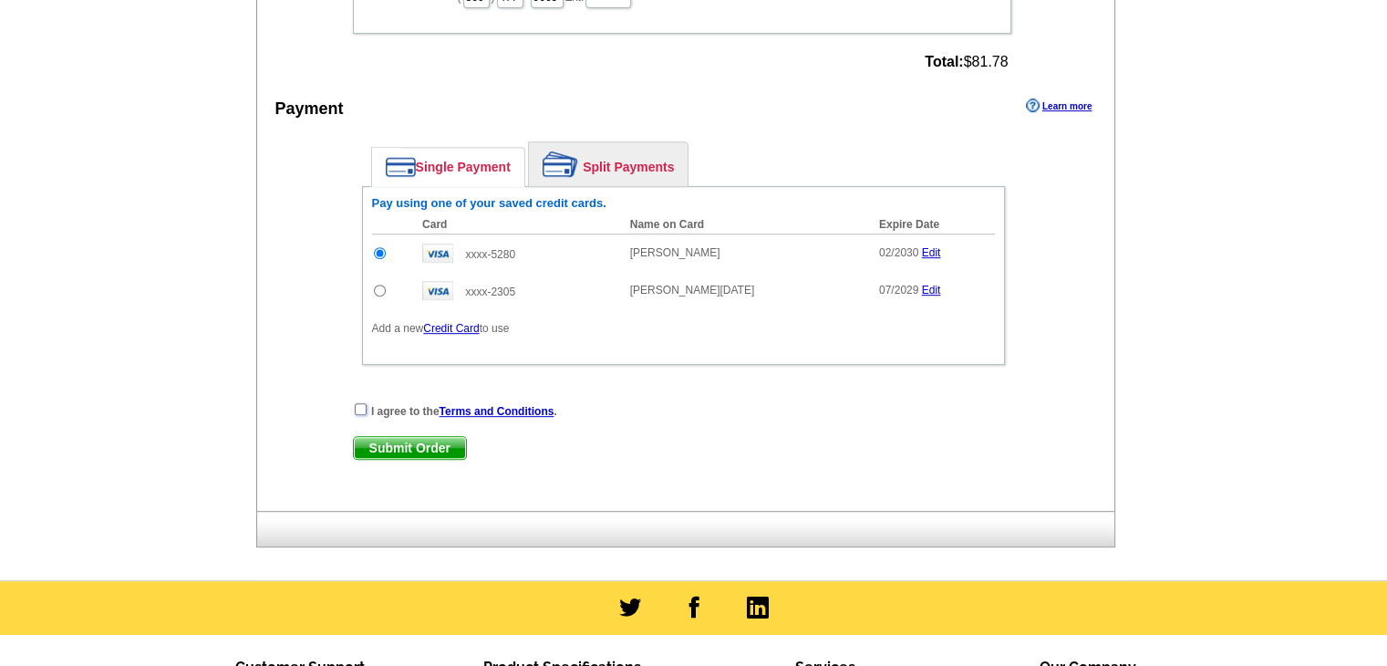
click at [357, 403] on input "checkbox" at bounding box center [361, 409] width 12 height 12
checkbox input "true"
click at [379, 437] on span "Submit Order" at bounding box center [410, 448] width 112 height 22
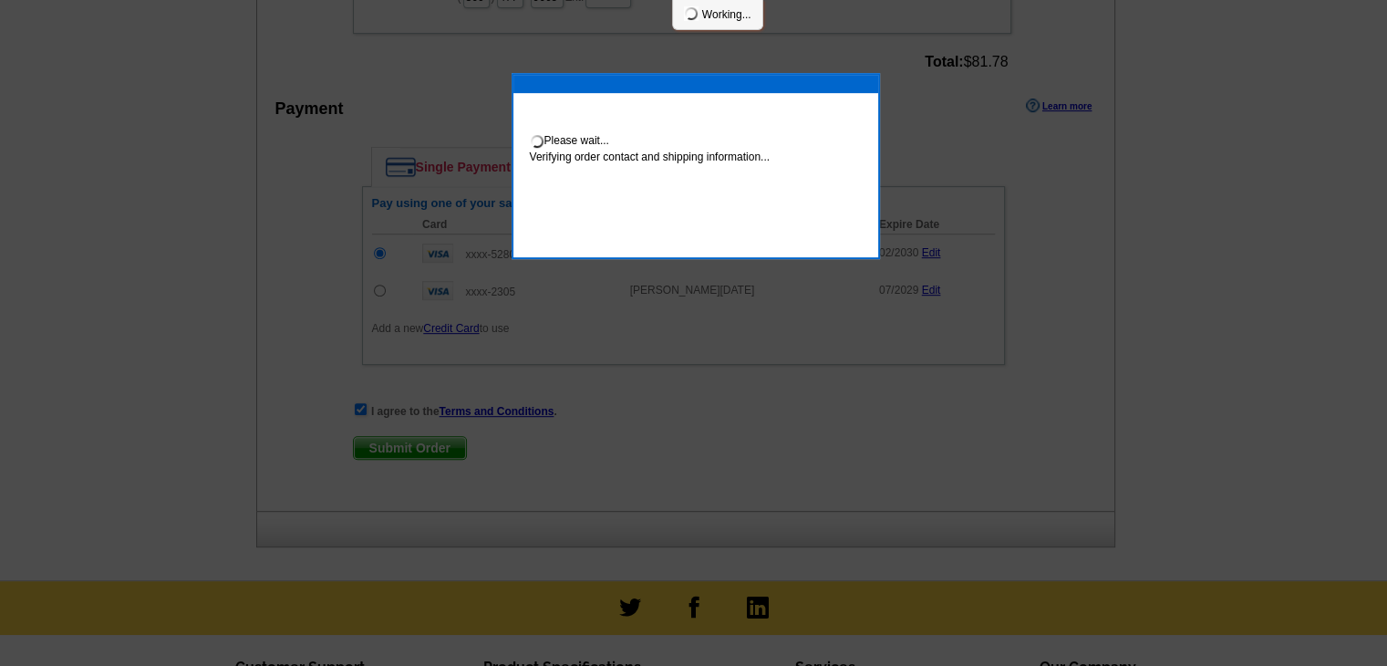
scroll to position [813, 0]
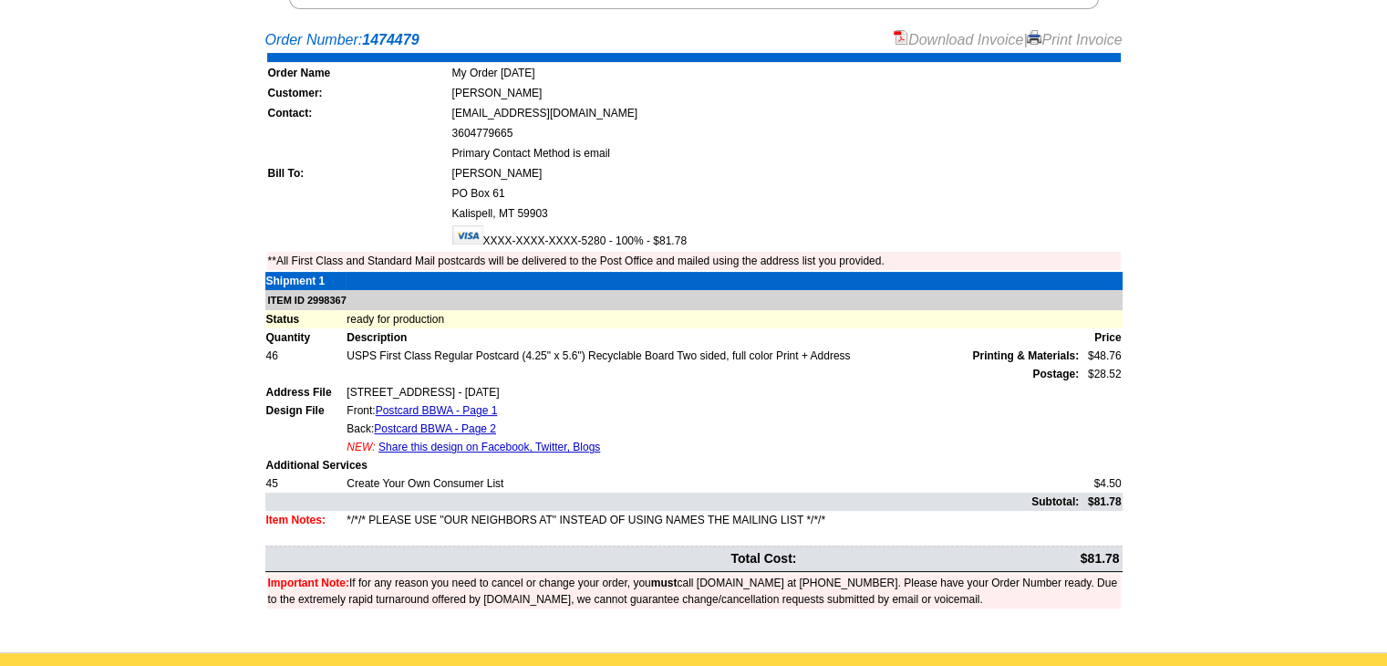
scroll to position [365, 0]
